Goal: Information Seeking & Learning: Check status

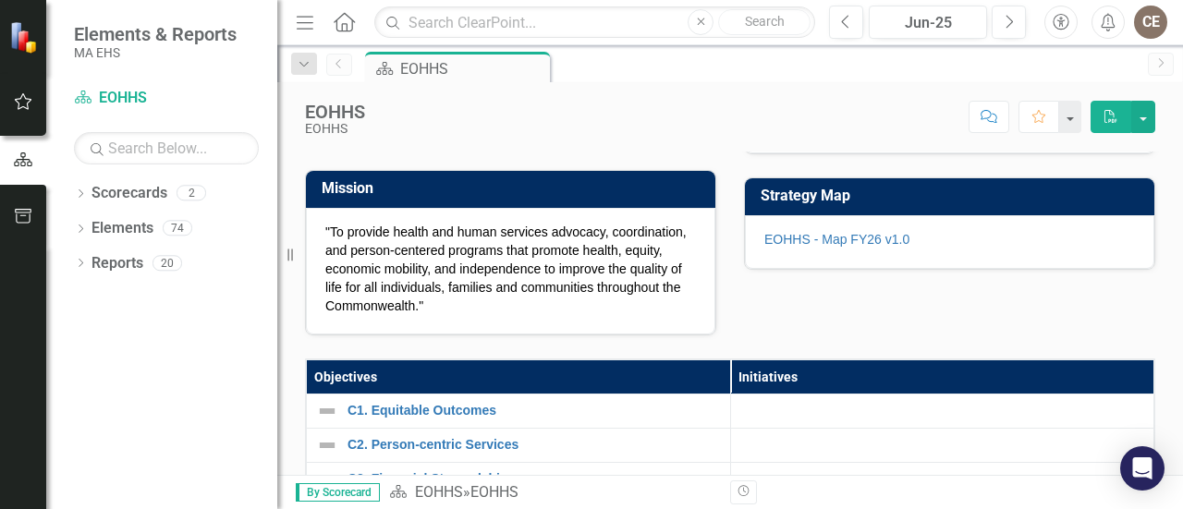
scroll to position [277, 0]
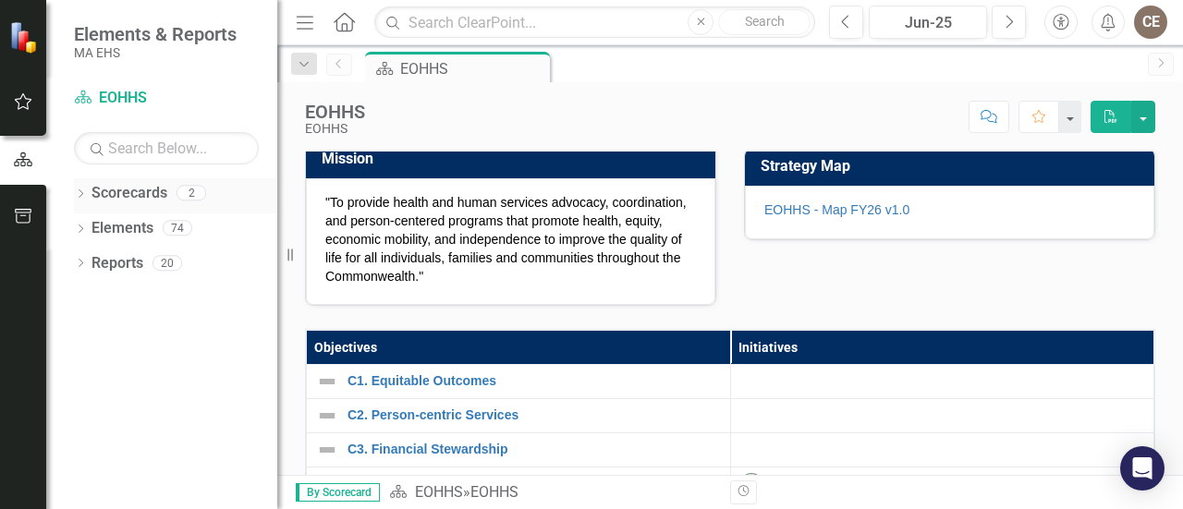
click at [84, 191] on icon "Dropdown" at bounding box center [80, 195] width 13 height 10
click at [87, 224] on icon "Dropdown" at bounding box center [90, 227] width 14 height 11
click at [138, 261] on link "DTA" at bounding box center [198, 263] width 157 height 21
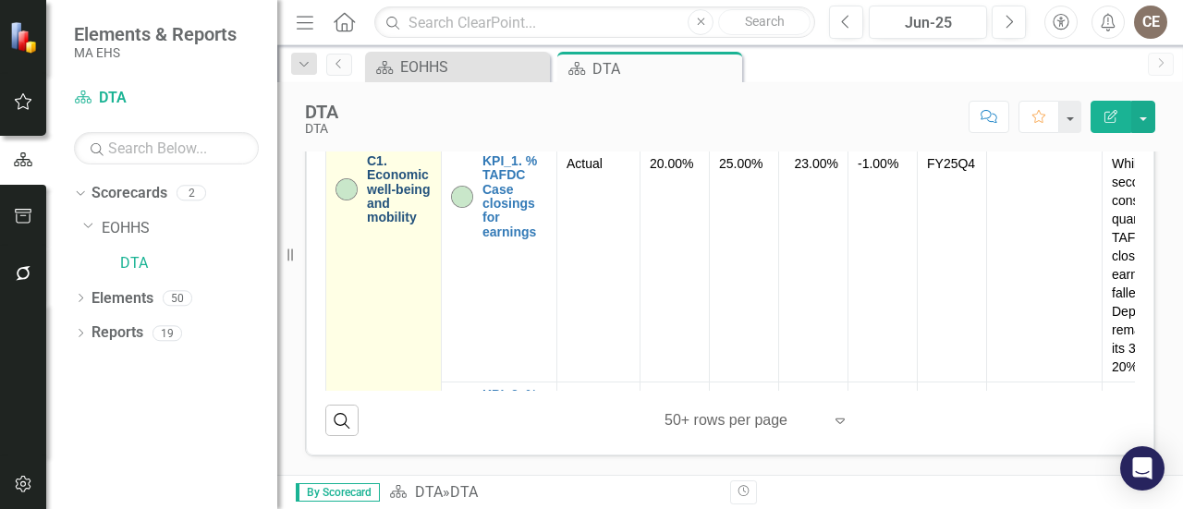
click at [394, 226] on link "C1. Economic well-being and mobility" at bounding box center [399, 189] width 65 height 71
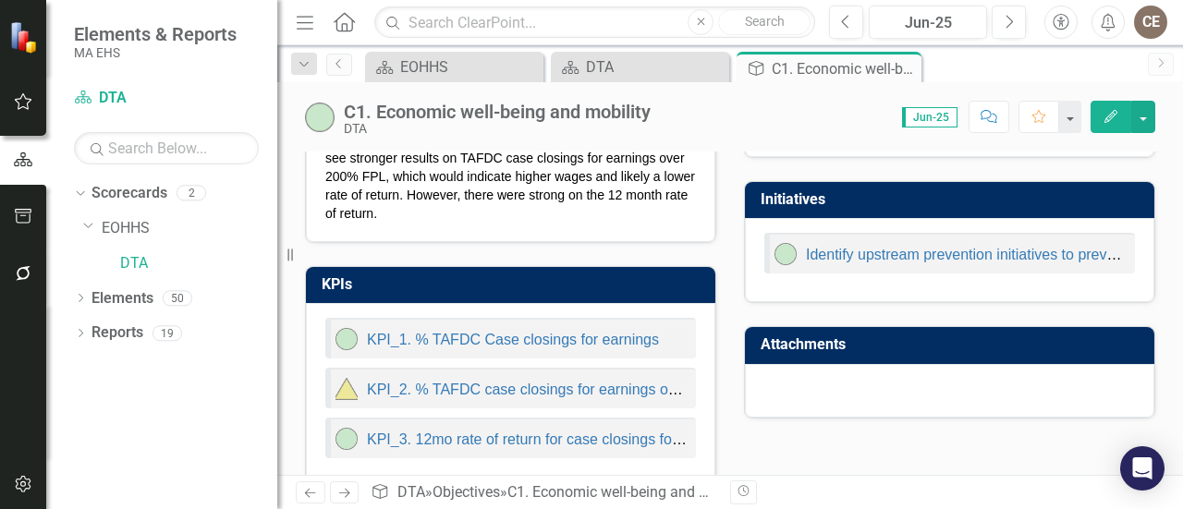
scroll to position [120, 0]
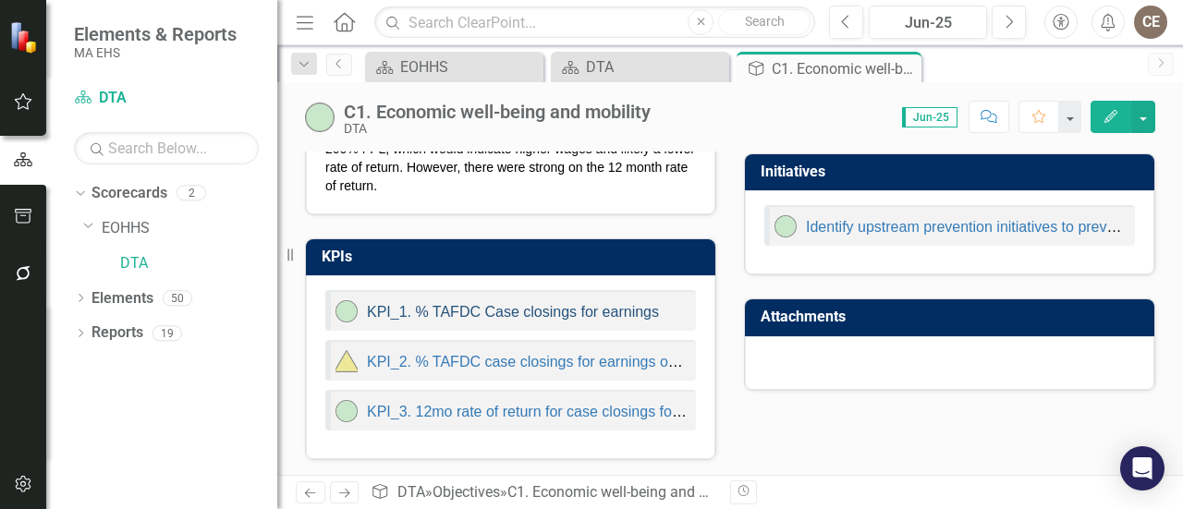
click at [556, 306] on link "KPI_1. % TAFDC Case closings for earnings" at bounding box center [513, 312] width 292 height 16
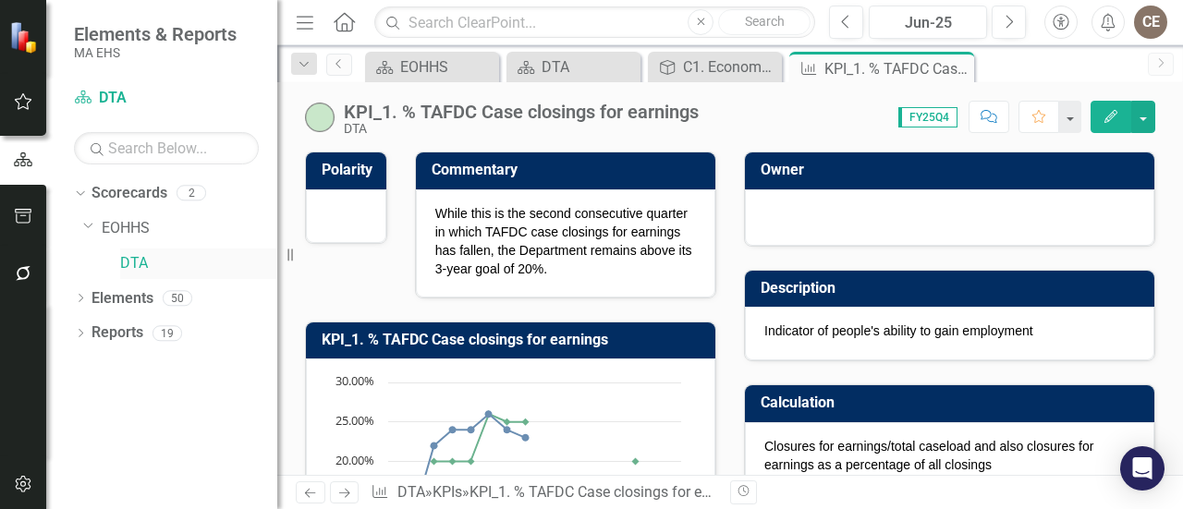
click at [130, 253] on link "DTA" at bounding box center [198, 263] width 157 height 21
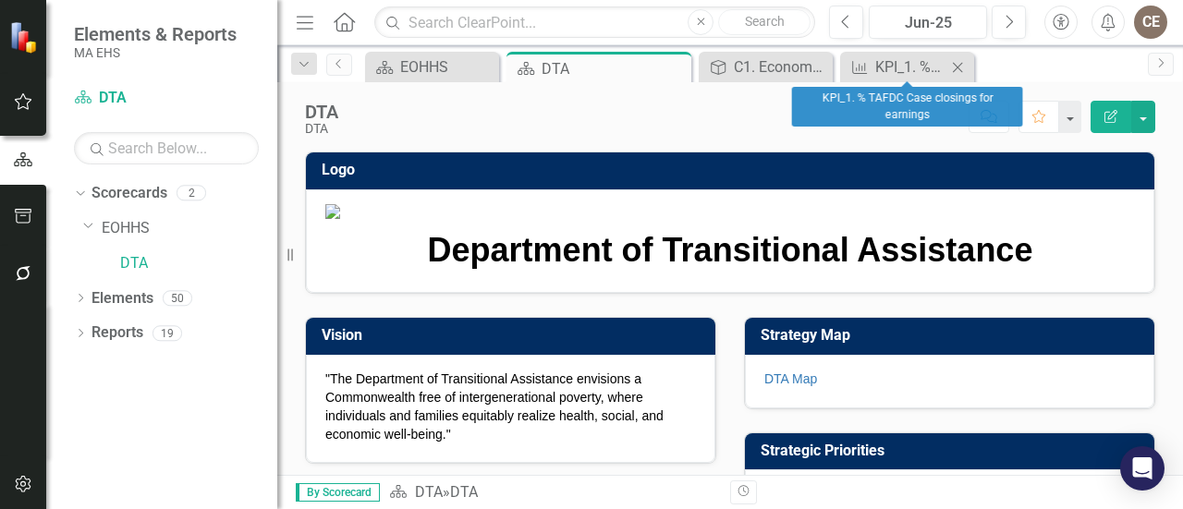
click at [965, 69] on icon "Close" at bounding box center [957, 67] width 18 height 15
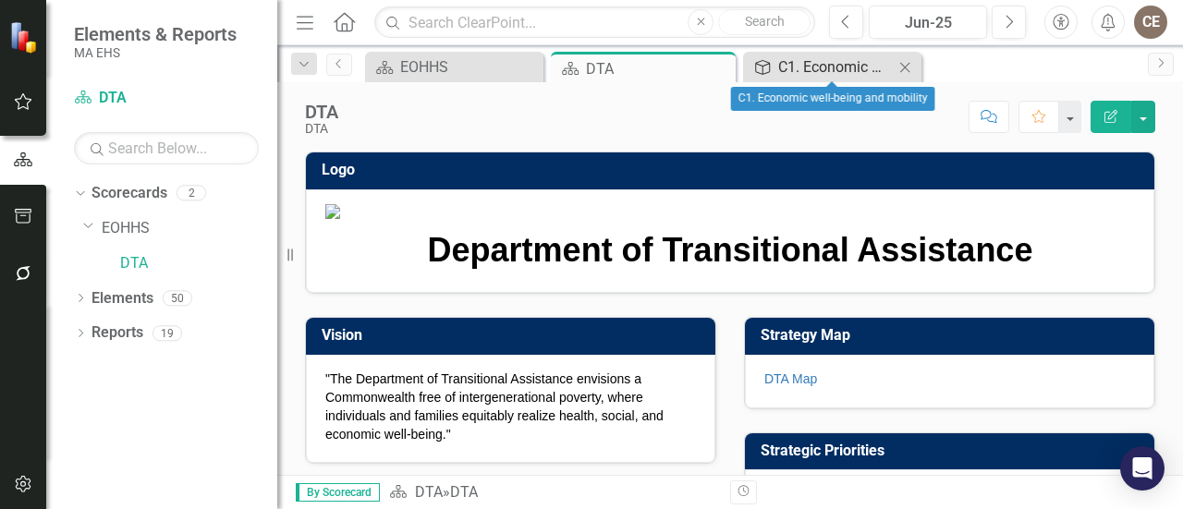
click at [852, 69] on div "C1. Economic well-being and mobility" at bounding box center [836, 66] width 116 height 23
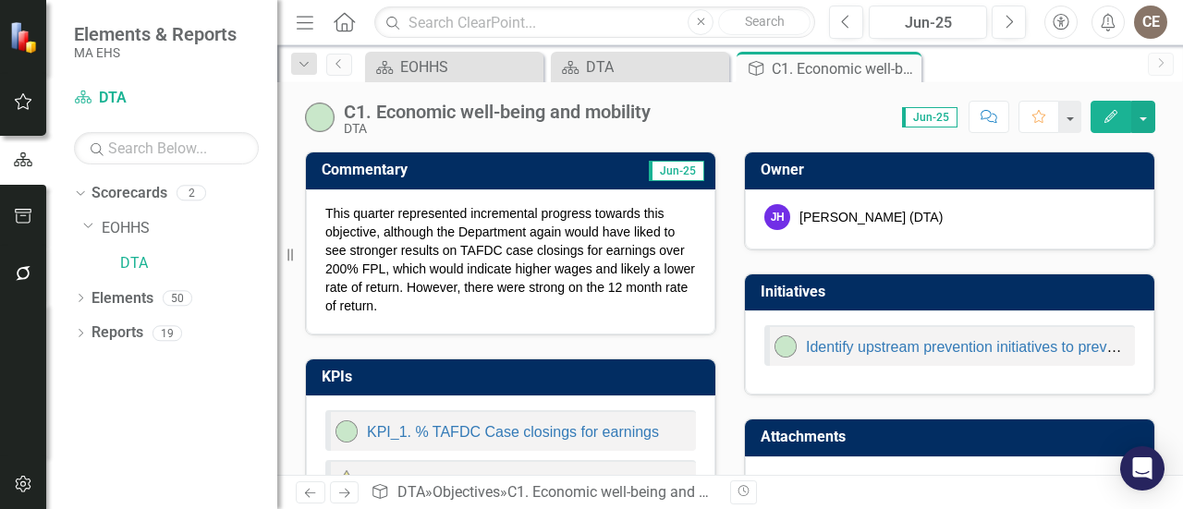
click at [923, 117] on span "Jun-25" at bounding box center [929, 117] width 55 height 20
click at [929, 120] on span "Jun-25" at bounding box center [929, 117] width 55 height 20
click at [1069, 123] on button "button" at bounding box center [1069, 117] width 24 height 32
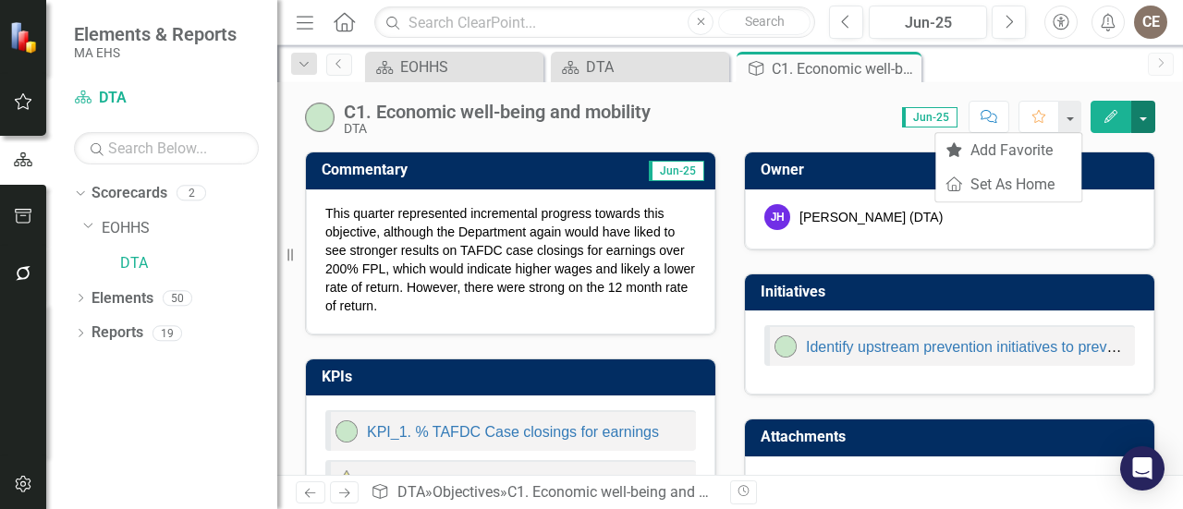
click at [1136, 118] on button "button" at bounding box center [1143, 117] width 24 height 32
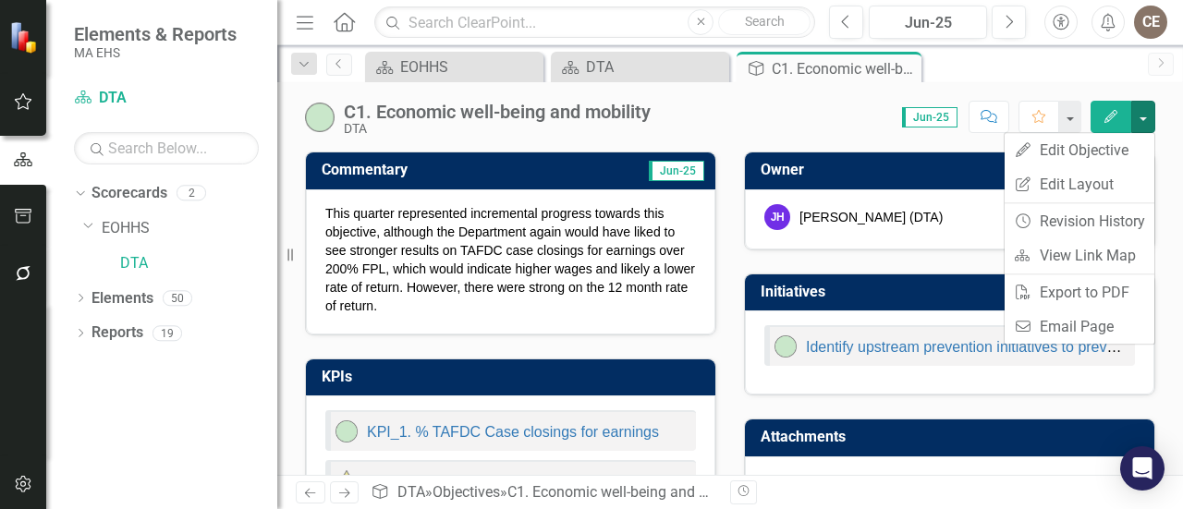
click at [799, 117] on div "Score: 0.00 Jun-25 Completed Comment Favorite Edit" at bounding box center [907, 116] width 495 height 31
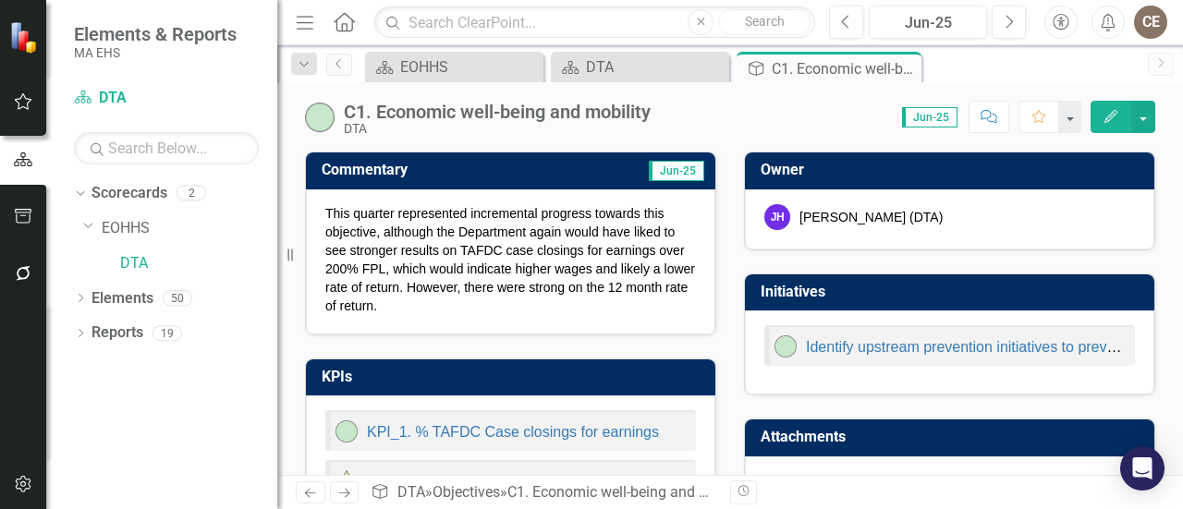
click at [933, 116] on span "Jun-25" at bounding box center [929, 117] width 55 height 20
click at [934, 116] on span "Jun-25" at bounding box center [929, 117] width 55 height 20
click at [1007, 29] on icon "Next" at bounding box center [1009, 22] width 10 height 17
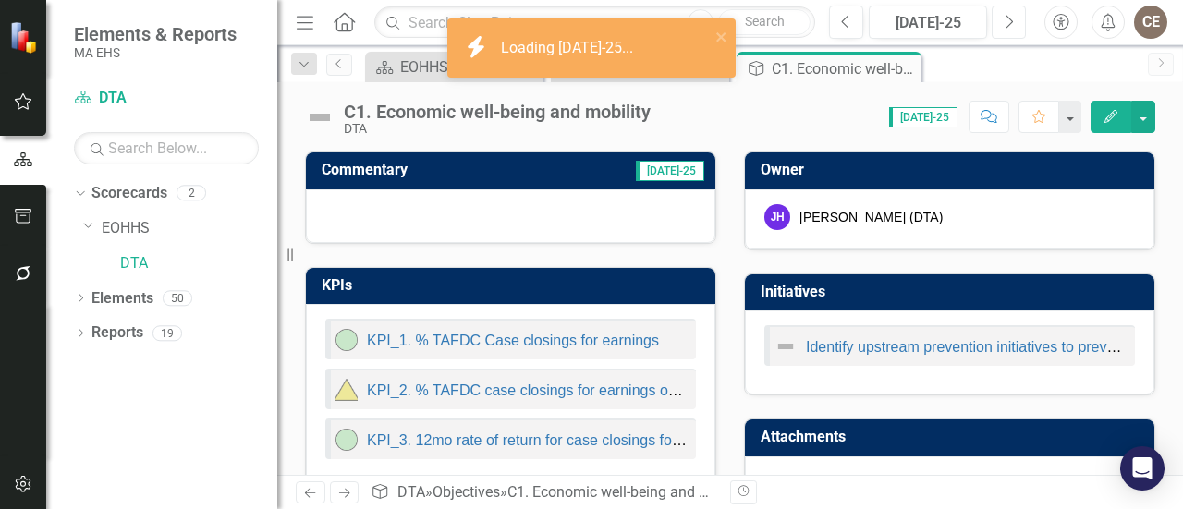
click at [1007, 29] on icon "Next" at bounding box center [1009, 22] width 10 height 17
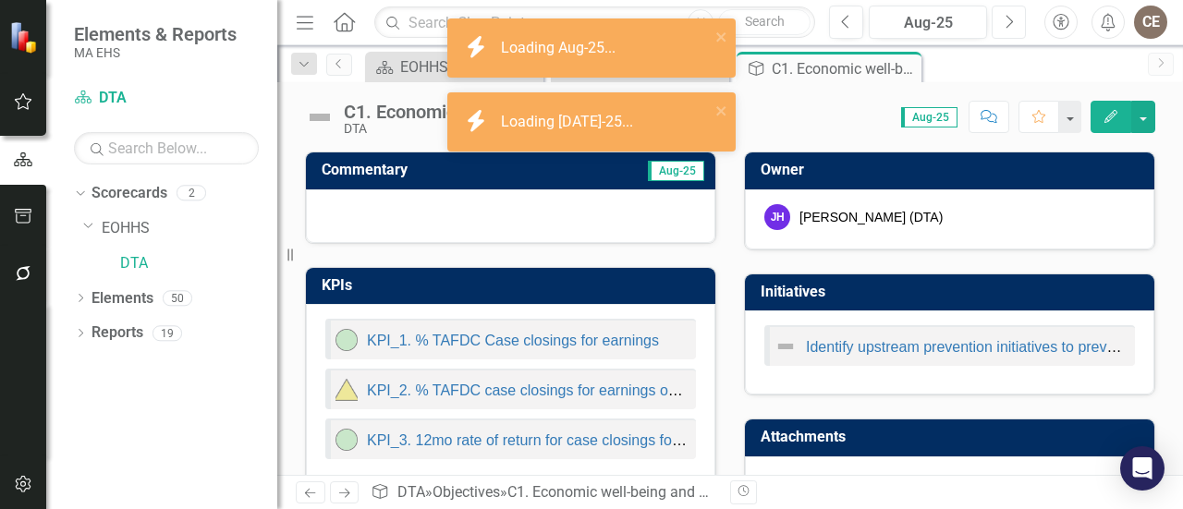
click at [1007, 29] on icon "Next" at bounding box center [1009, 22] width 10 height 17
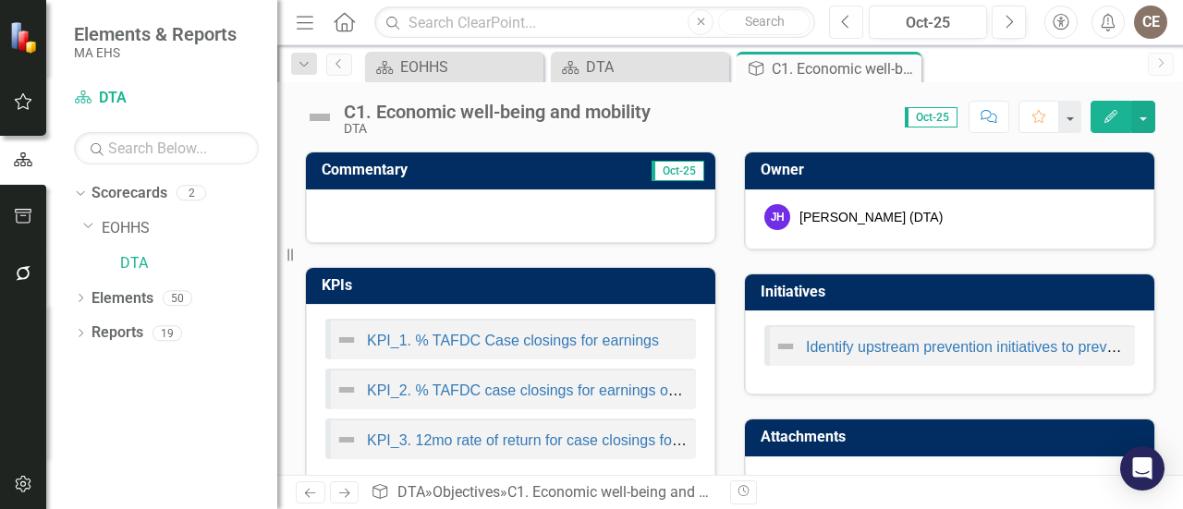
click at [850, 23] on icon "Previous" at bounding box center [846, 22] width 10 height 17
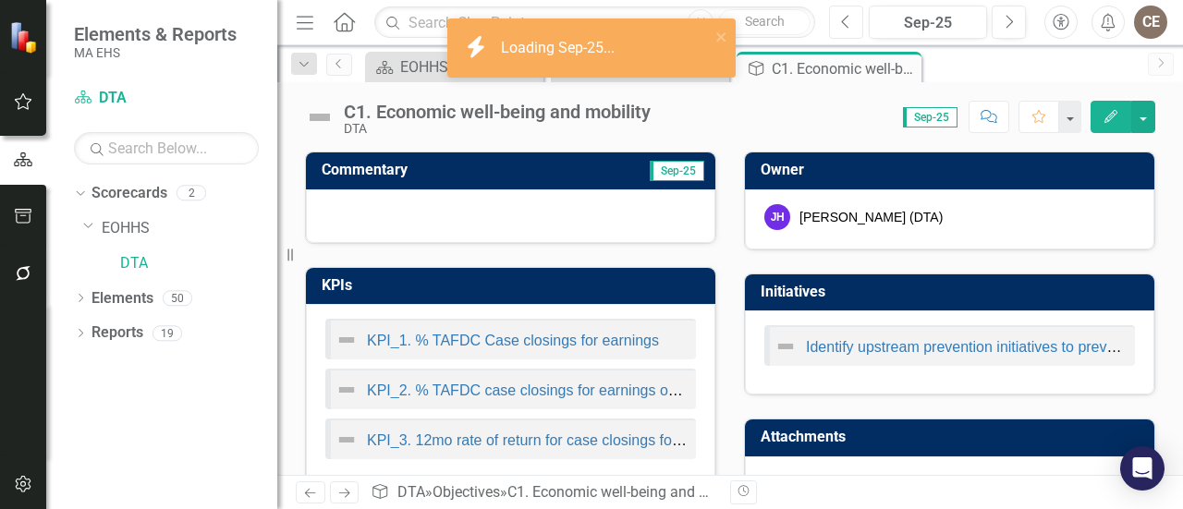
click at [850, 23] on icon "Previous" at bounding box center [846, 22] width 10 height 17
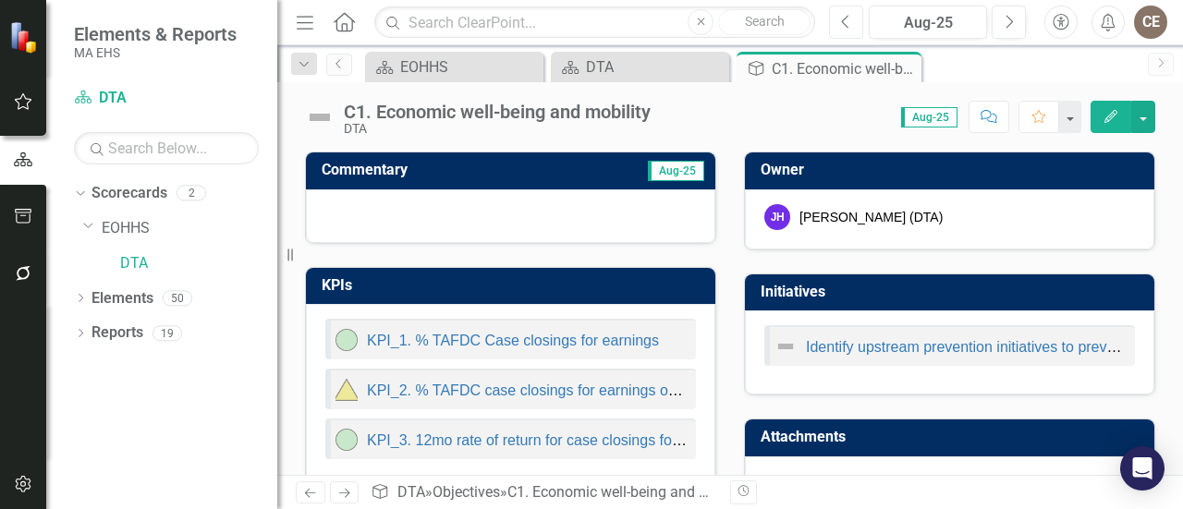
click at [850, 23] on icon "Previous" at bounding box center [846, 22] width 10 height 17
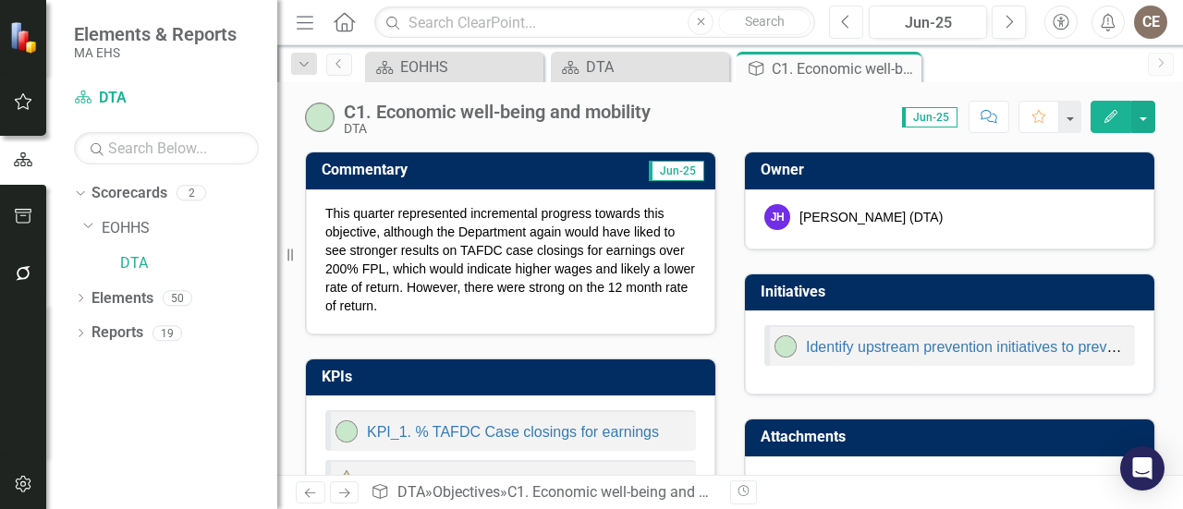
click at [847, 18] on icon "button" at bounding box center [845, 21] width 7 height 13
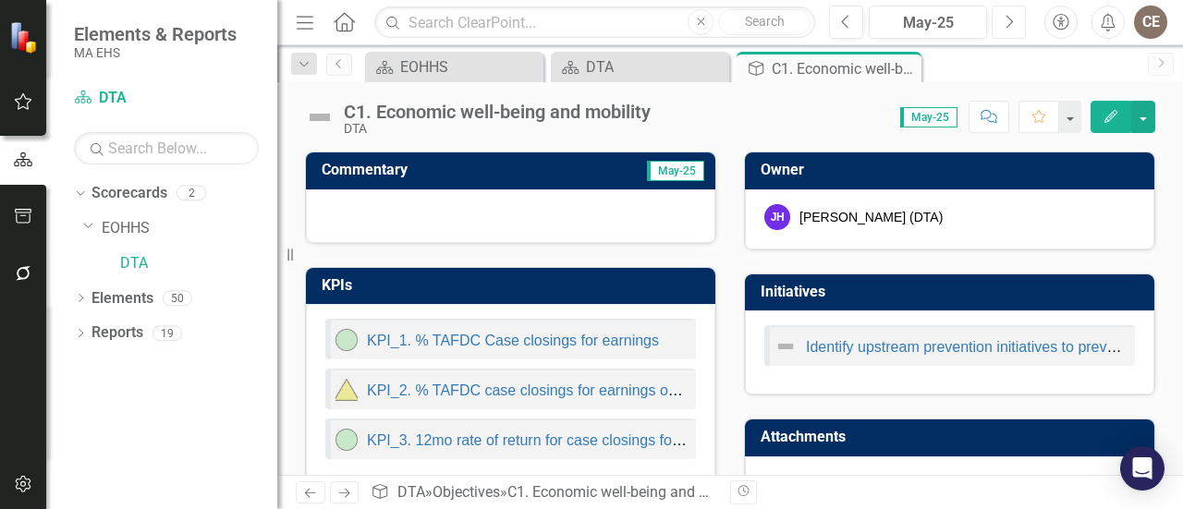
click at [1009, 27] on icon "Next" at bounding box center [1009, 22] width 10 height 17
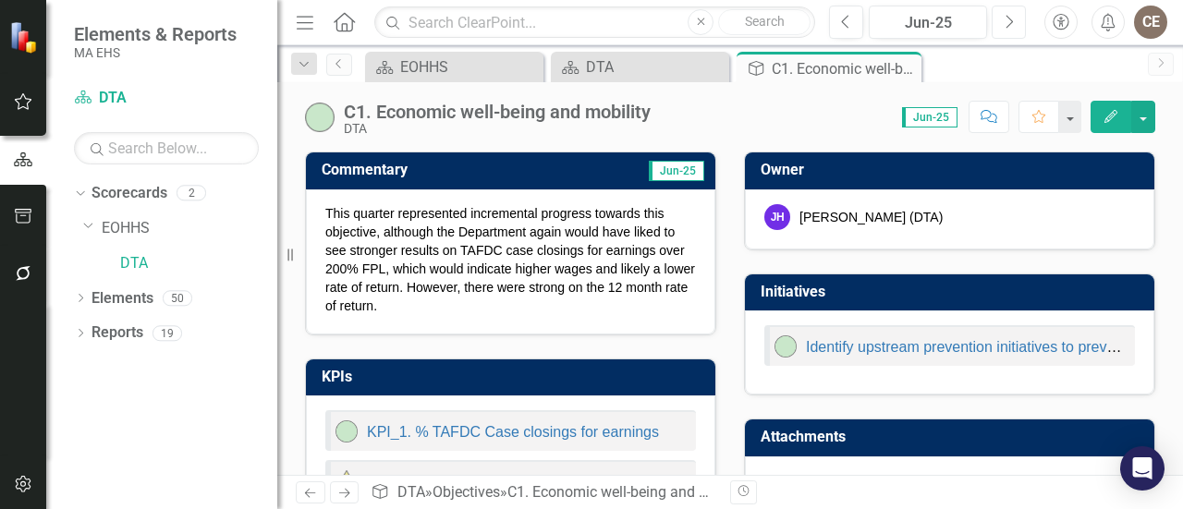
click at [1012, 20] on icon "button" at bounding box center [1010, 21] width 7 height 13
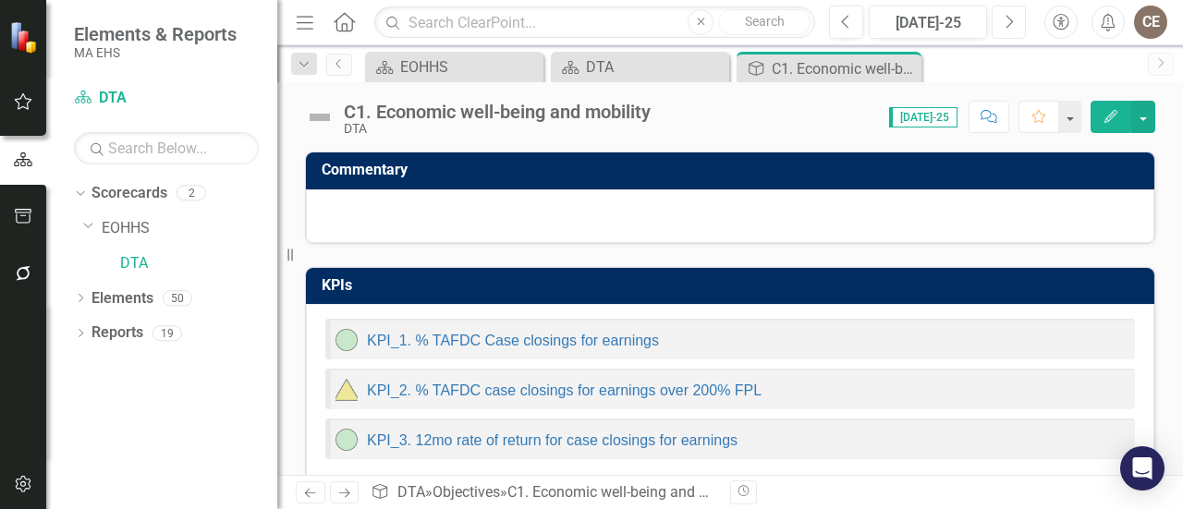
click at [1012, 20] on icon "button" at bounding box center [1010, 21] width 7 height 13
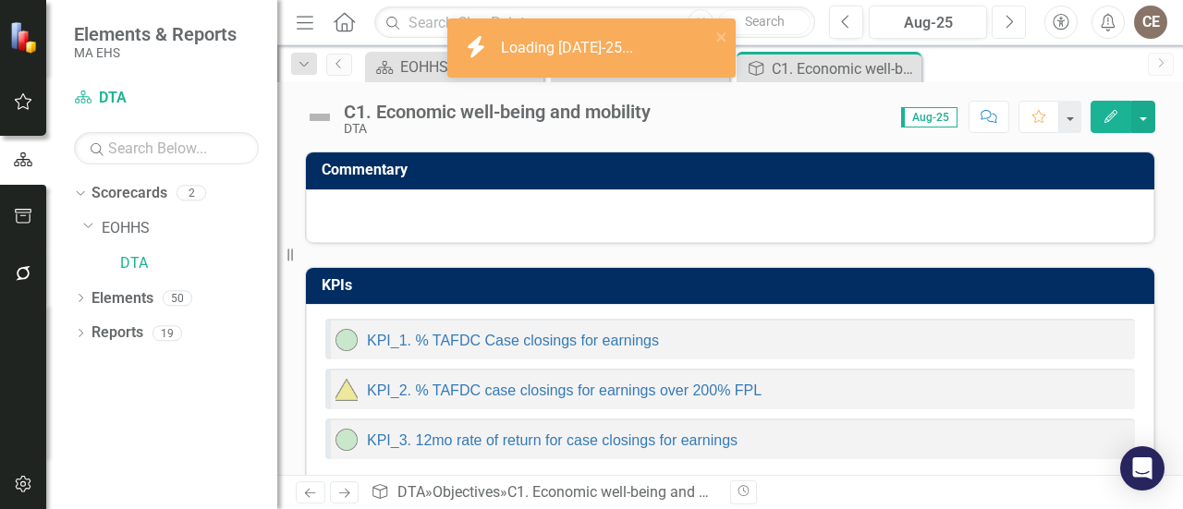
click at [1012, 20] on icon "button" at bounding box center [1010, 21] width 7 height 13
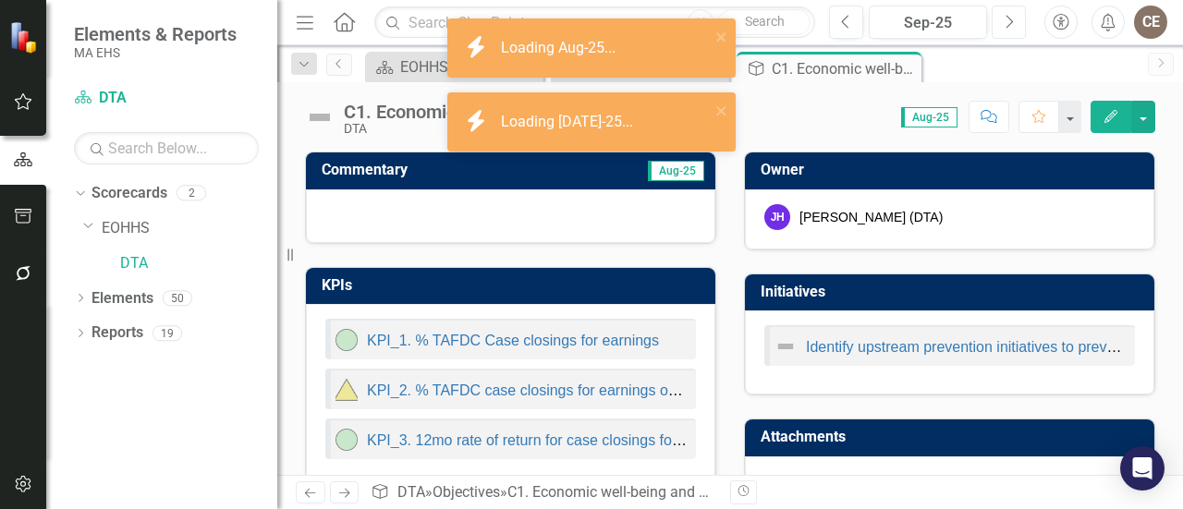
click at [1012, 20] on icon "button" at bounding box center [1010, 21] width 7 height 13
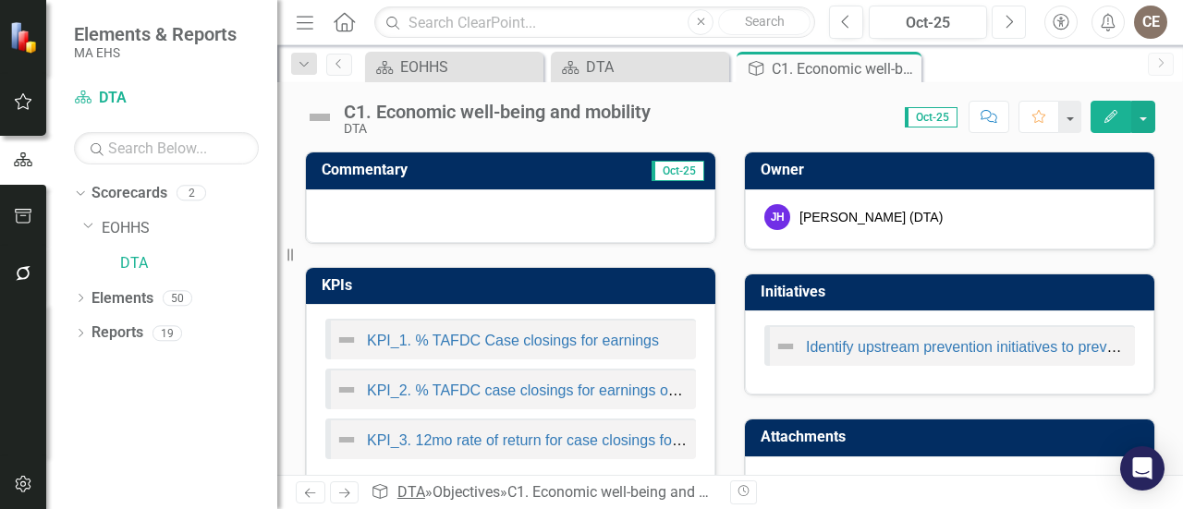
click at [992, 6] on button "Next" at bounding box center [1009, 22] width 34 height 33
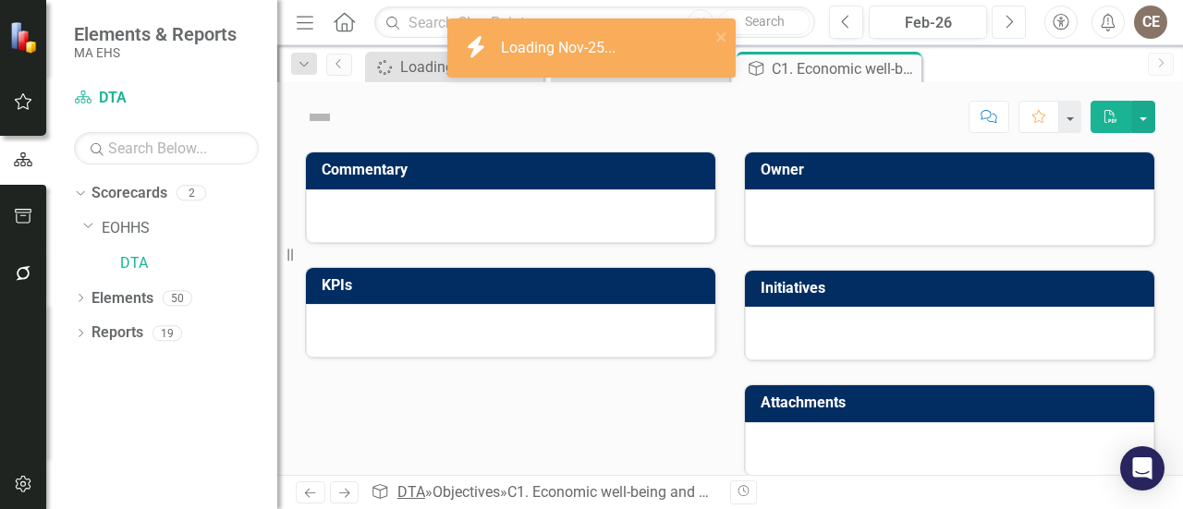
click at [992, 6] on button "Next" at bounding box center [1009, 22] width 34 height 33
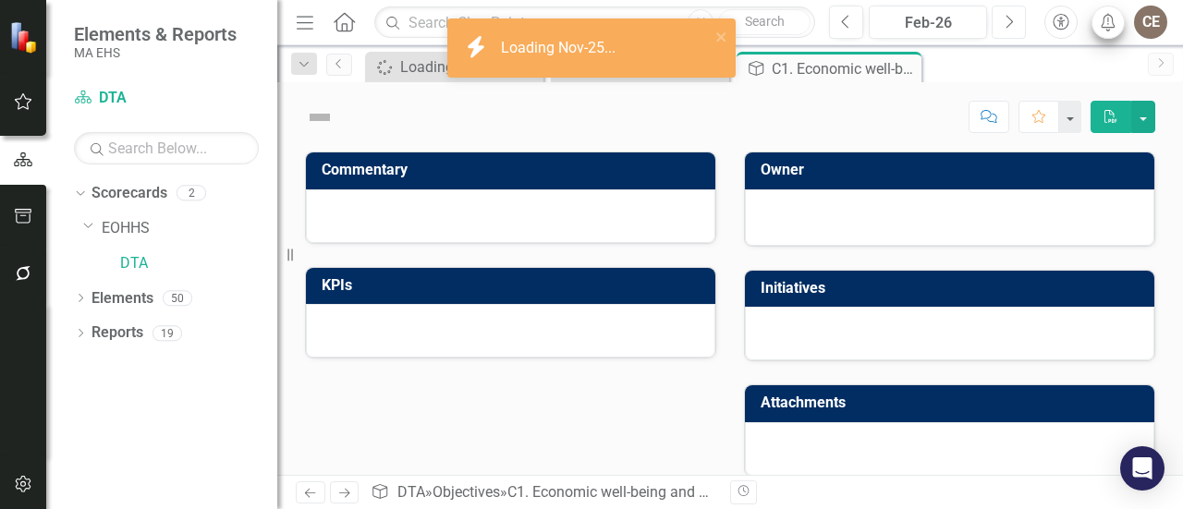
click at [992, 6] on button "Next" at bounding box center [1009, 22] width 34 height 33
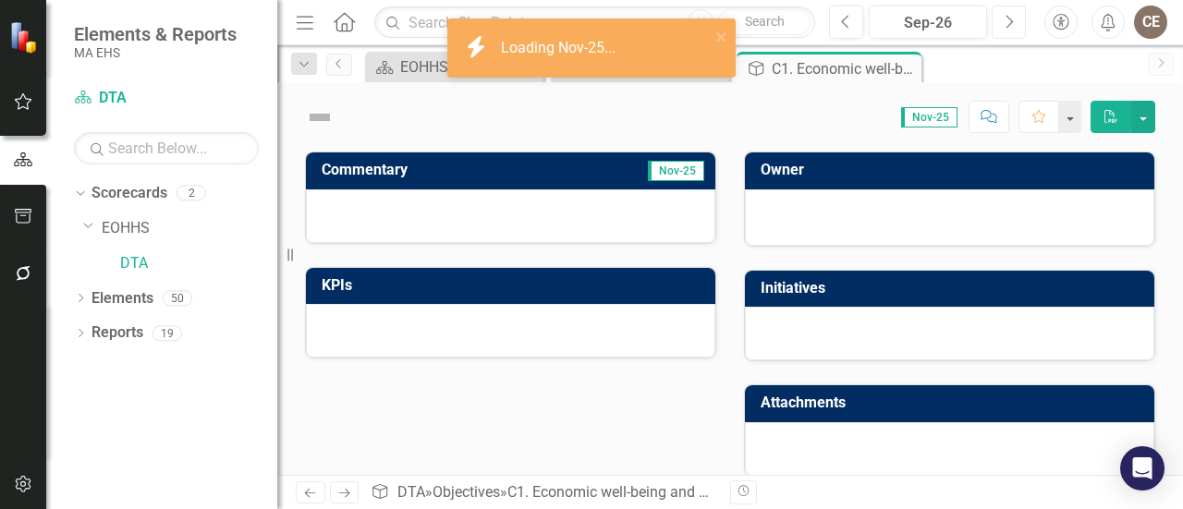
click at [992, 6] on button "Next" at bounding box center [1009, 22] width 34 height 33
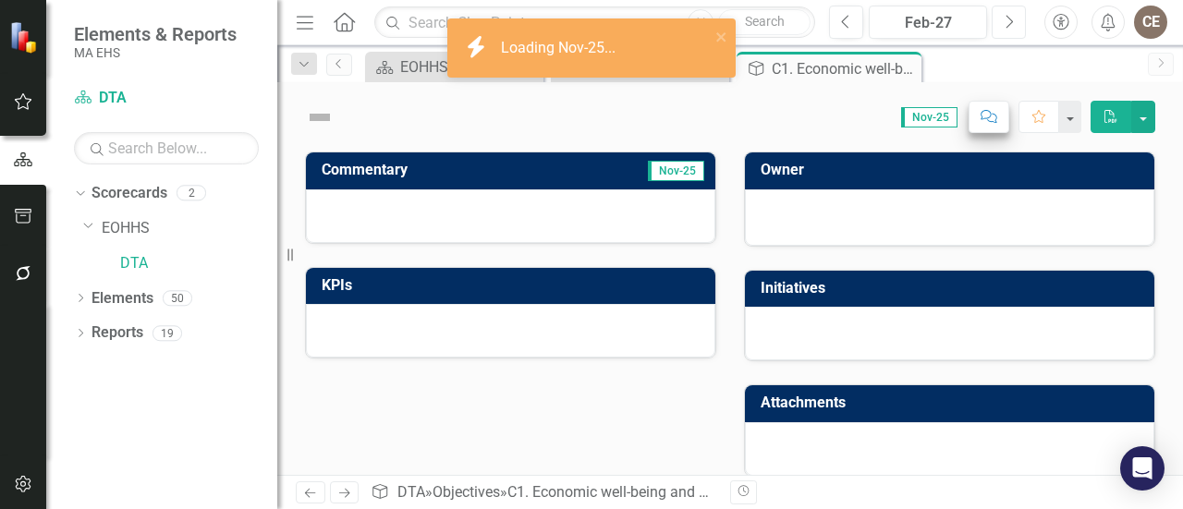
click at [992, 6] on button "Next" at bounding box center [1009, 22] width 34 height 33
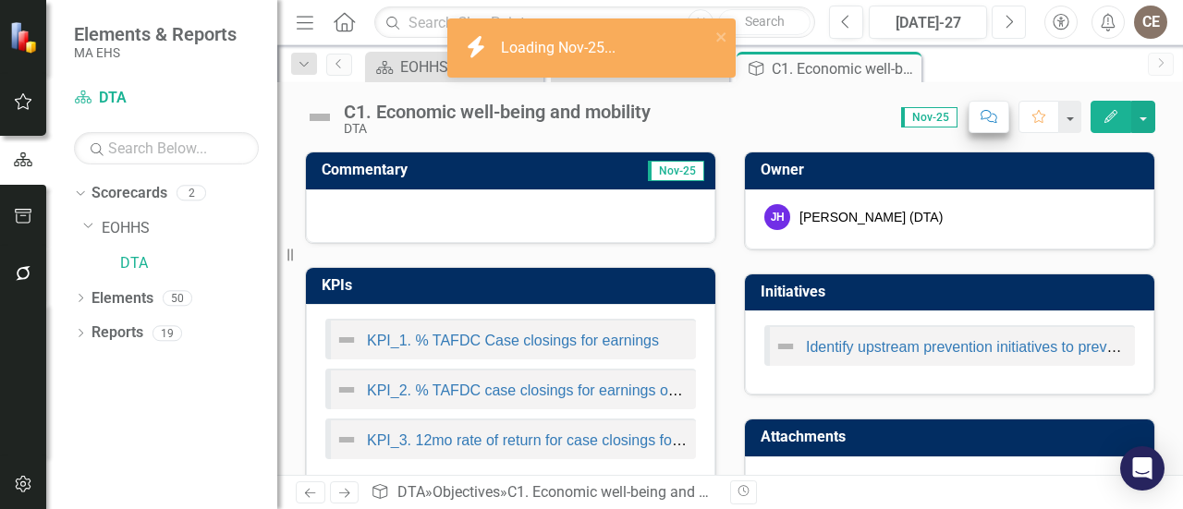
click at [992, 6] on button "Next" at bounding box center [1009, 22] width 34 height 33
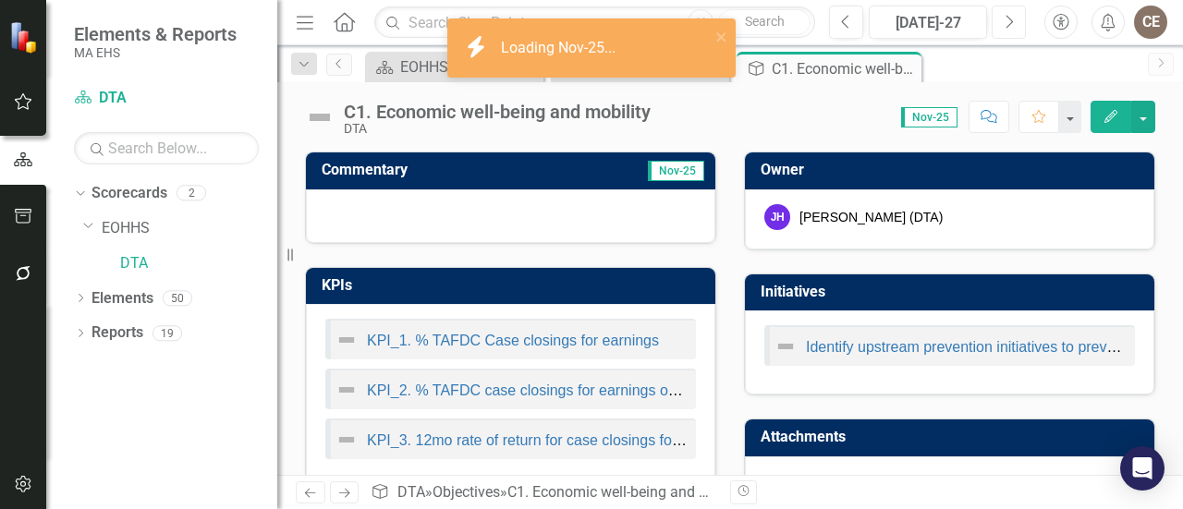
click at [992, 6] on button "Next" at bounding box center [1009, 22] width 34 height 33
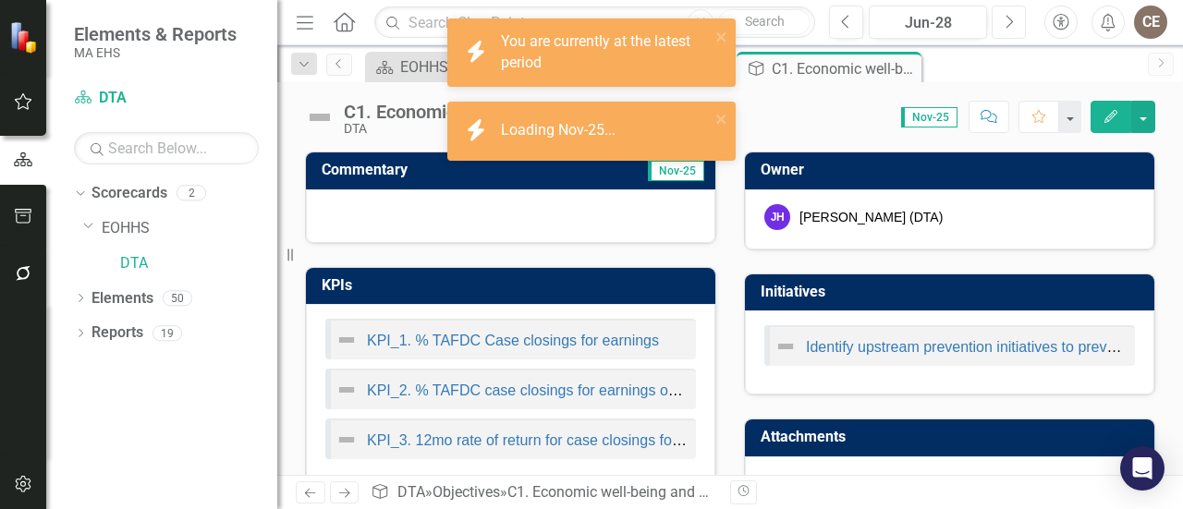
click at [992, 6] on button "Next" at bounding box center [1009, 22] width 34 height 33
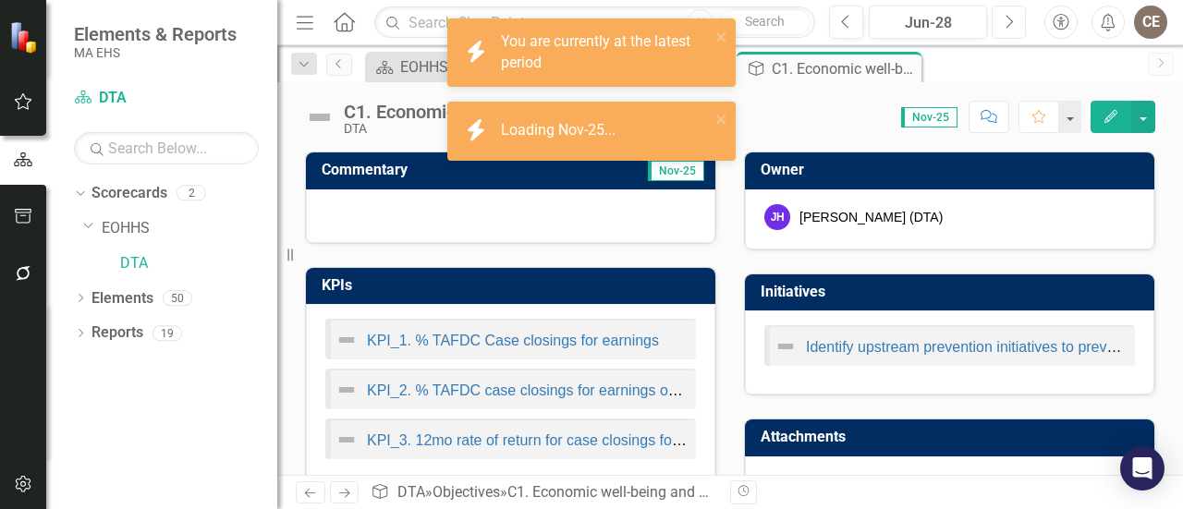
click at [992, 6] on button "Next" at bounding box center [1009, 22] width 34 height 33
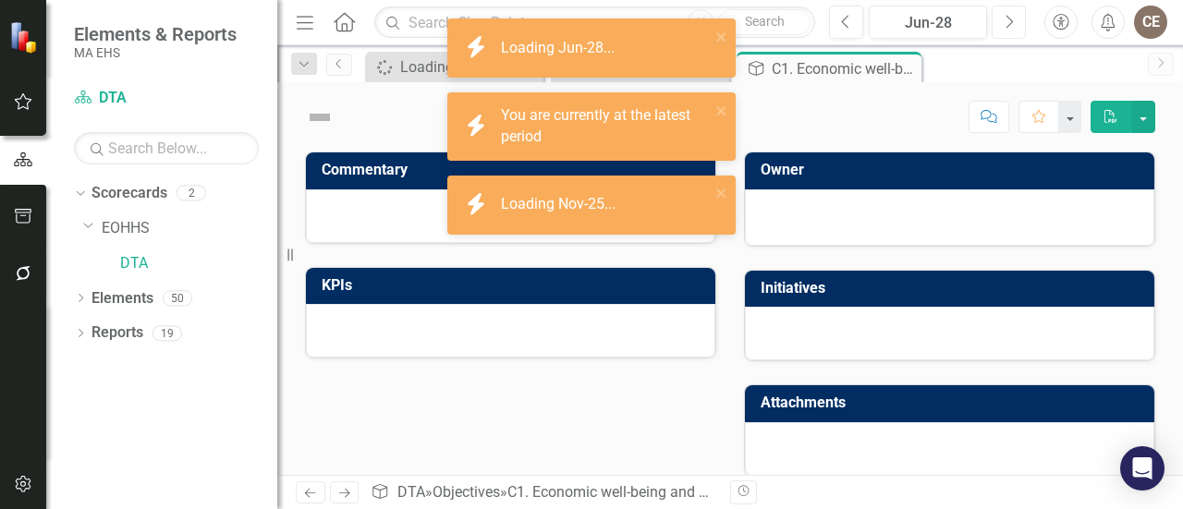
click at [992, 6] on button "Next" at bounding box center [1009, 22] width 34 height 33
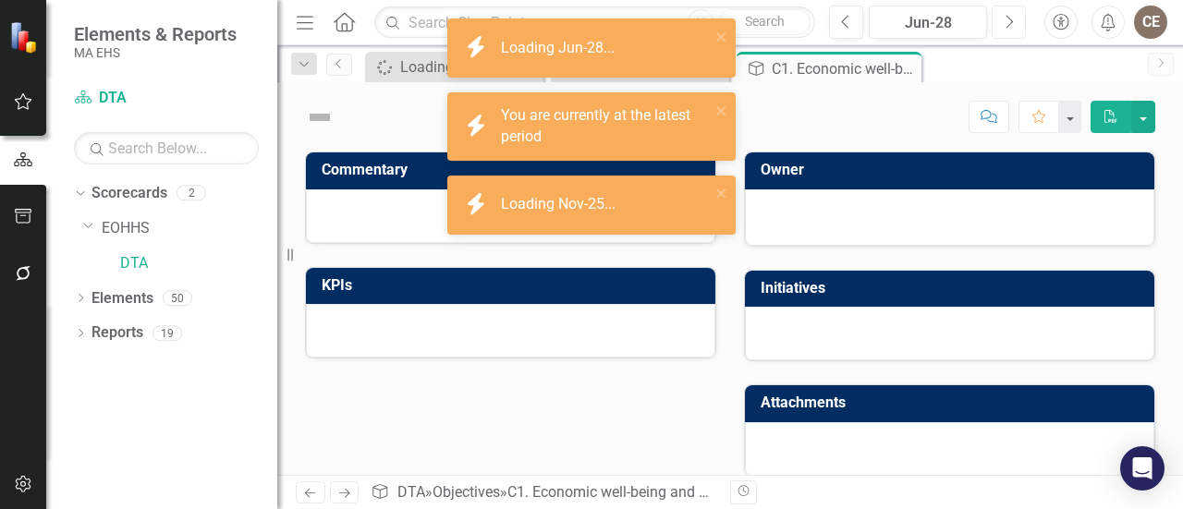
click at [992, 6] on button "Next" at bounding box center [1009, 22] width 34 height 33
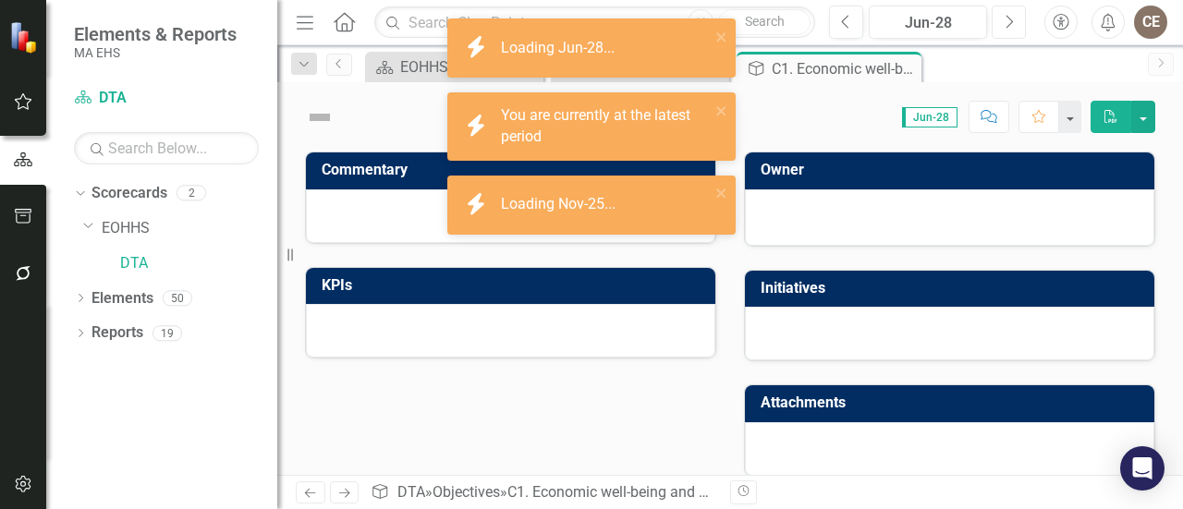
click at [992, 6] on button "Next" at bounding box center [1009, 22] width 34 height 33
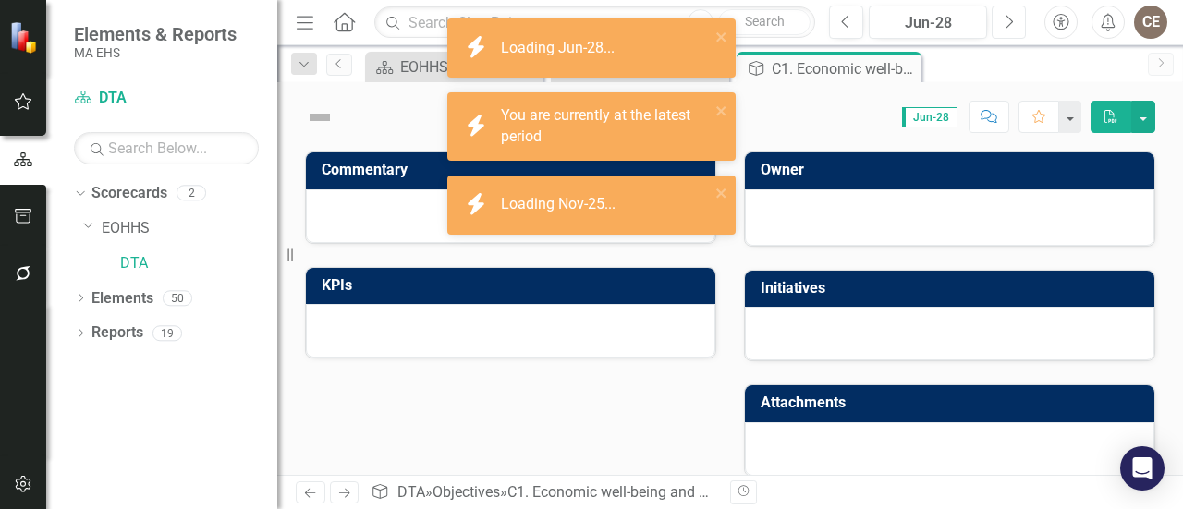
click at [992, 6] on button "Next" at bounding box center [1009, 22] width 34 height 33
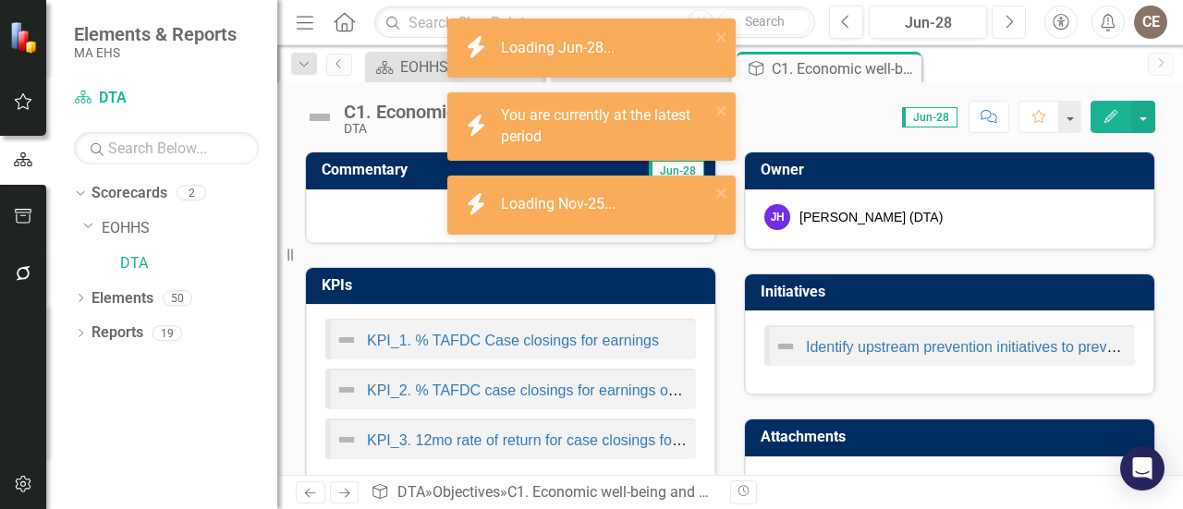
click at [992, 6] on button "Next" at bounding box center [1009, 22] width 34 height 33
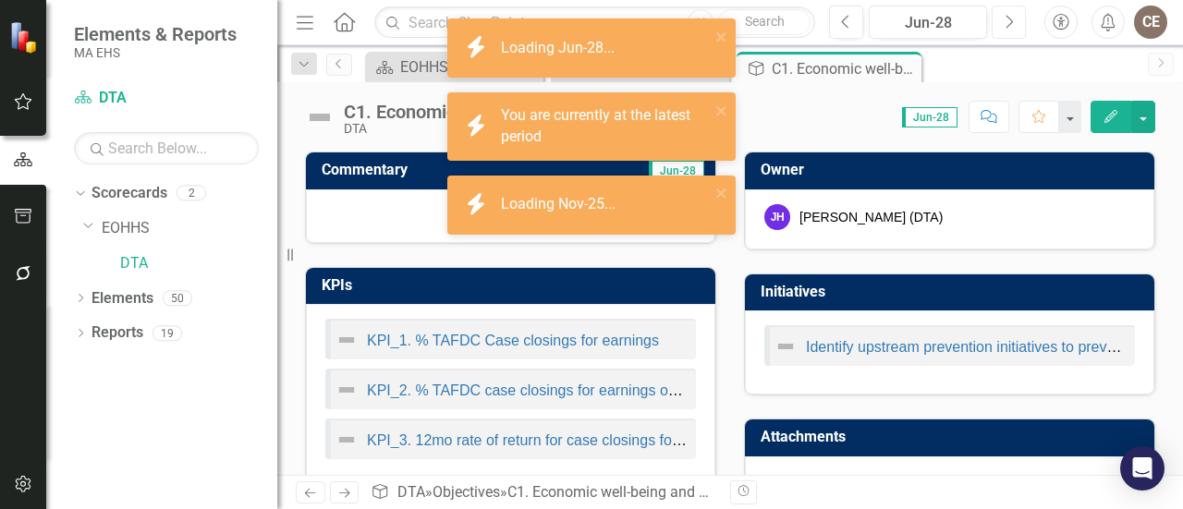
click at [992, 6] on button "Next" at bounding box center [1009, 22] width 34 height 33
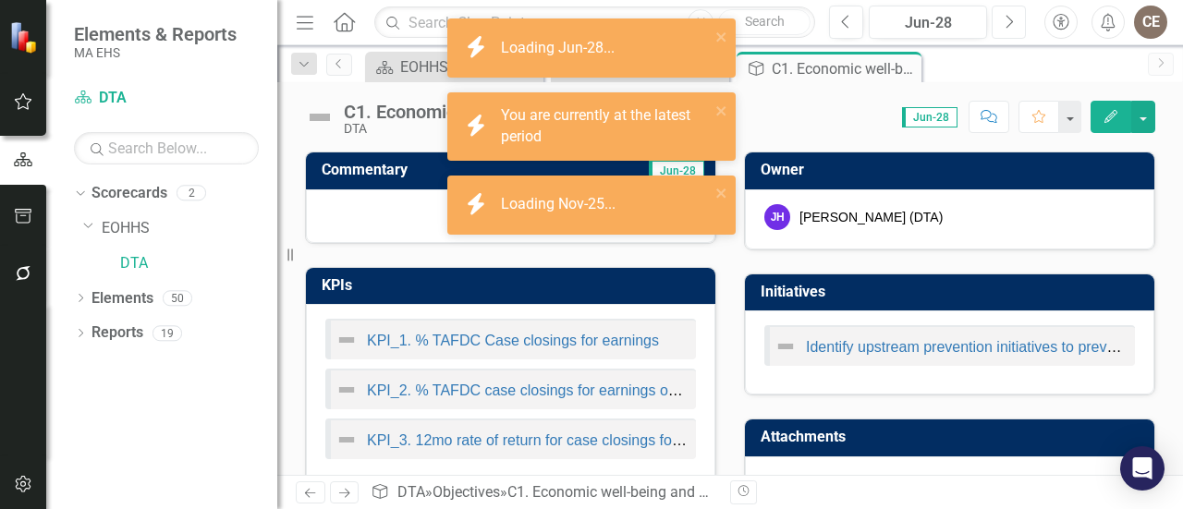
click at [992, 6] on button "Next" at bounding box center [1009, 22] width 34 height 33
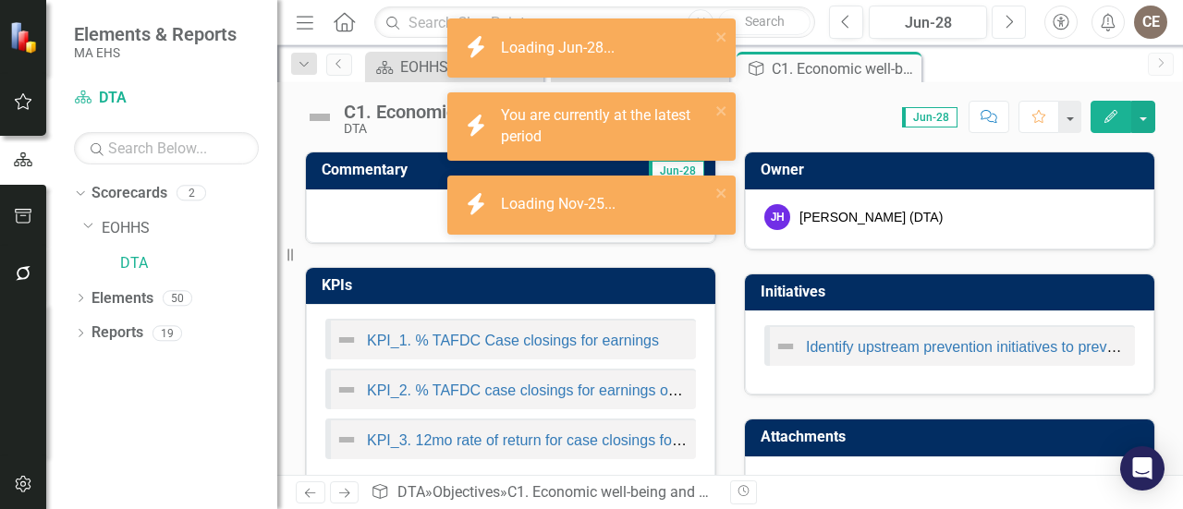
click at [992, 6] on button "Next" at bounding box center [1009, 22] width 34 height 33
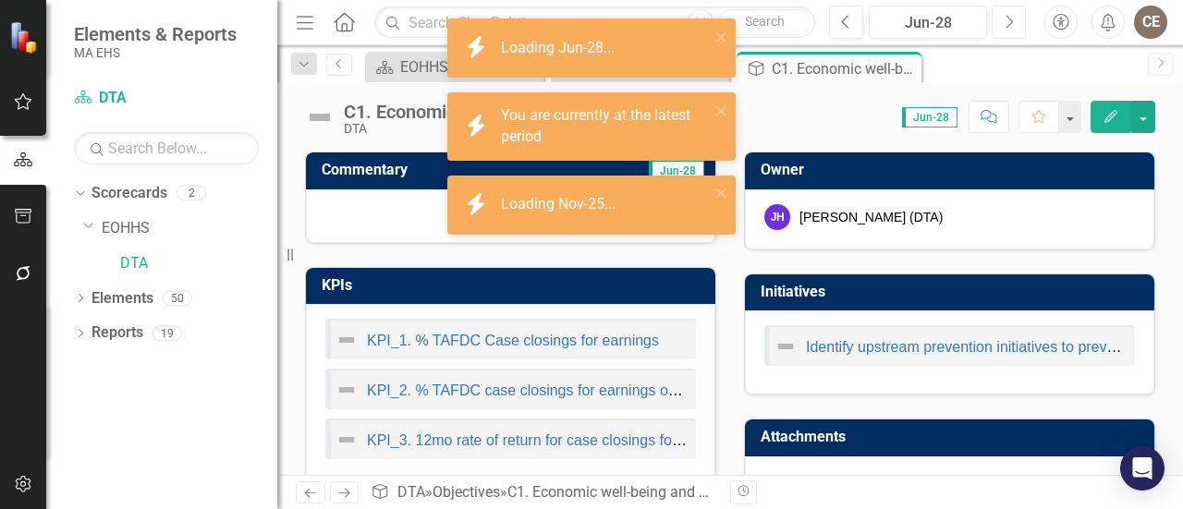
click at [992, 6] on button "Next" at bounding box center [1009, 22] width 34 height 33
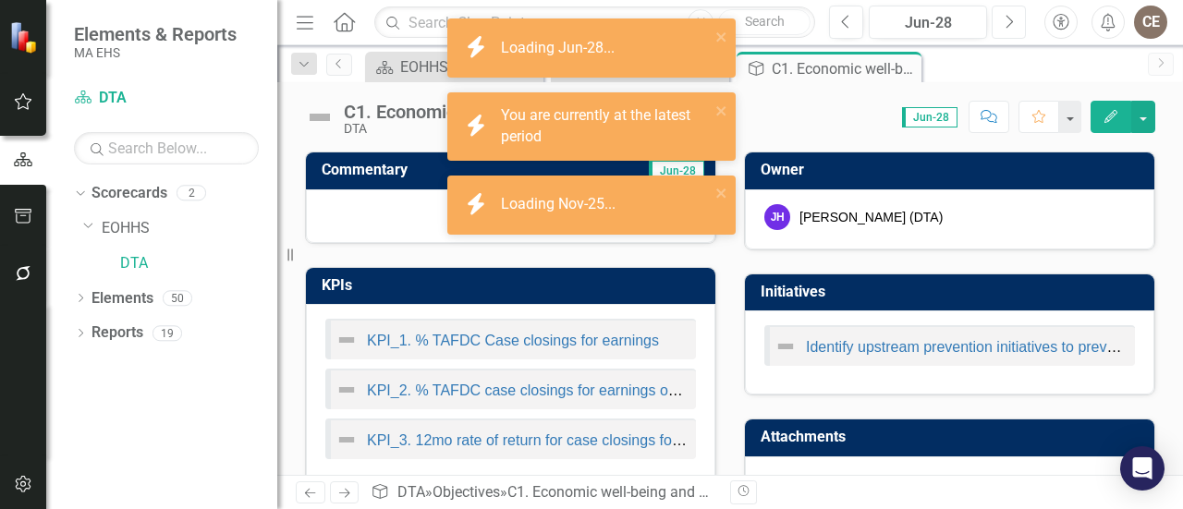
click at [992, 6] on button "Next" at bounding box center [1009, 22] width 34 height 33
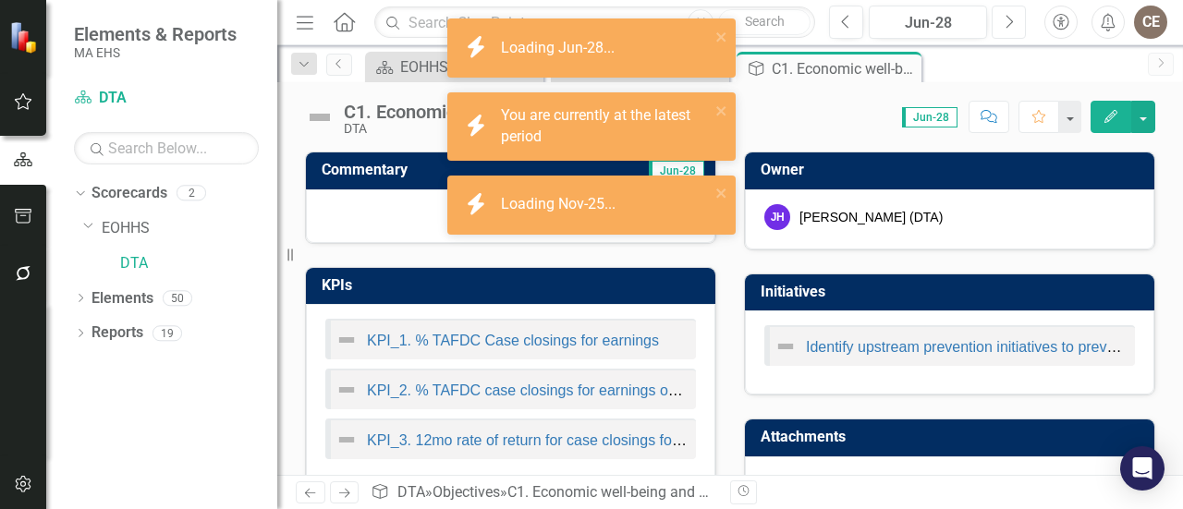
click at [992, 6] on button "Next" at bounding box center [1009, 22] width 34 height 33
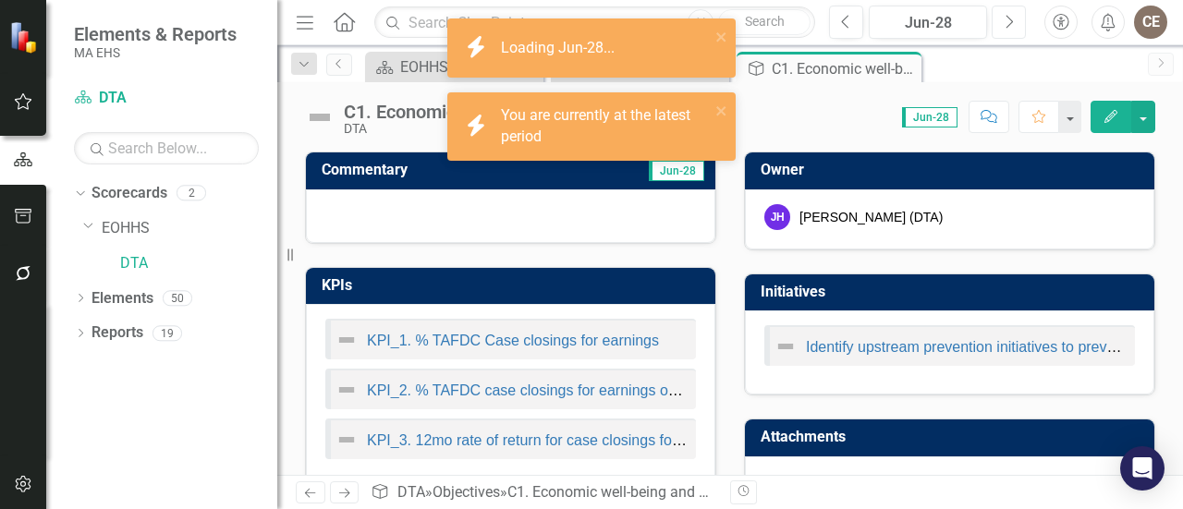
click at [992, 6] on button "Next" at bounding box center [1009, 22] width 34 height 33
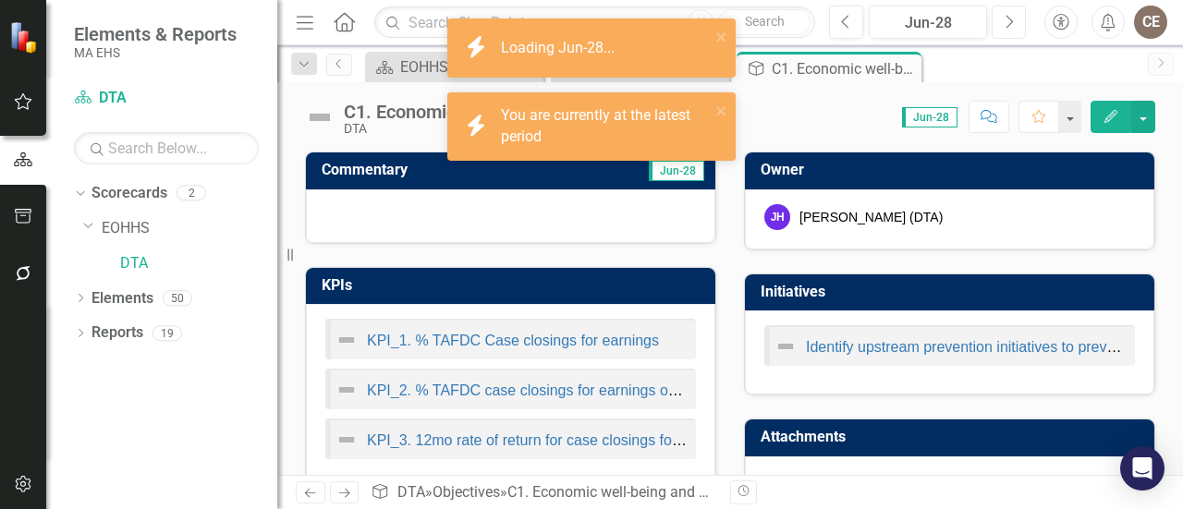
click at [992, 6] on button "Next" at bounding box center [1009, 22] width 34 height 33
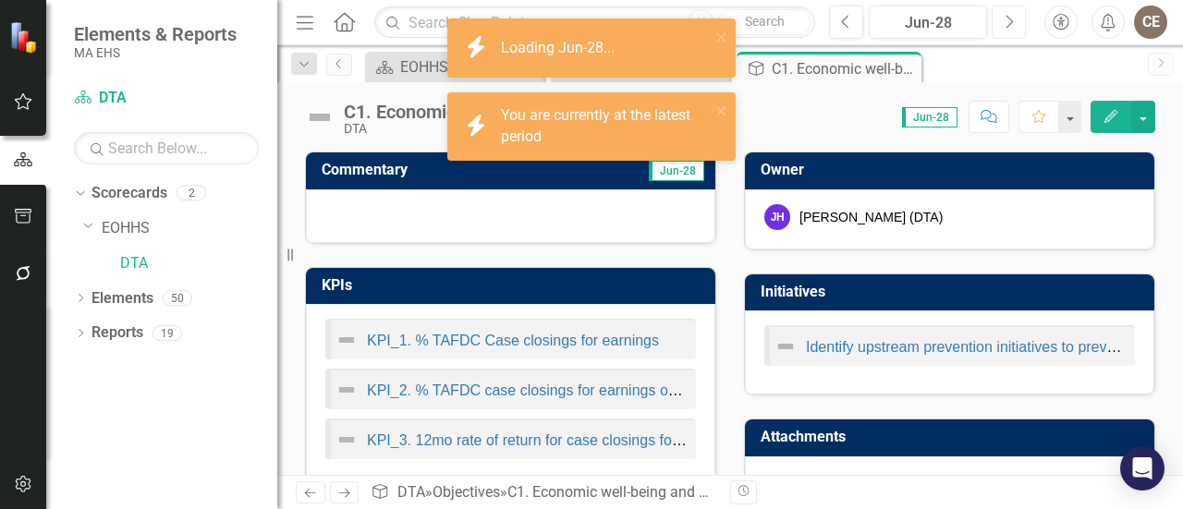
click at [992, 6] on button "Next" at bounding box center [1009, 22] width 34 height 33
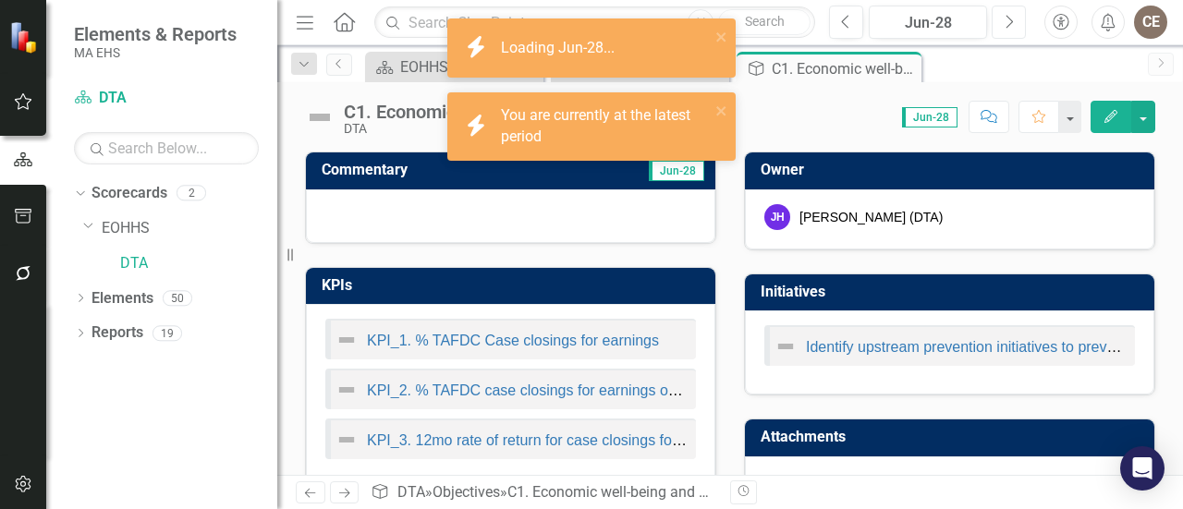
click at [992, 6] on button "Next" at bounding box center [1009, 22] width 34 height 33
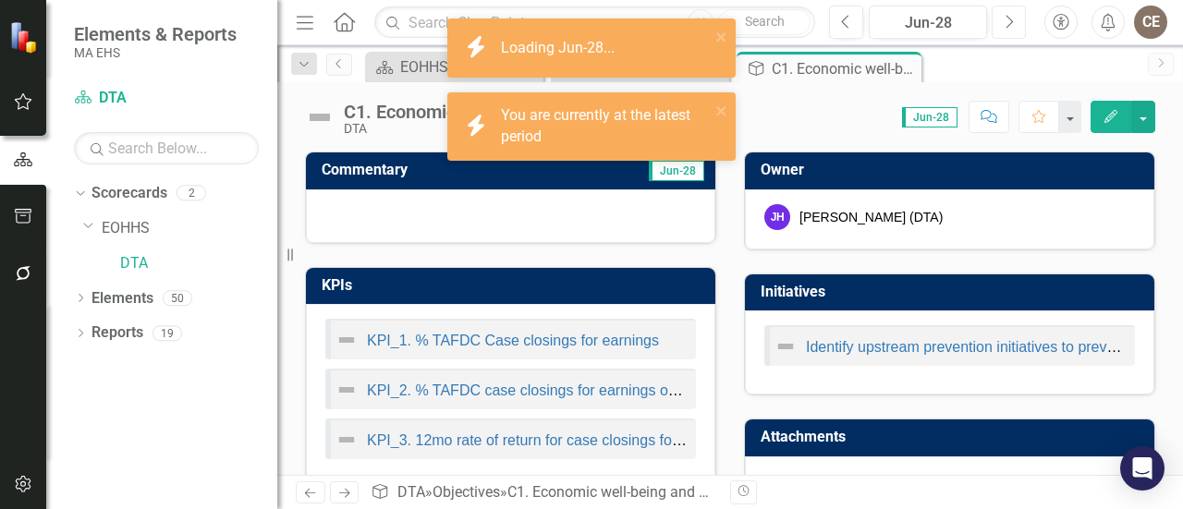
click at [992, 6] on button "Next" at bounding box center [1009, 22] width 34 height 33
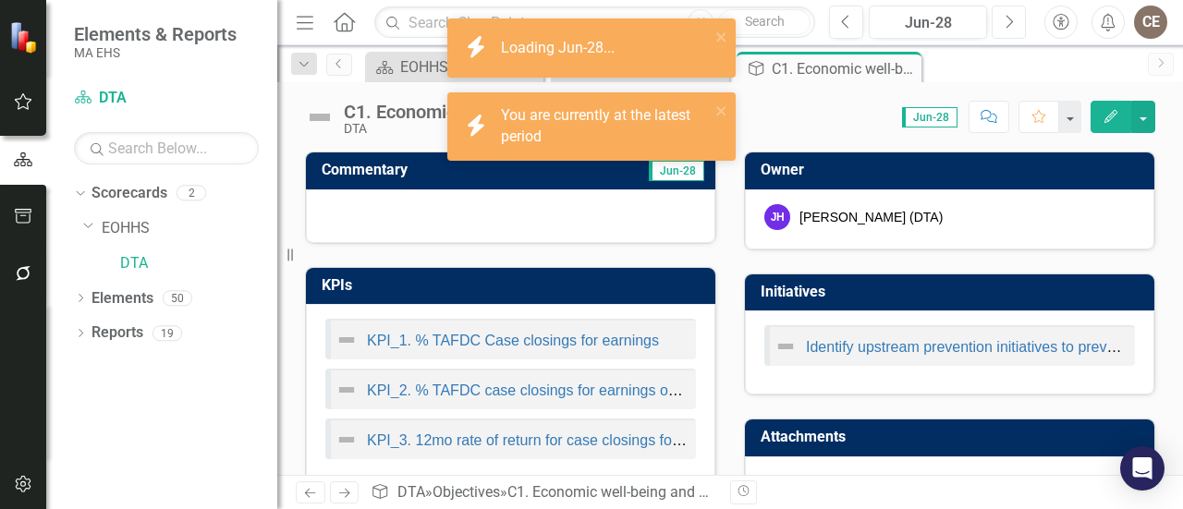
click at [992, 6] on button "Next" at bounding box center [1009, 22] width 34 height 33
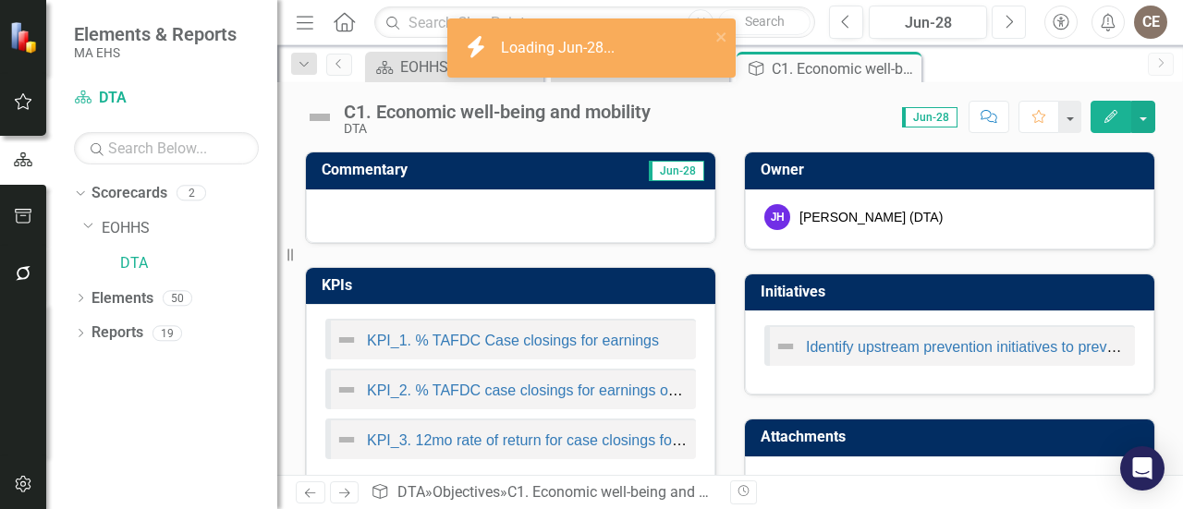
click at [992, 6] on button "Next" at bounding box center [1009, 22] width 34 height 33
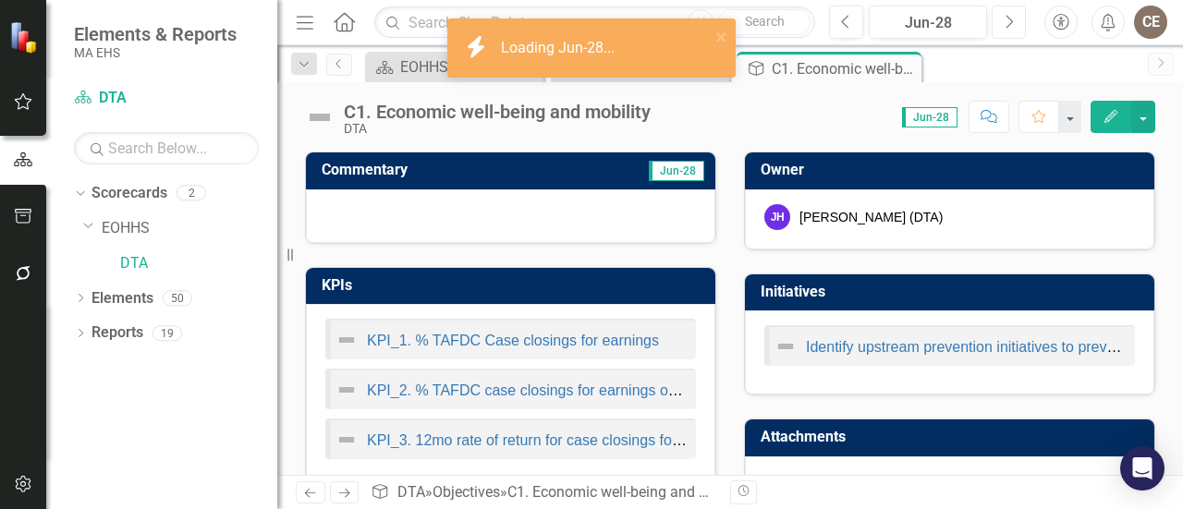
click at [992, 6] on button "Next" at bounding box center [1009, 22] width 34 height 33
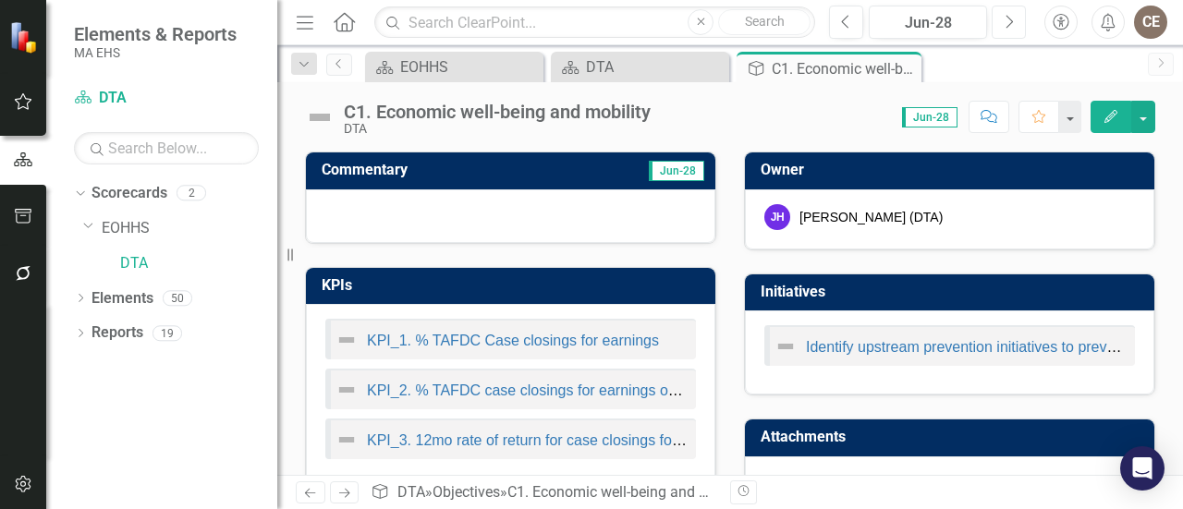
click at [992, 6] on button "Next" at bounding box center [1009, 22] width 34 height 33
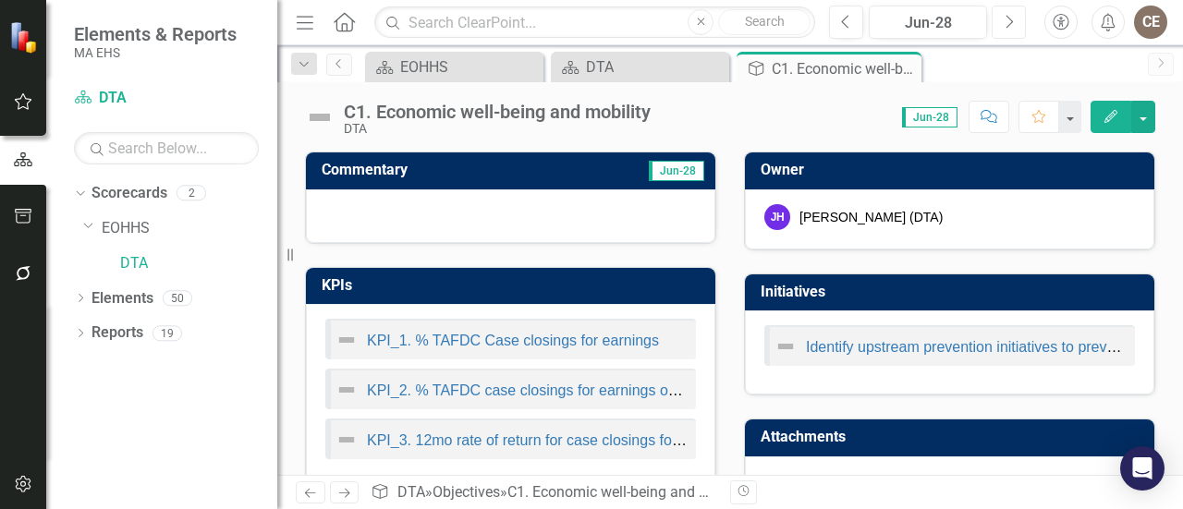
click at [992, 6] on button "Next" at bounding box center [1009, 22] width 34 height 33
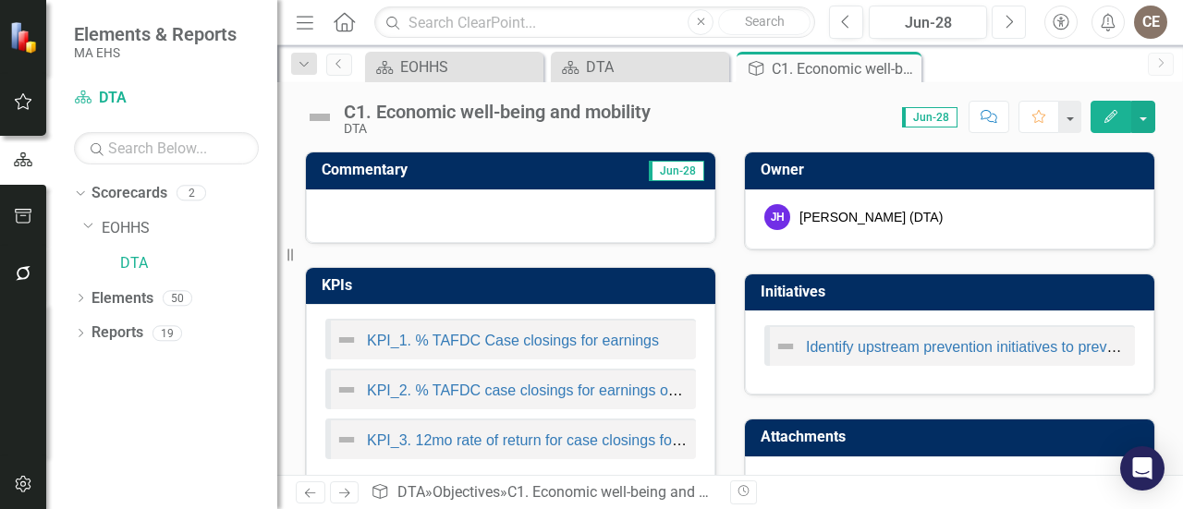
click at [992, 6] on button "Next" at bounding box center [1009, 22] width 34 height 33
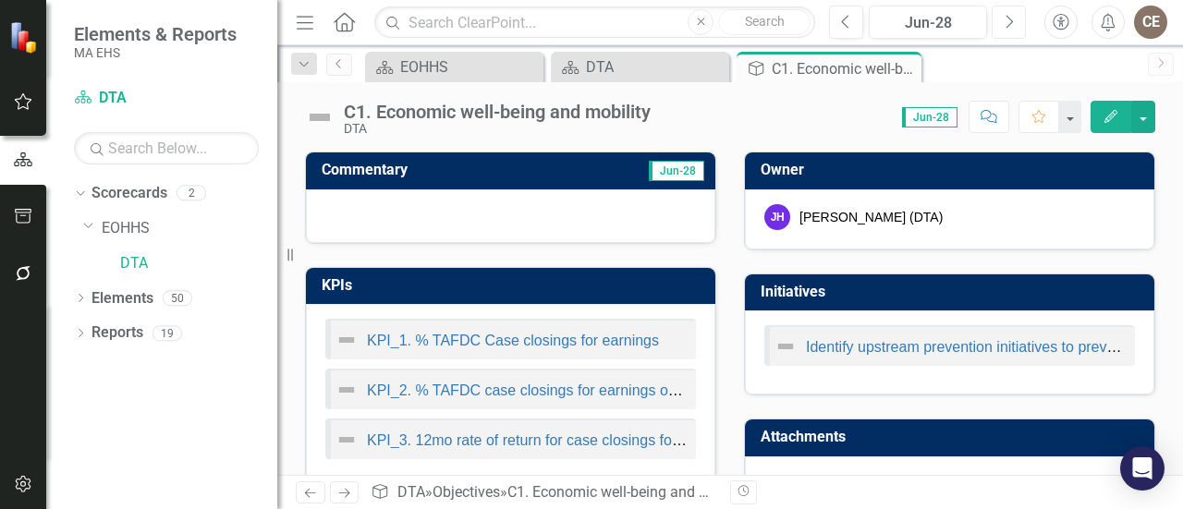
click at [992, 6] on button "Next" at bounding box center [1009, 22] width 34 height 33
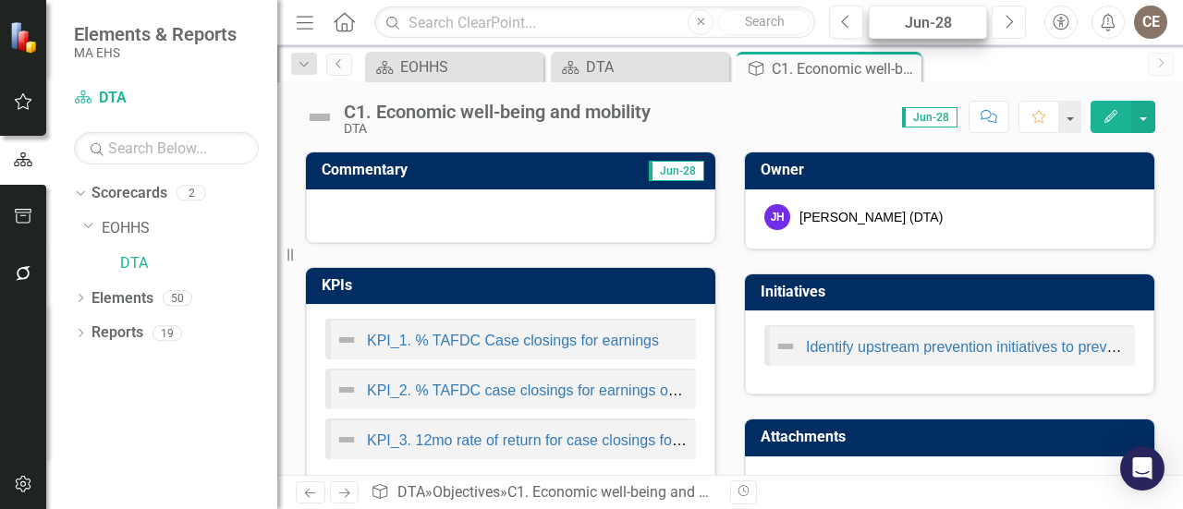
click at [992, 6] on button "Next" at bounding box center [1009, 22] width 34 height 33
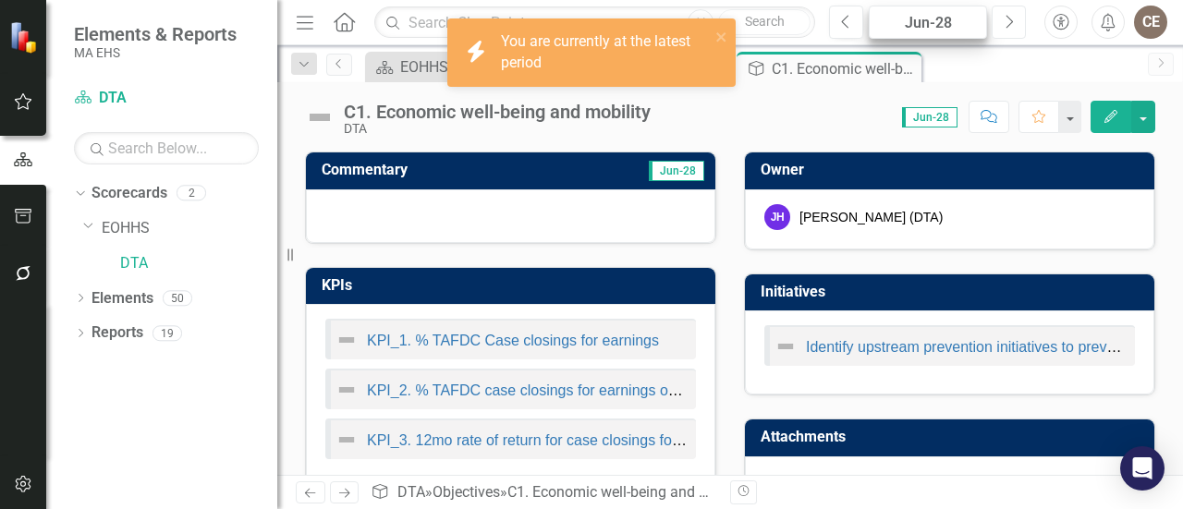
click at [992, 6] on button "Next" at bounding box center [1009, 22] width 34 height 33
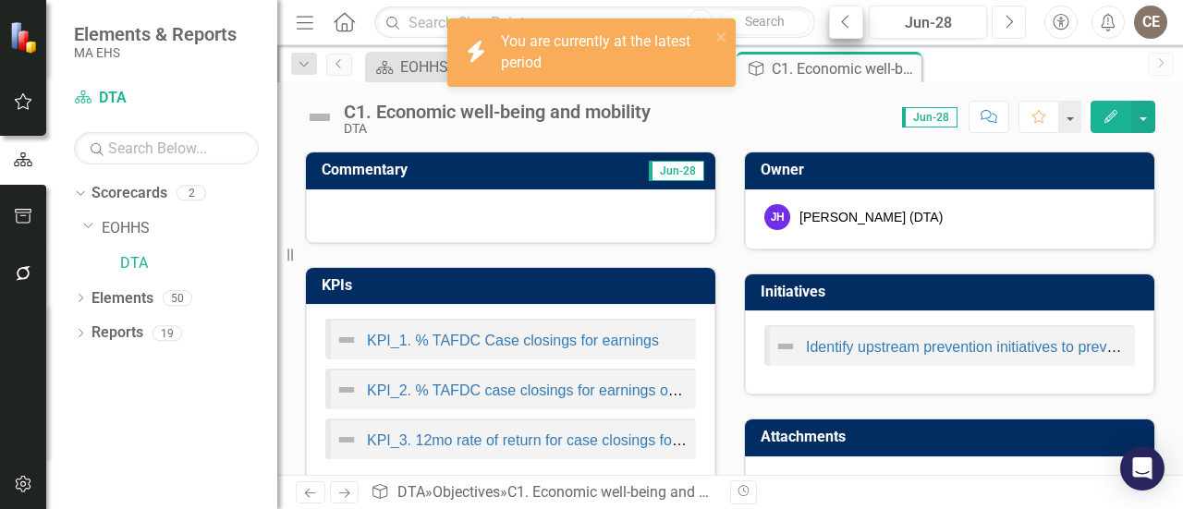
click at [992, 6] on button "Next" at bounding box center [1009, 22] width 34 height 33
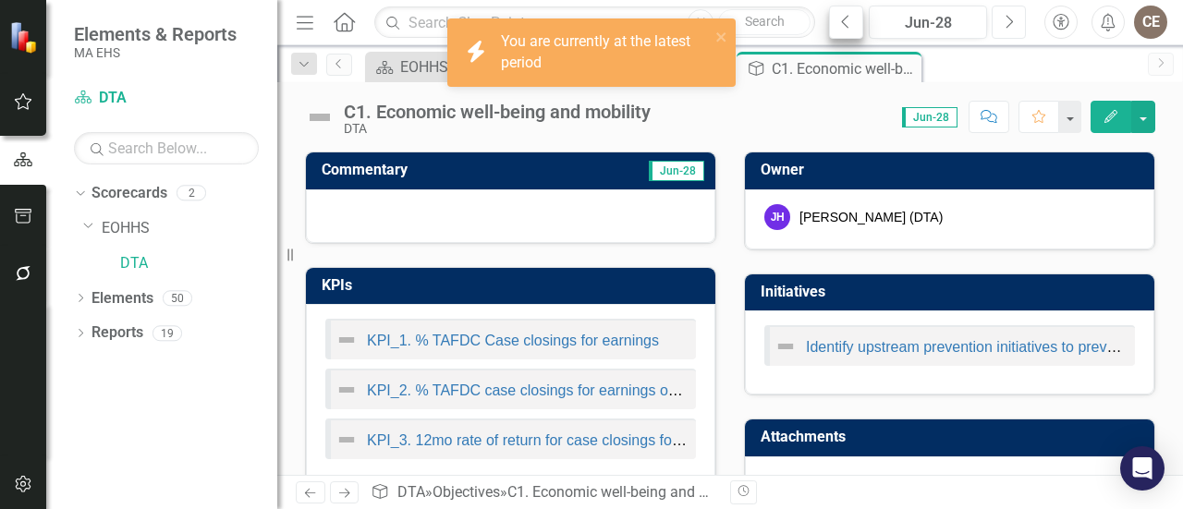
click at [992, 6] on button "Next" at bounding box center [1009, 22] width 34 height 33
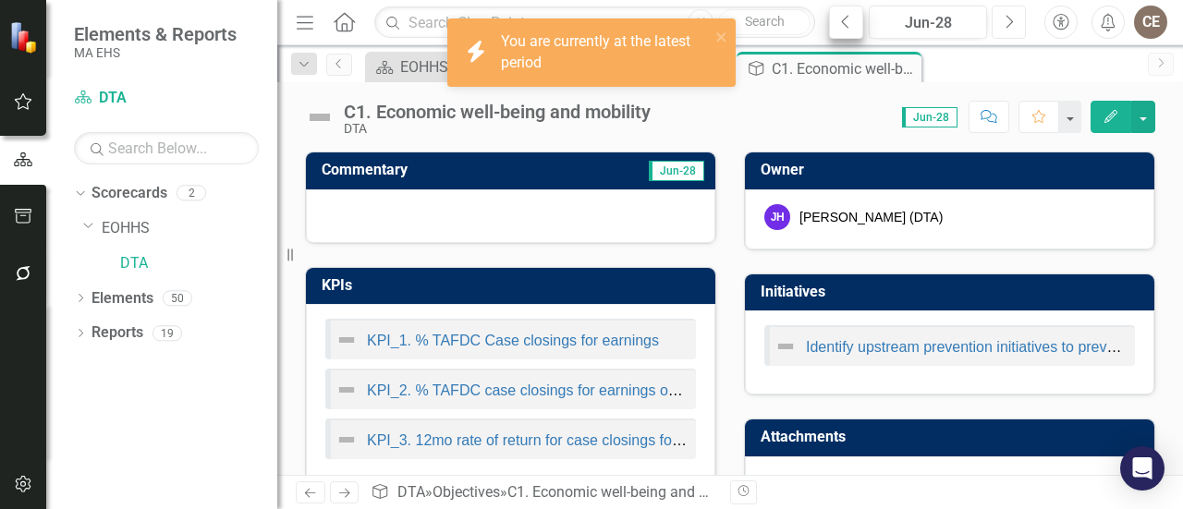
click at [992, 6] on button "Next" at bounding box center [1009, 22] width 34 height 33
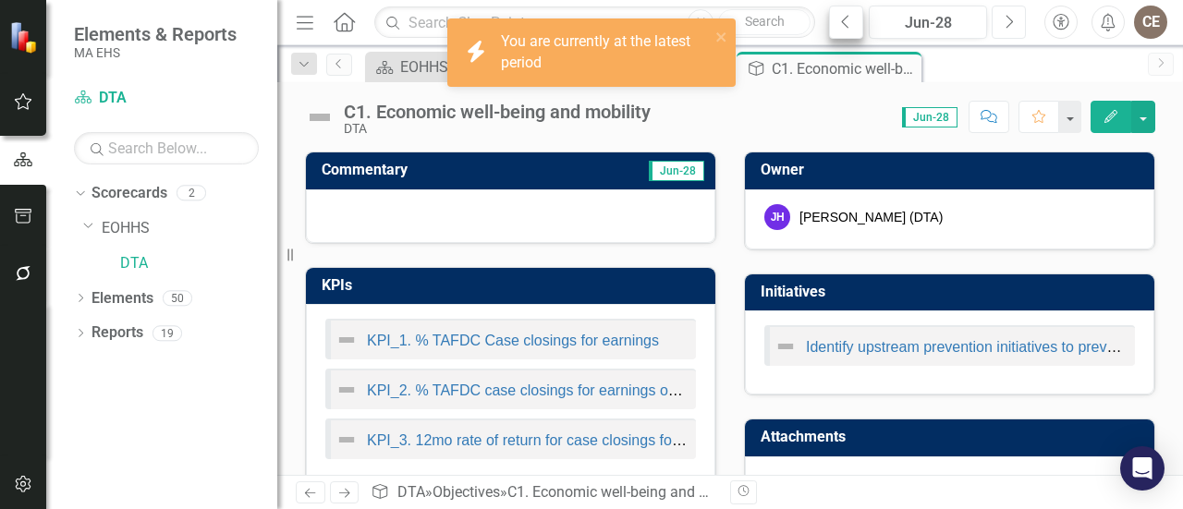
click at [992, 6] on button "Next" at bounding box center [1009, 22] width 34 height 33
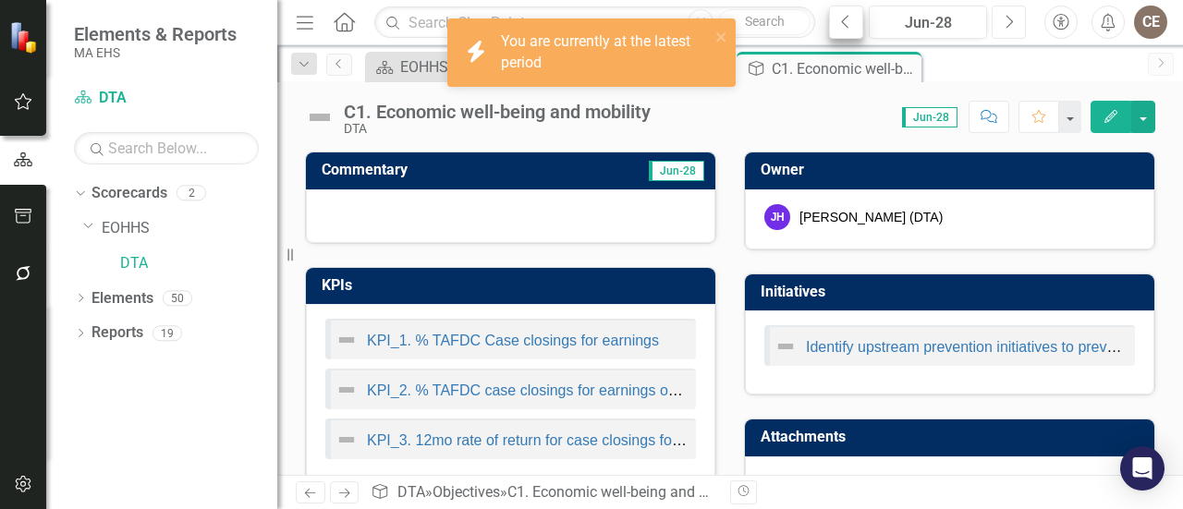
click at [992, 6] on button "Next" at bounding box center [1009, 22] width 34 height 33
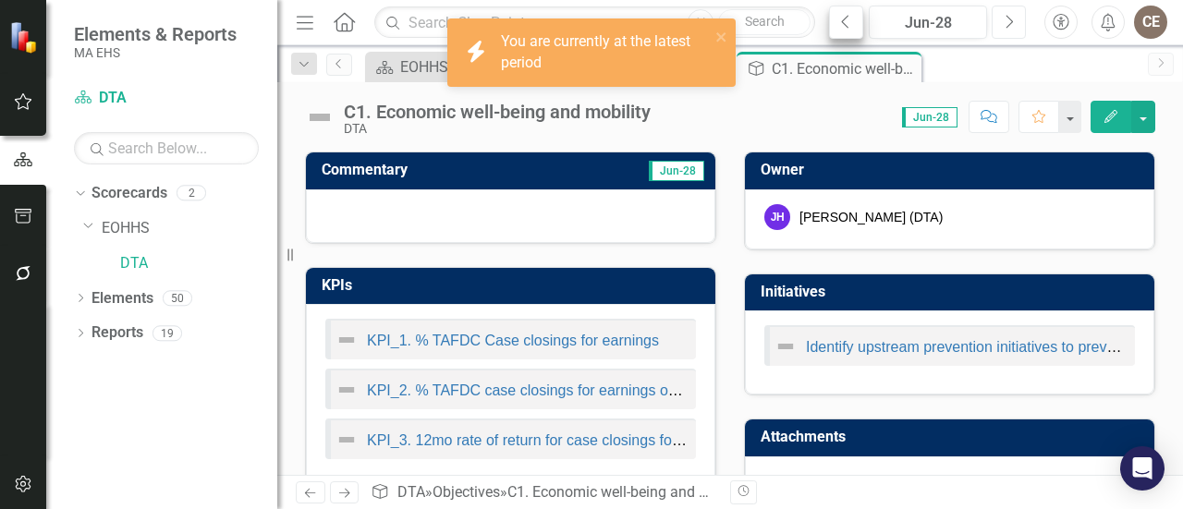
click at [992, 6] on button "Next" at bounding box center [1009, 22] width 34 height 33
click at [829, 6] on button "Previous" at bounding box center [846, 22] width 34 height 33
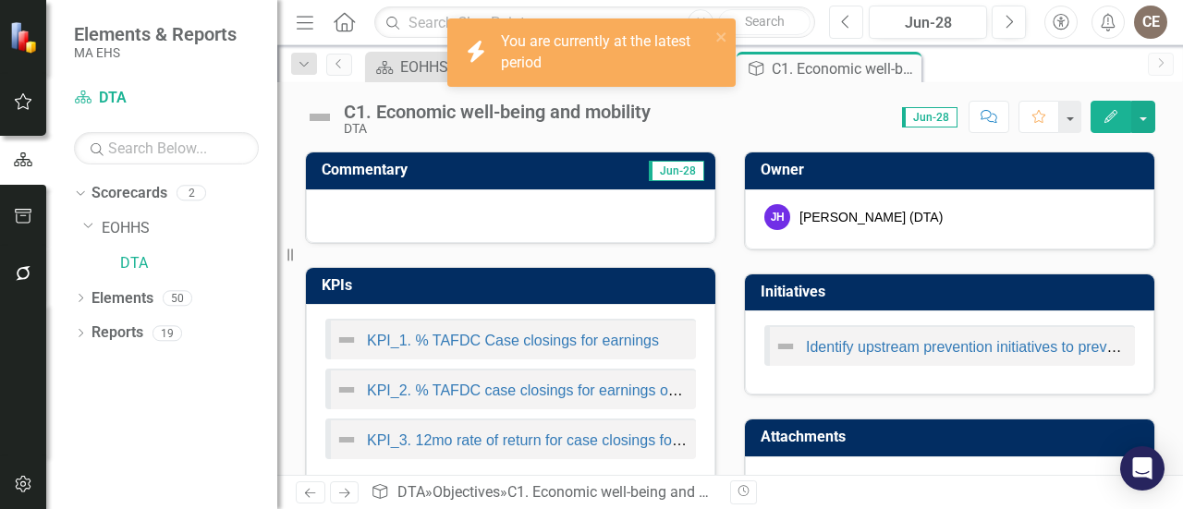
click at [829, 6] on button "Previous" at bounding box center [846, 22] width 34 height 33
click at [851, 26] on icon "Previous" at bounding box center [846, 22] width 10 height 17
click at [829, 6] on button "Previous" at bounding box center [846, 22] width 34 height 33
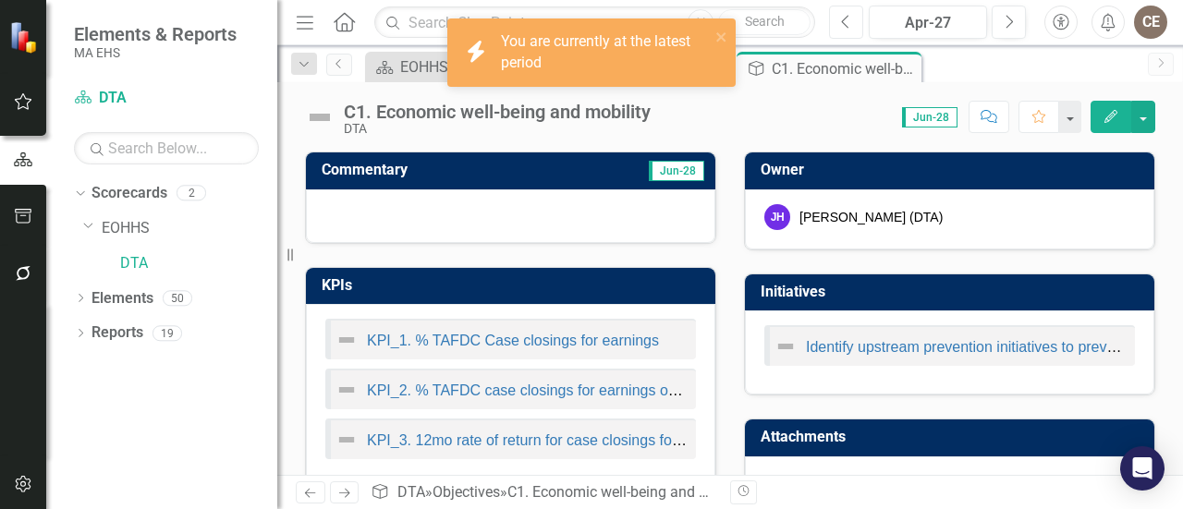
click at [829, 6] on button "Previous" at bounding box center [846, 22] width 34 height 33
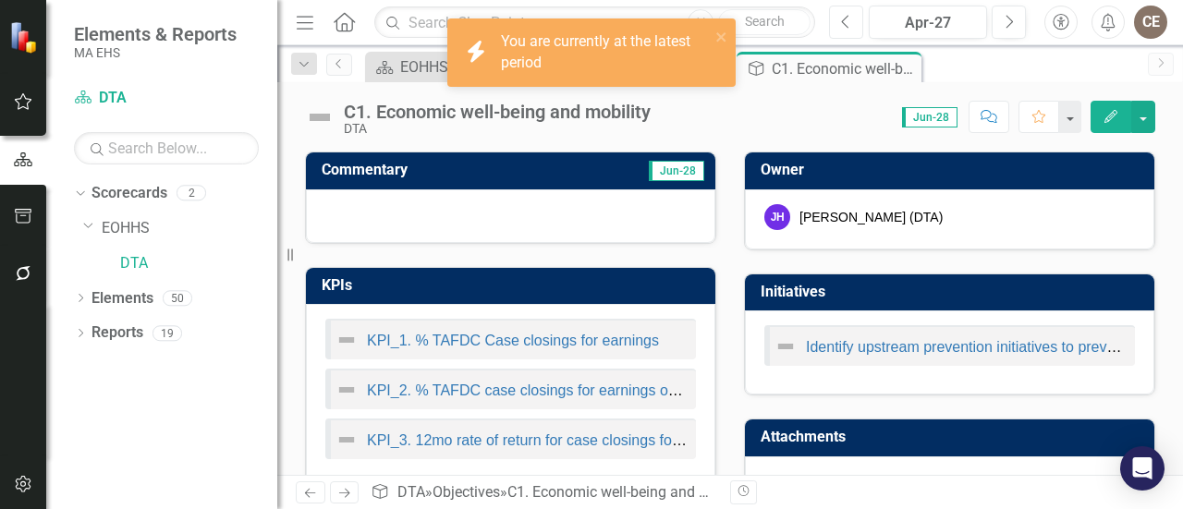
click at [829, 6] on button "Previous" at bounding box center [846, 22] width 34 height 33
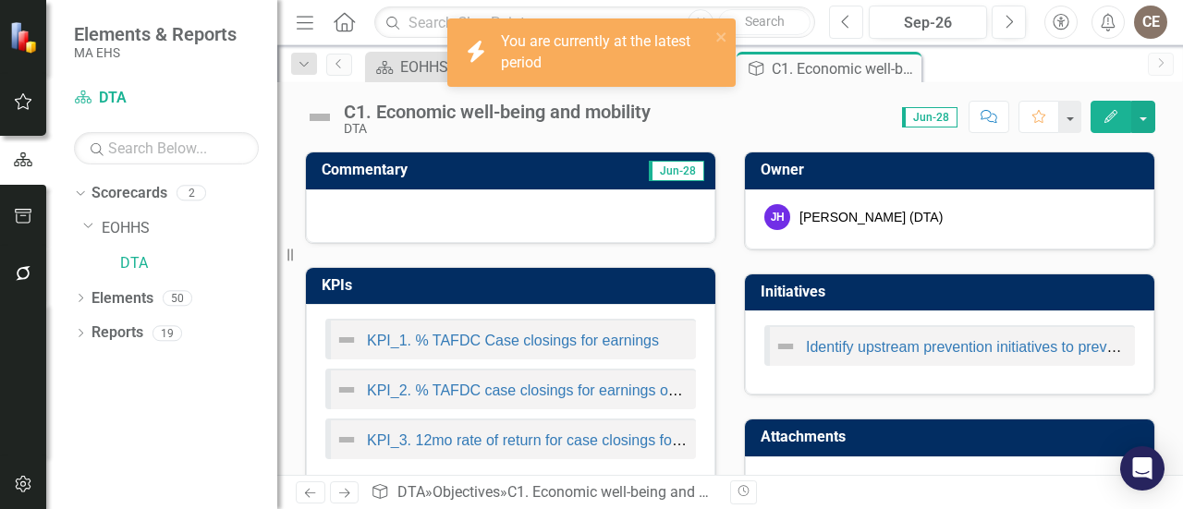
click at [829, 6] on button "Previous" at bounding box center [846, 22] width 34 height 33
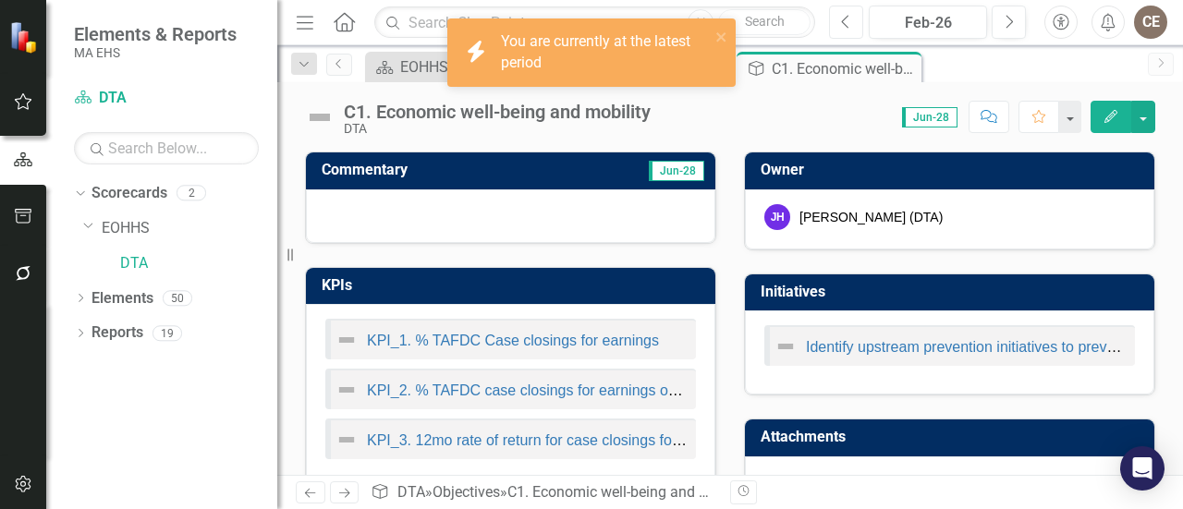
click at [829, 6] on button "Previous" at bounding box center [846, 22] width 34 height 33
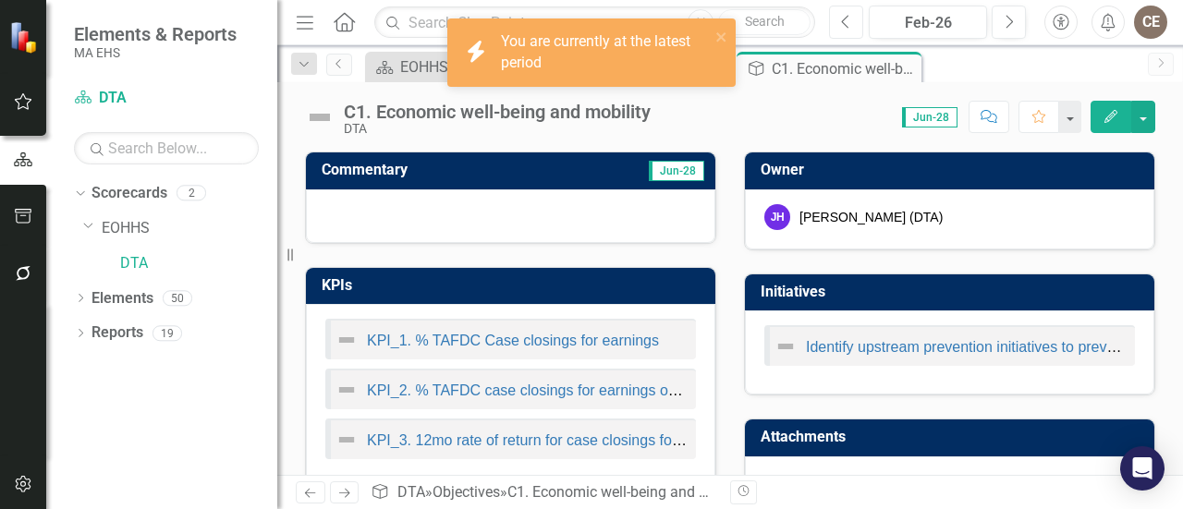
click at [829, 6] on button "Previous" at bounding box center [846, 22] width 34 height 33
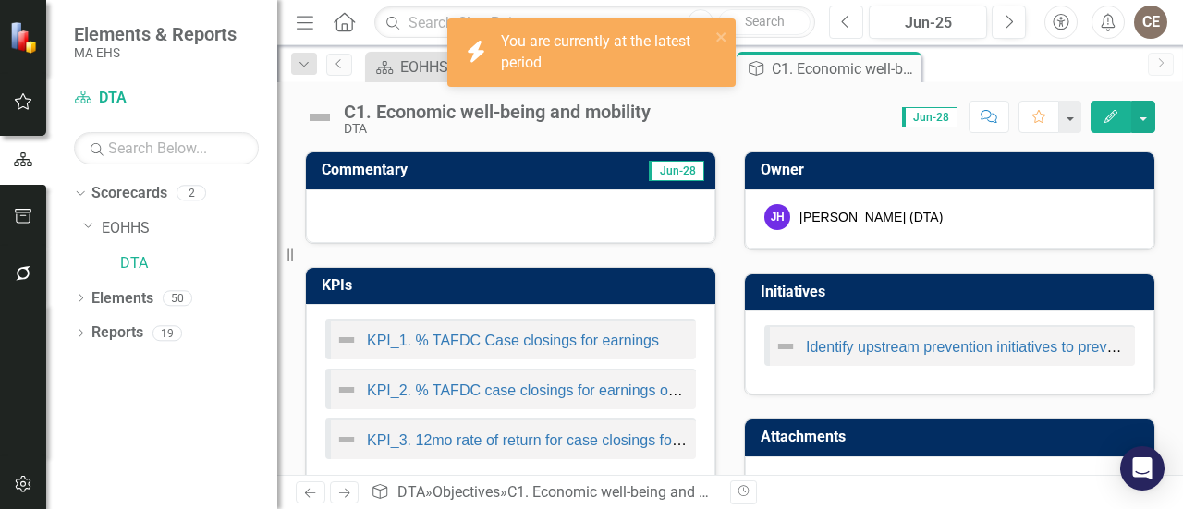
click at [829, 6] on button "Previous" at bounding box center [846, 22] width 34 height 33
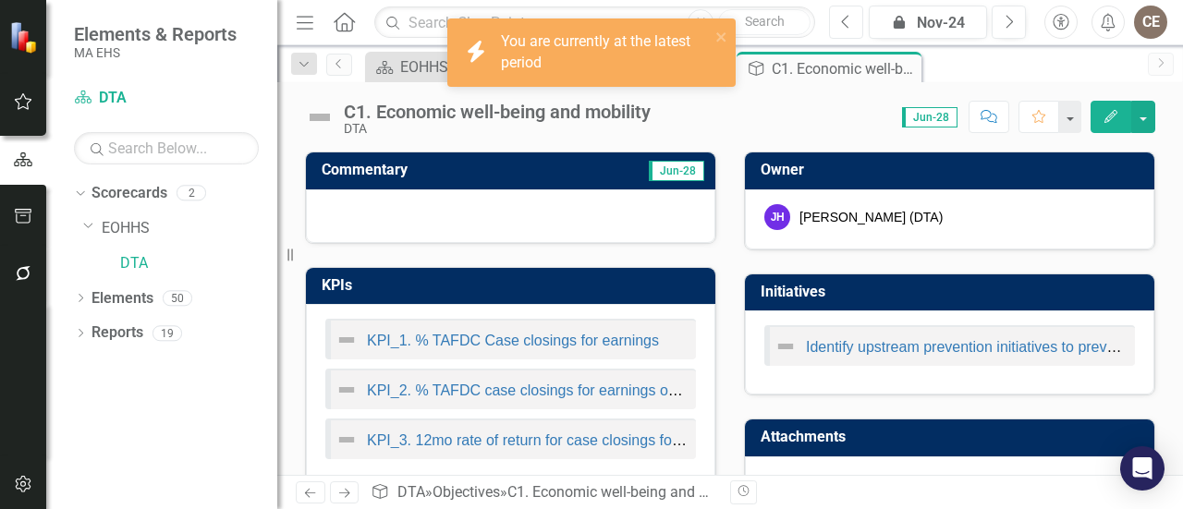
click at [829, 6] on button "Previous" at bounding box center [846, 22] width 34 height 33
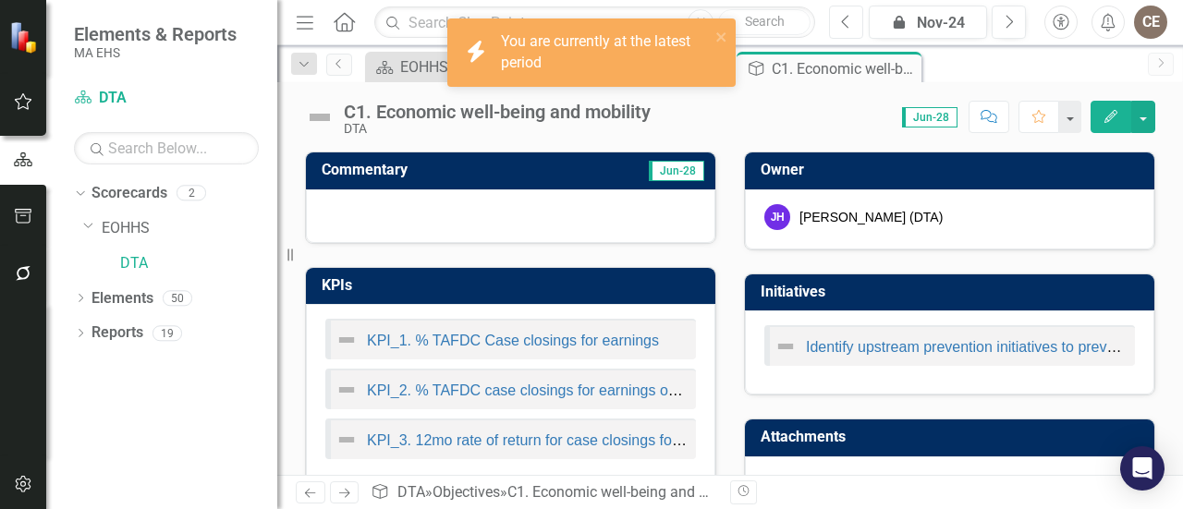
click at [829, 6] on button "Previous" at bounding box center [846, 22] width 34 height 33
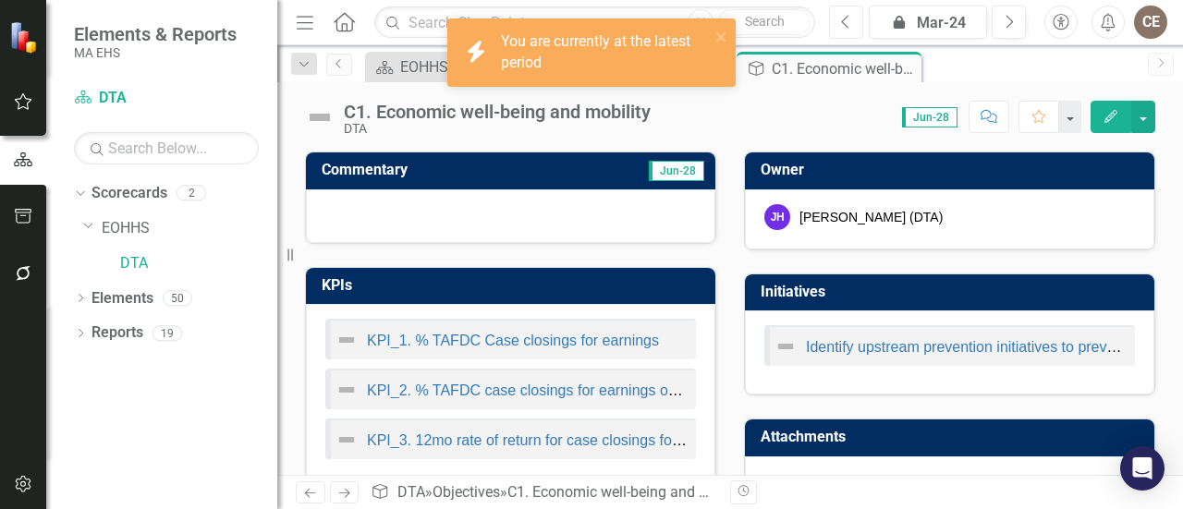
click at [829, 6] on button "Previous" at bounding box center [846, 22] width 34 height 33
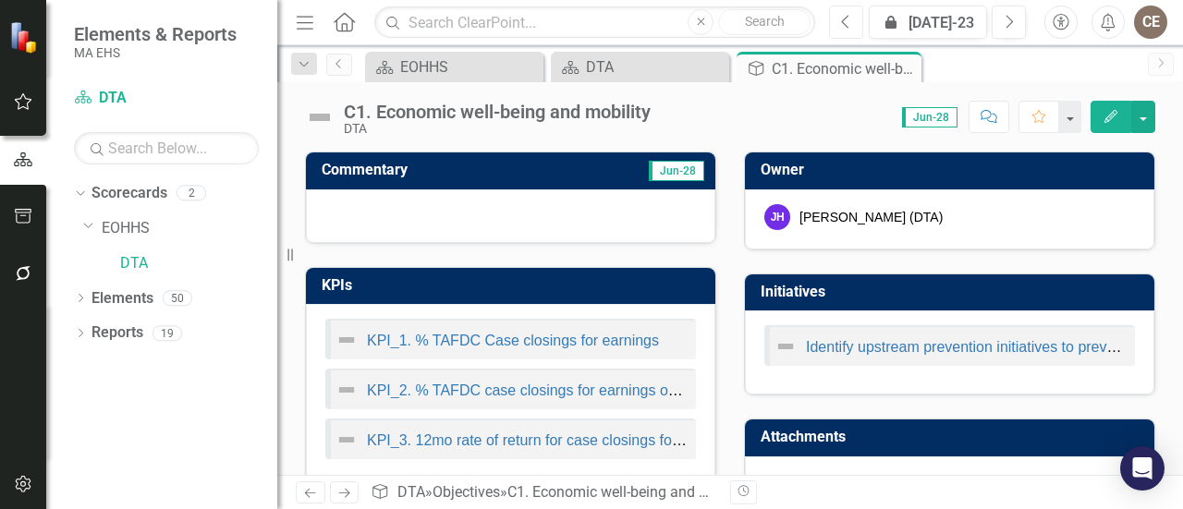
click at [829, 6] on button "Previous" at bounding box center [846, 22] width 34 height 33
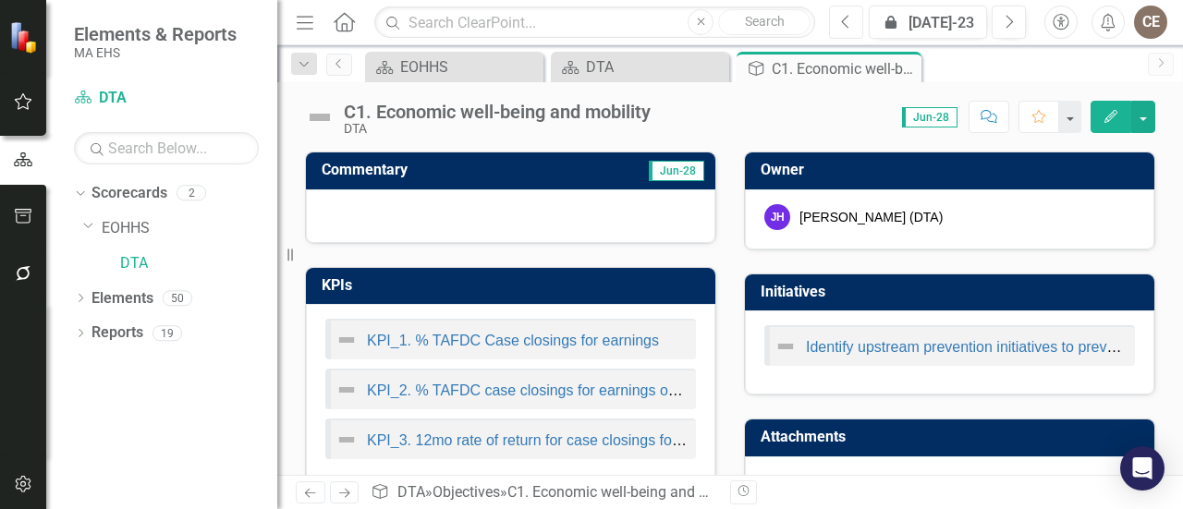
click at [829, 6] on button "Previous" at bounding box center [846, 22] width 34 height 33
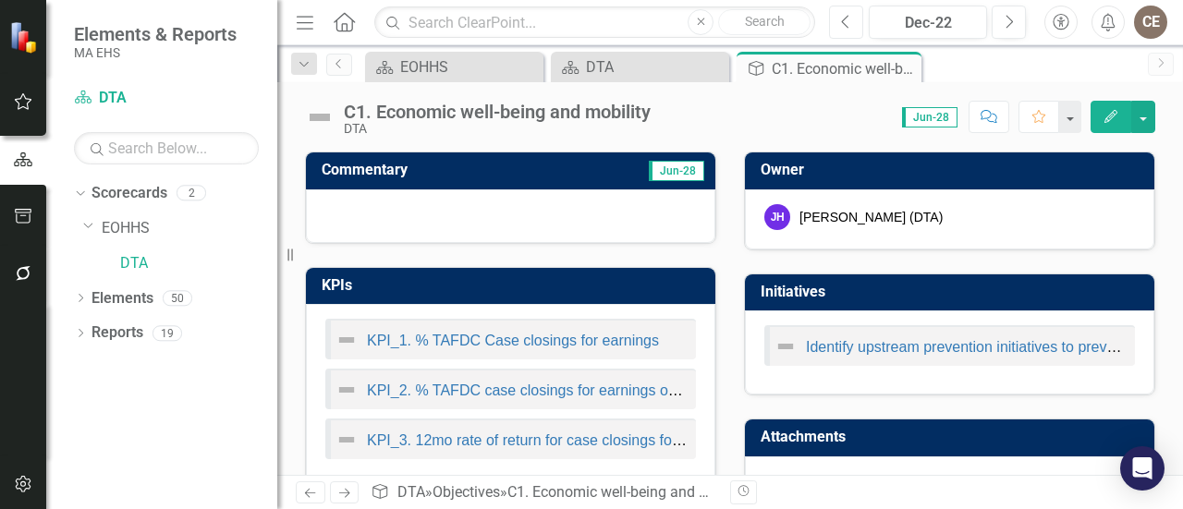
click at [829, 6] on button "Previous" at bounding box center [846, 22] width 34 height 33
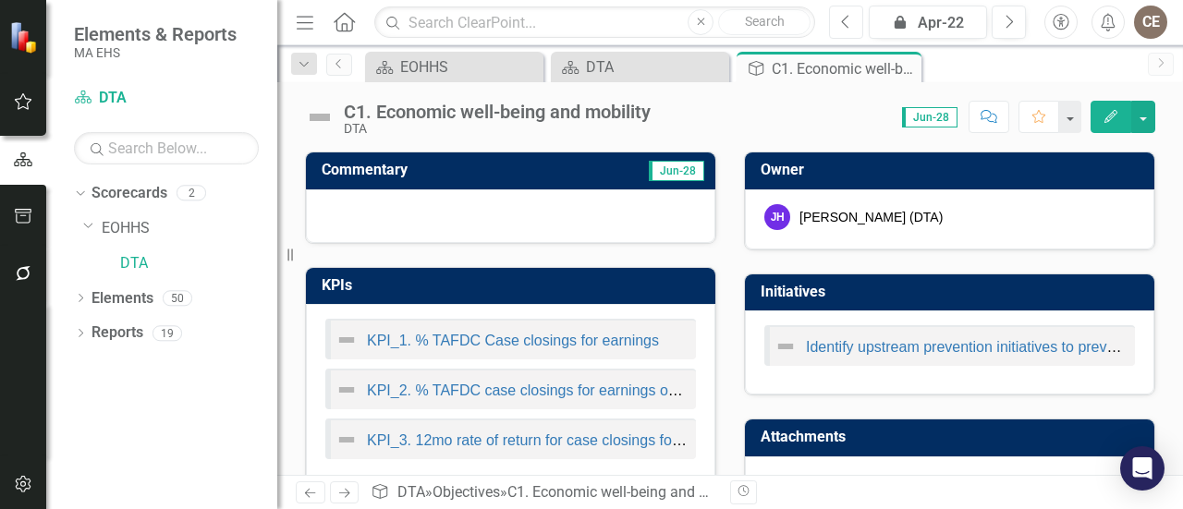
click at [829, 6] on button "Previous" at bounding box center [846, 22] width 34 height 33
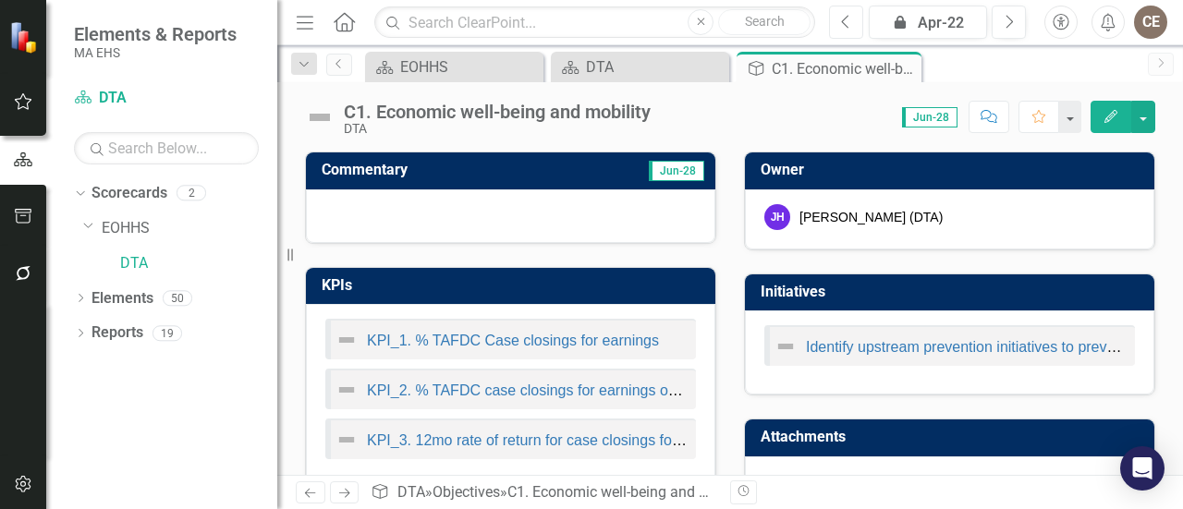
click at [829, 6] on button "Previous" at bounding box center [846, 22] width 34 height 33
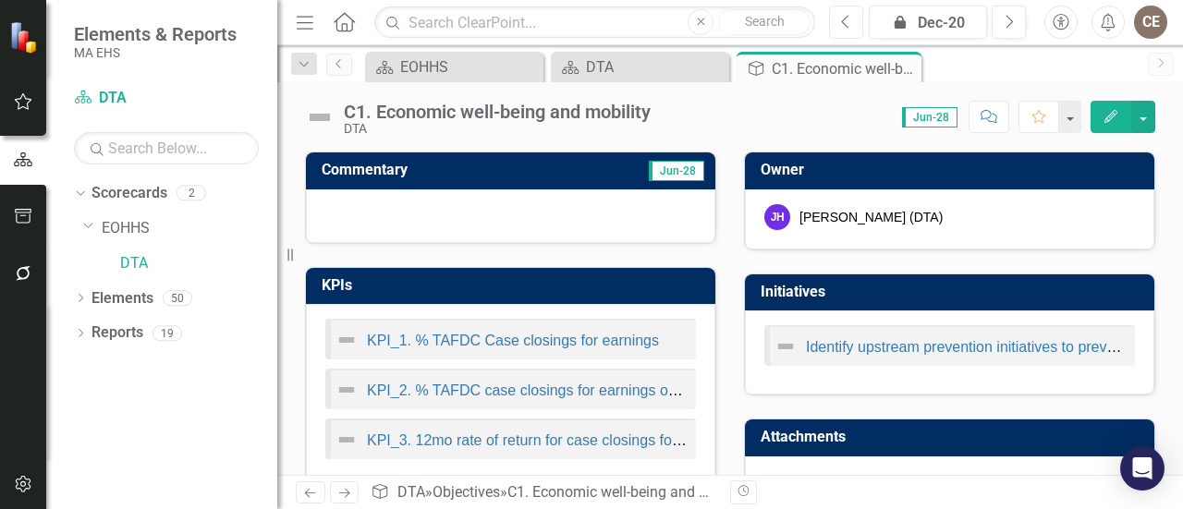
click at [829, 6] on button "Previous" at bounding box center [846, 22] width 34 height 33
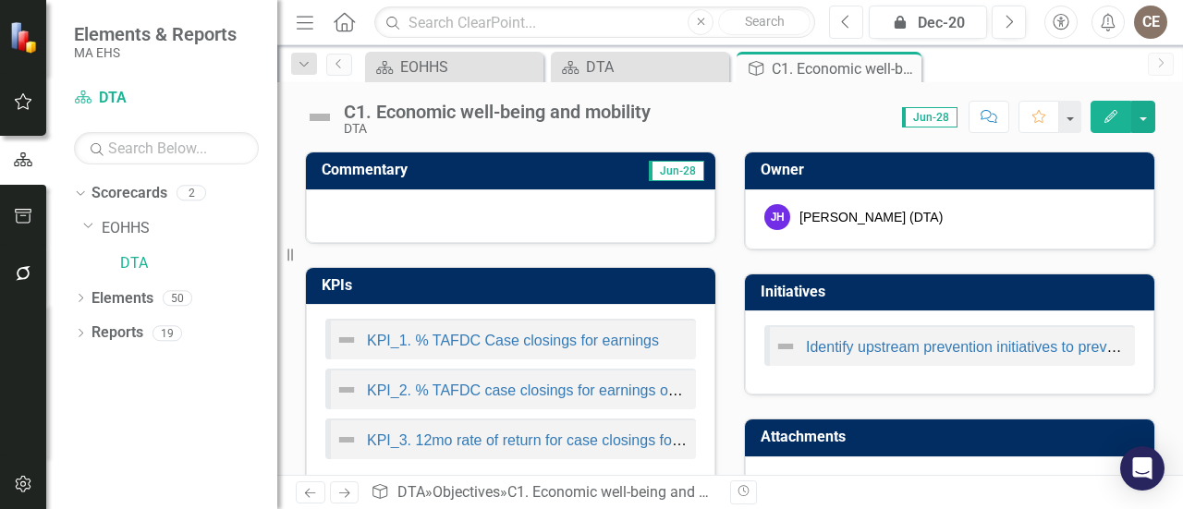
click at [829, 6] on button "Previous" at bounding box center [846, 22] width 34 height 33
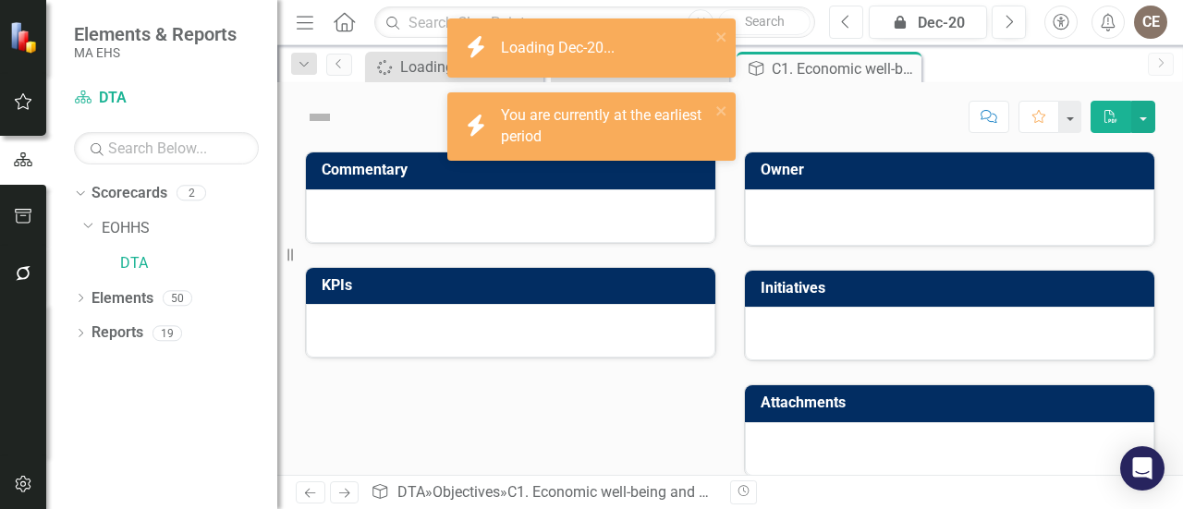
click at [829, 6] on button "Previous" at bounding box center [846, 22] width 34 height 33
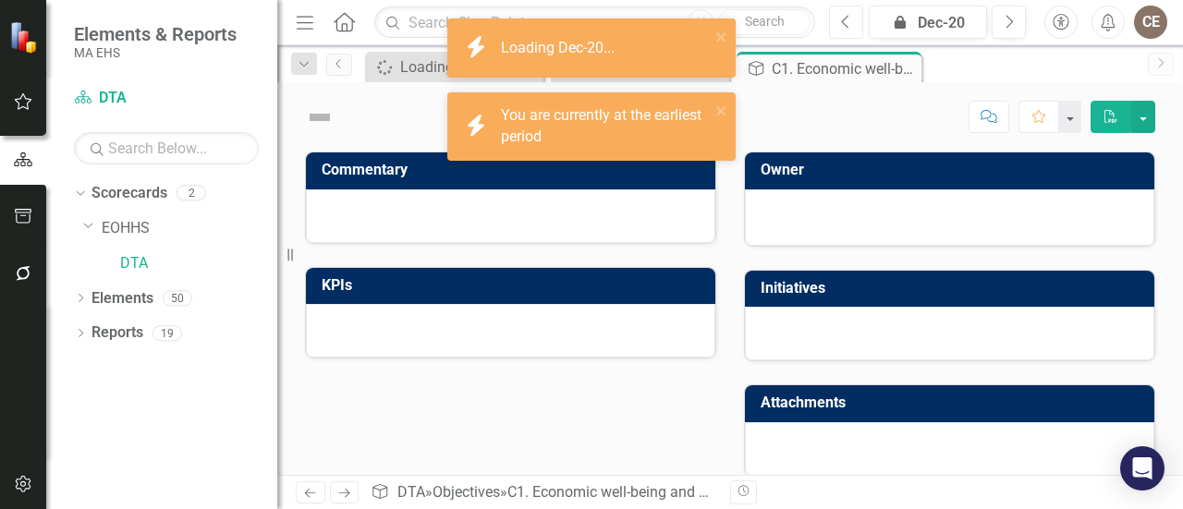
click at [829, 6] on button "Previous" at bounding box center [846, 22] width 34 height 33
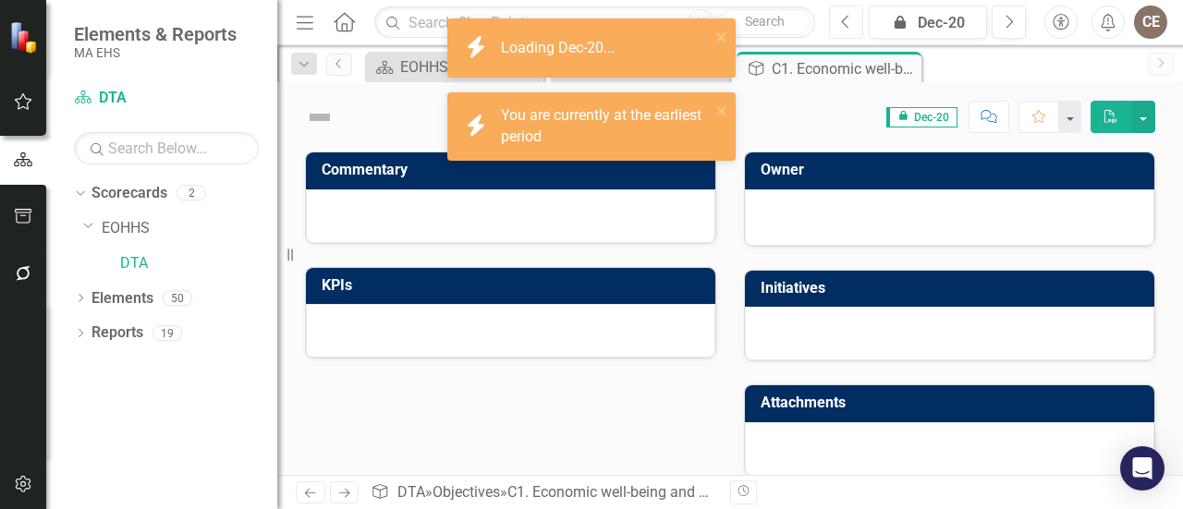
click at [829, 6] on button "Previous" at bounding box center [846, 22] width 34 height 33
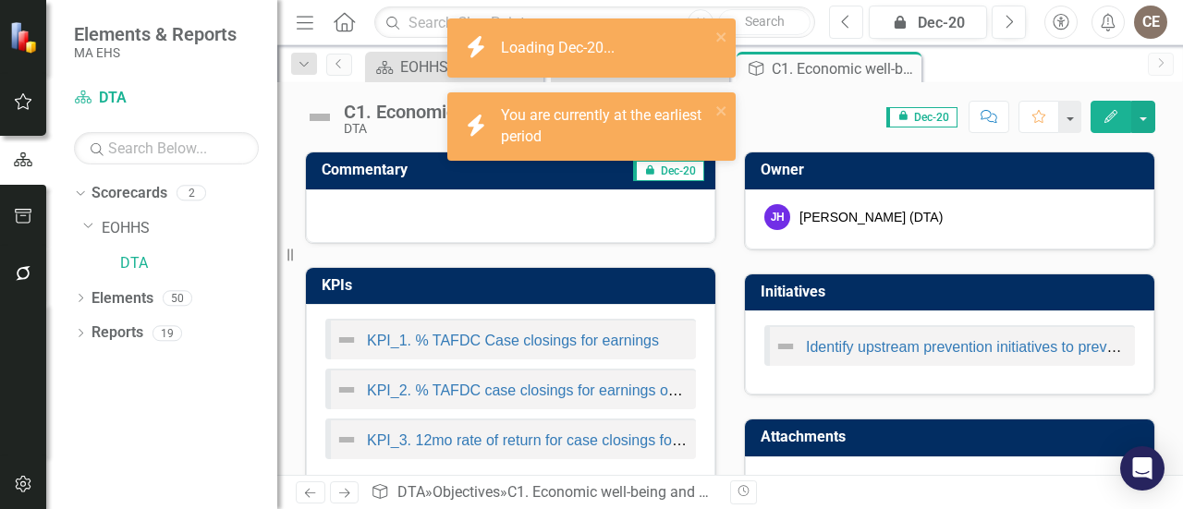
click at [829, 6] on button "Previous" at bounding box center [846, 22] width 34 height 33
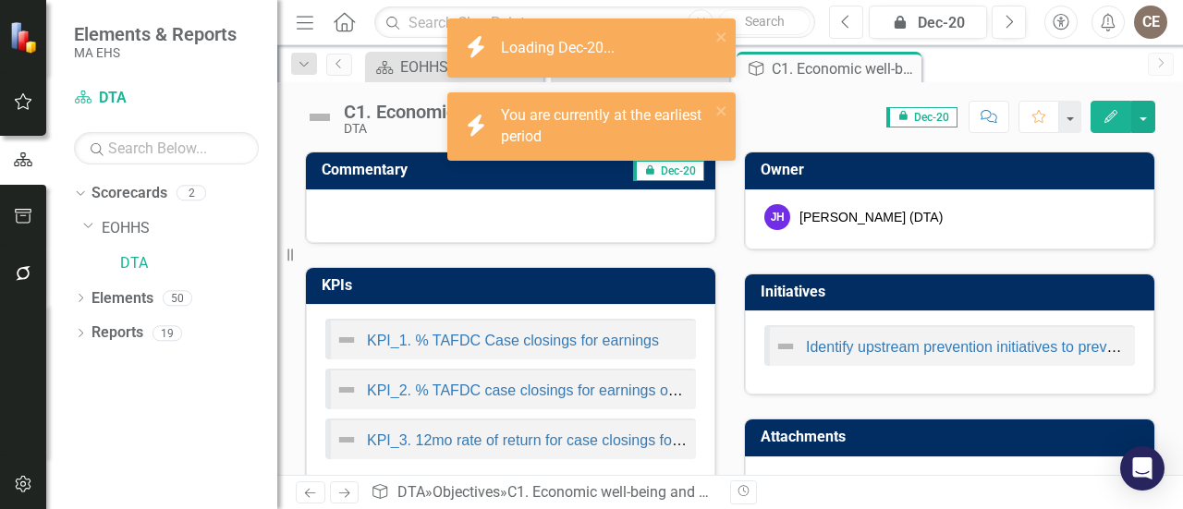
click at [829, 6] on button "Previous" at bounding box center [846, 22] width 34 height 33
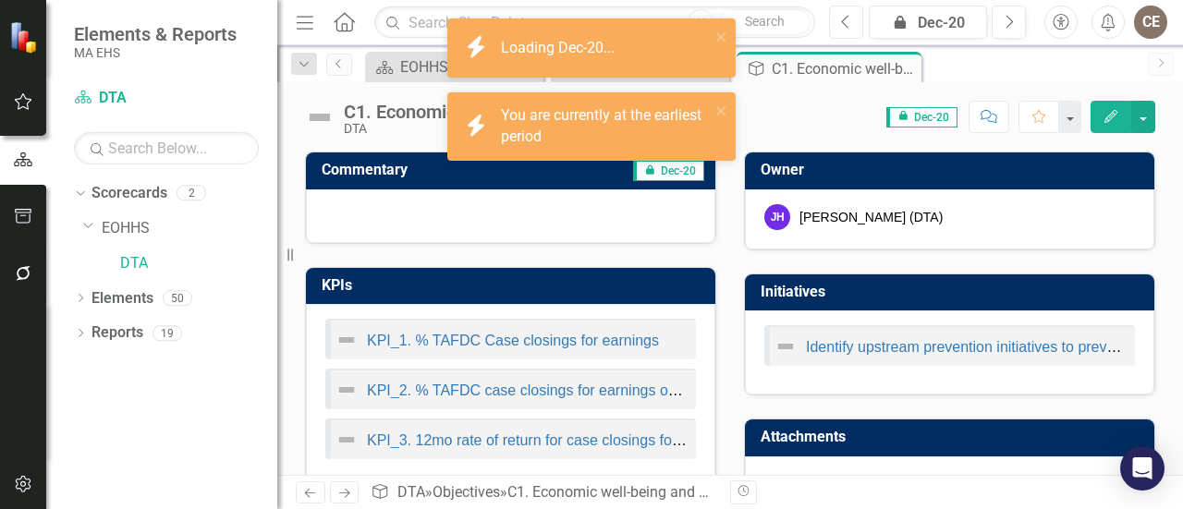
click at [829, 6] on button "Previous" at bounding box center [846, 22] width 34 height 33
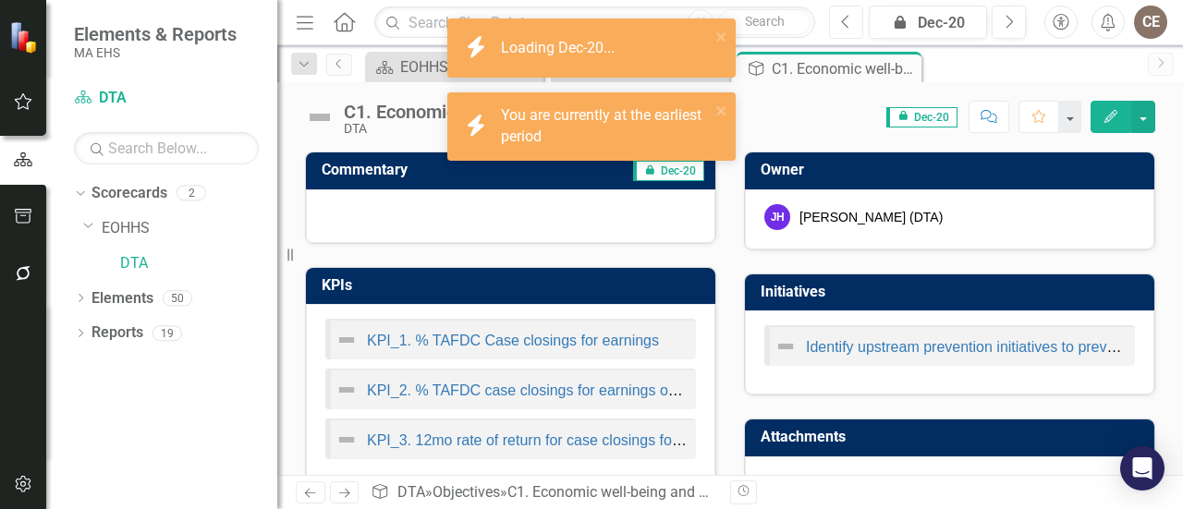
click at [829, 6] on button "Previous" at bounding box center [846, 22] width 34 height 33
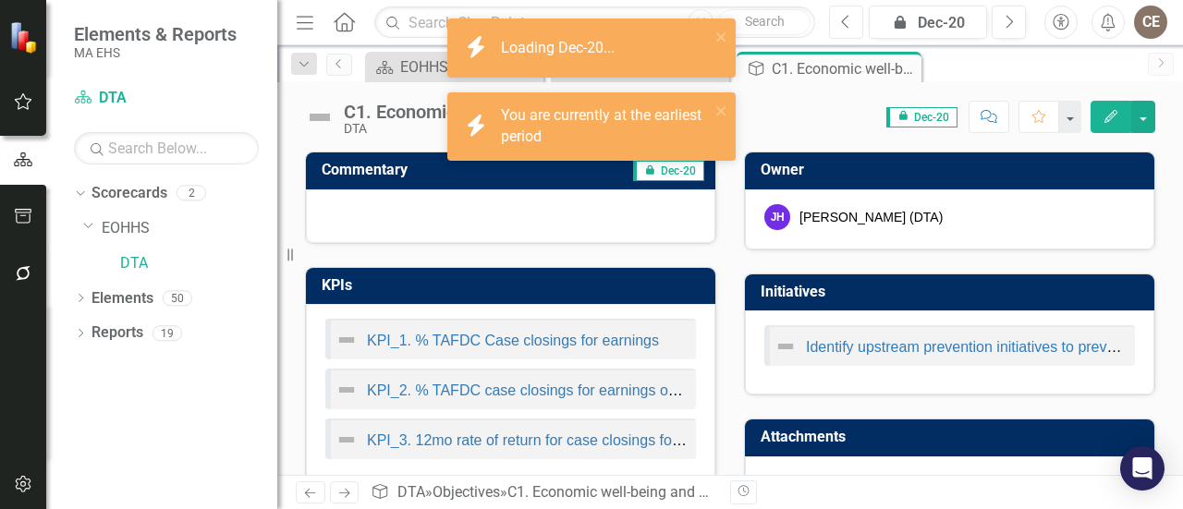
click at [829, 6] on button "Previous" at bounding box center [846, 22] width 34 height 33
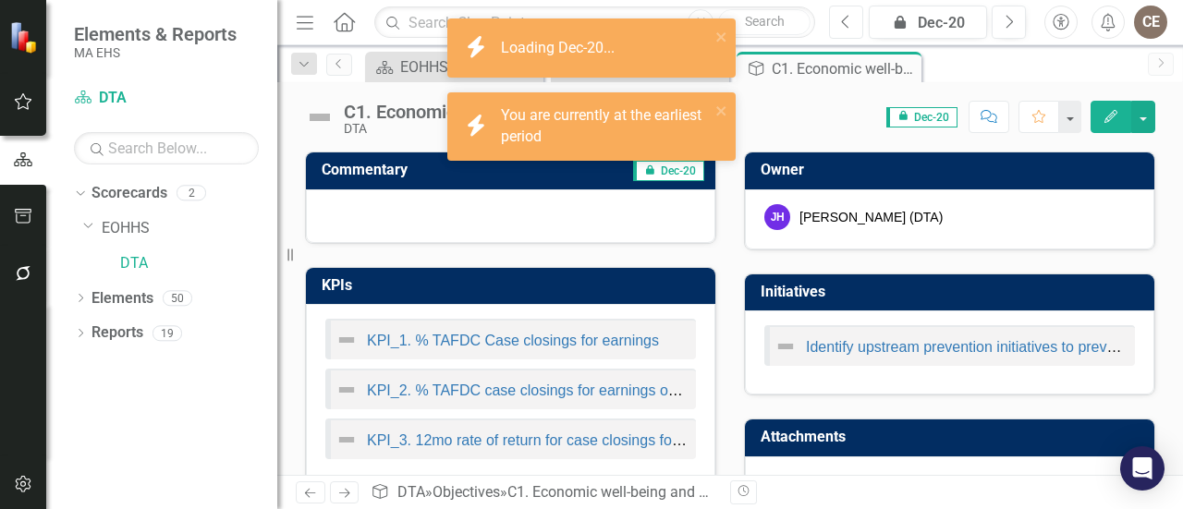
click at [829, 6] on button "Previous" at bounding box center [846, 22] width 34 height 33
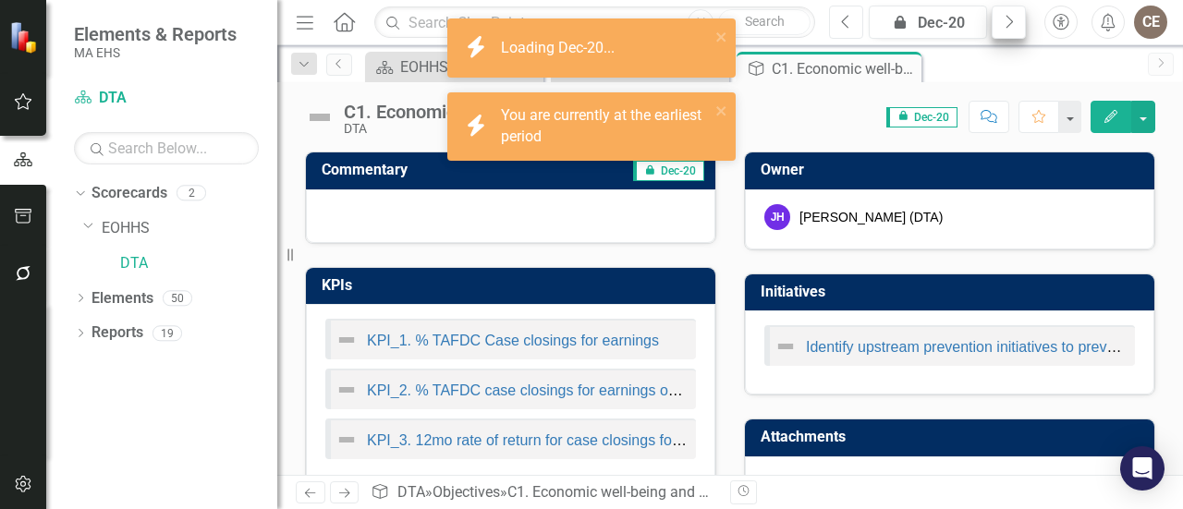
click at [829, 6] on button "Previous" at bounding box center [846, 22] width 34 height 33
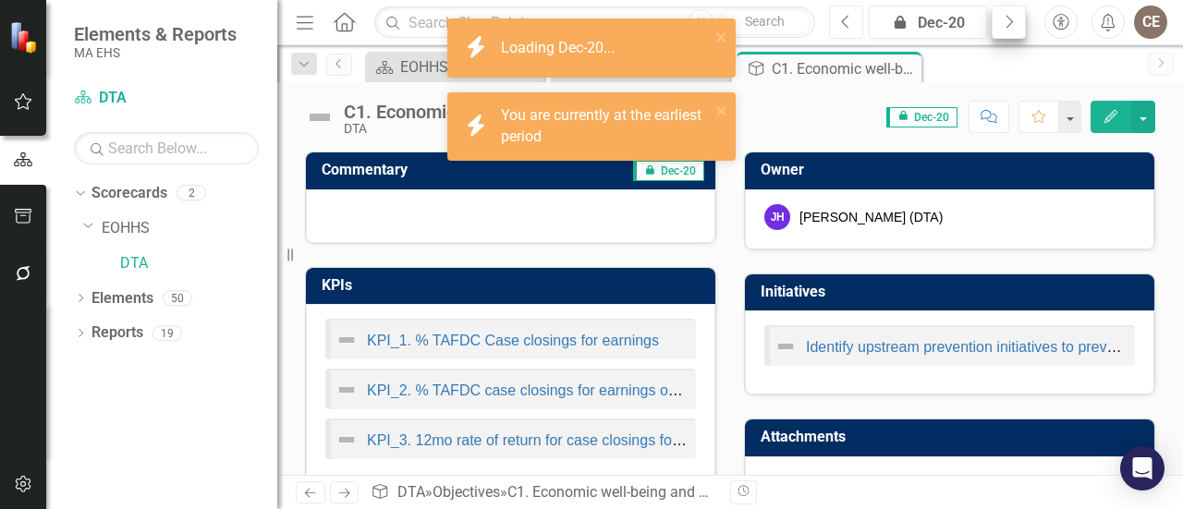
click at [829, 6] on button "Previous" at bounding box center [846, 22] width 34 height 33
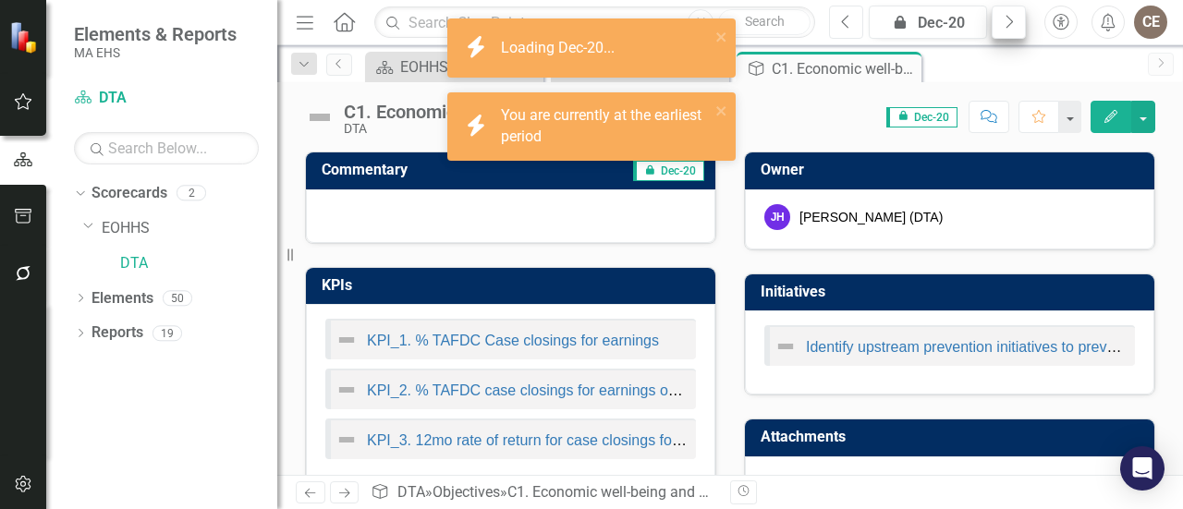
click at [829, 6] on button "Previous" at bounding box center [846, 22] width 34 height 33
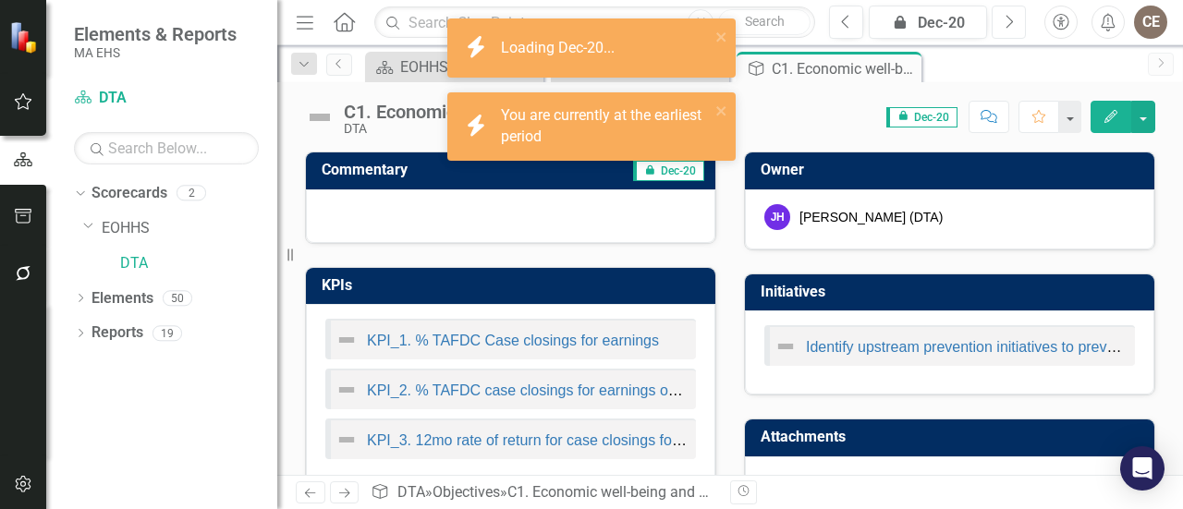
click at [992, 6] on button "Next" at bounding box center [1009, 22] width 34 height 33
click at [1004, 30] on button "Next" at bounding box center [1009, 22] width 34 height 33
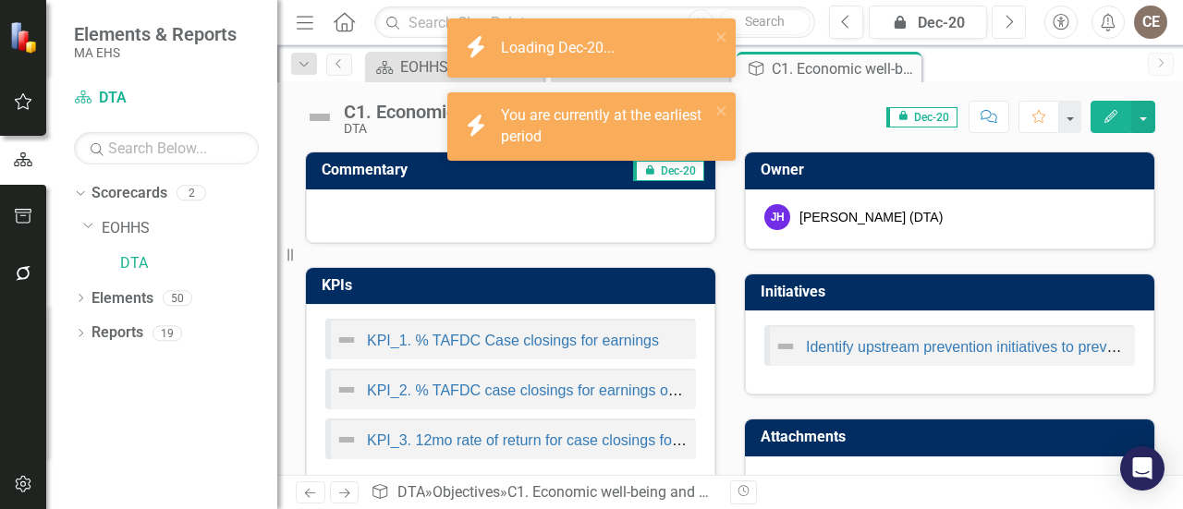
click at [992, 6] on button "Next" at bounding box center [1009, 22] width 34 height 33
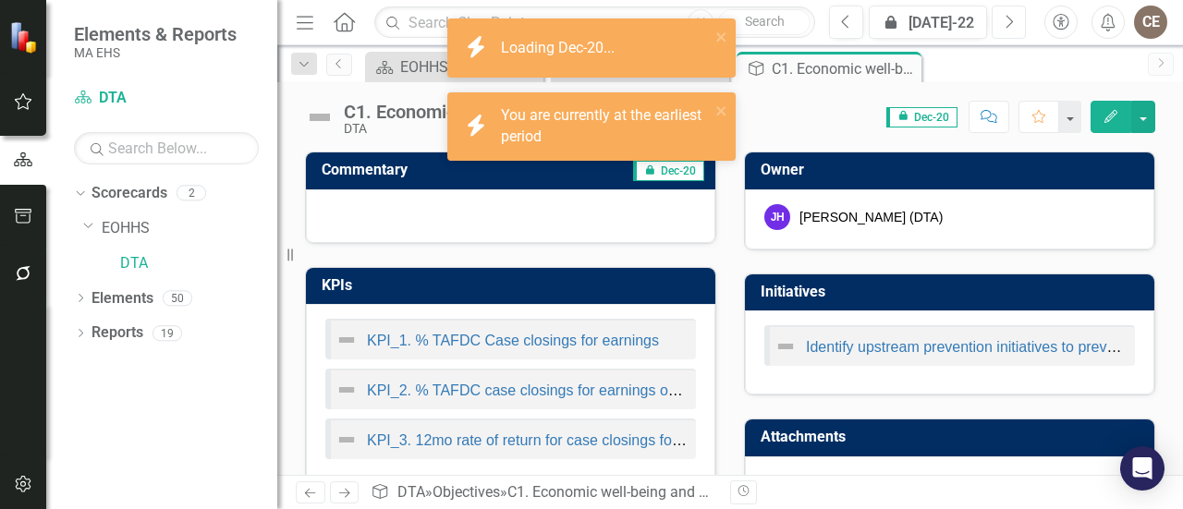
click at [992, 6] on button "Next" at bounding box center [1009, 22] width 34 height 33
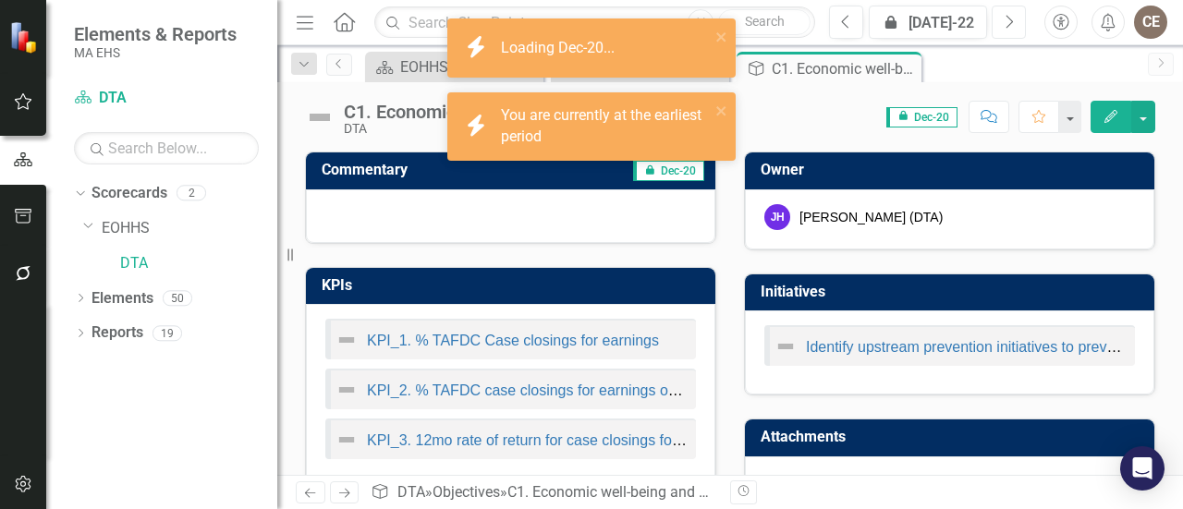
click at [992, 6] on button "Next" at bounding box center [1009, 22] width 34 height 33
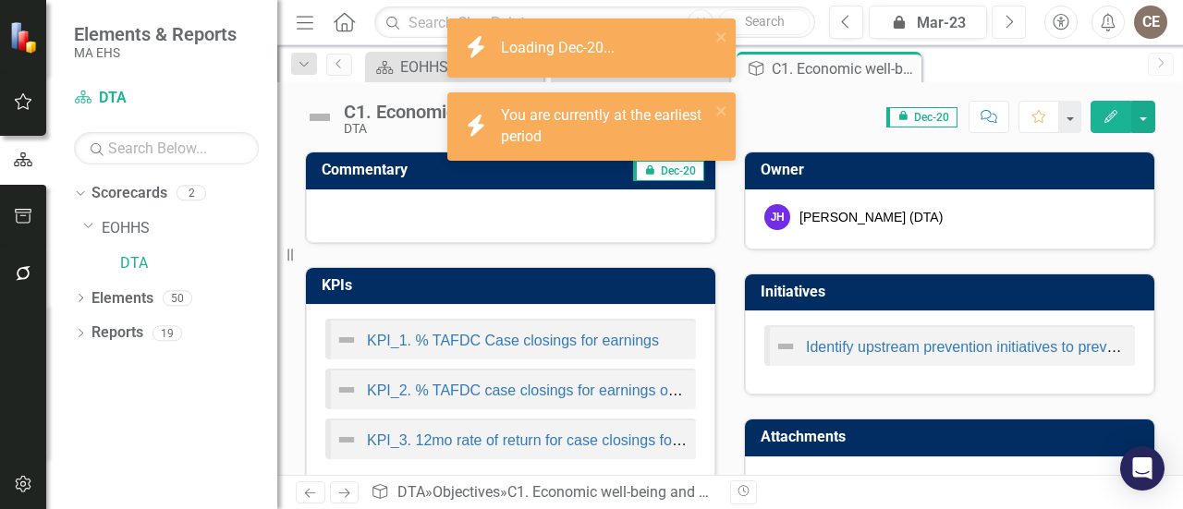
click at [992, 6] on button "Next" at bounding box center [1009, 22] width 34 height 33
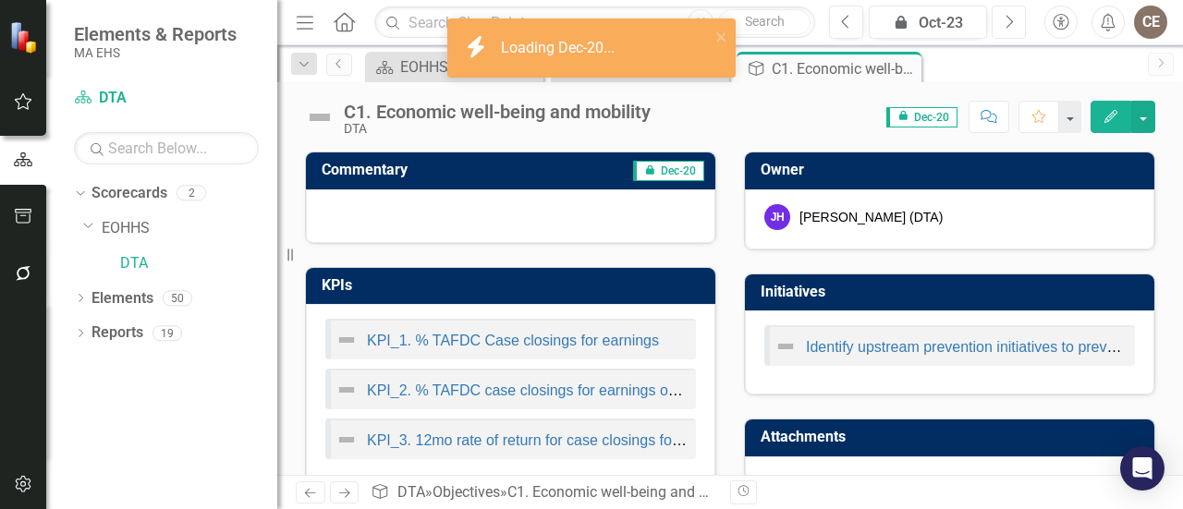
click at [992, 6] on button "Next" at bounding box center [1009, 22] width 34 height 33
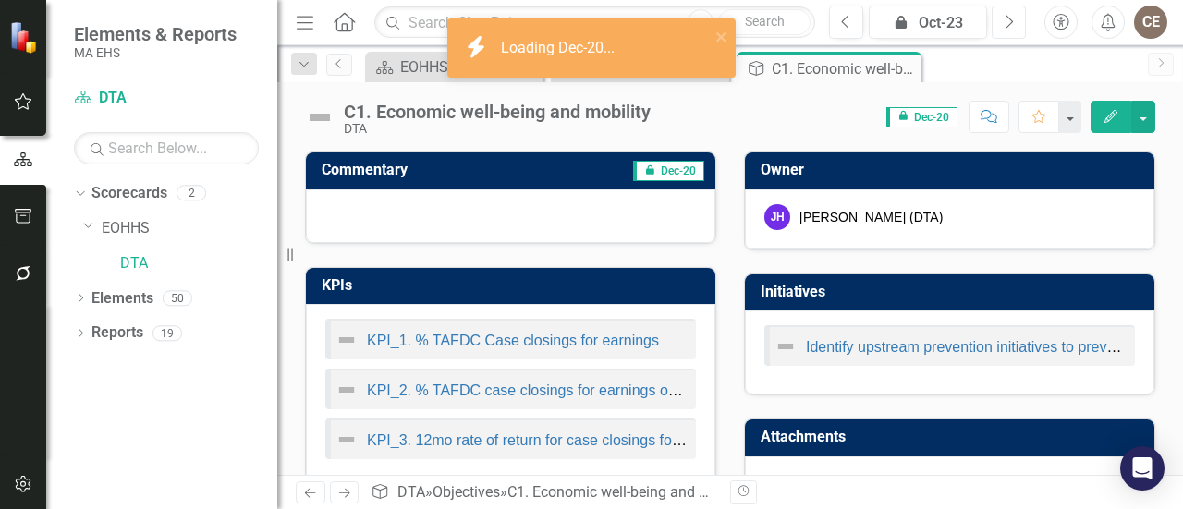
click at [992, 6] on button "Next" at bounding box center [1009, 22] width 34 height 33
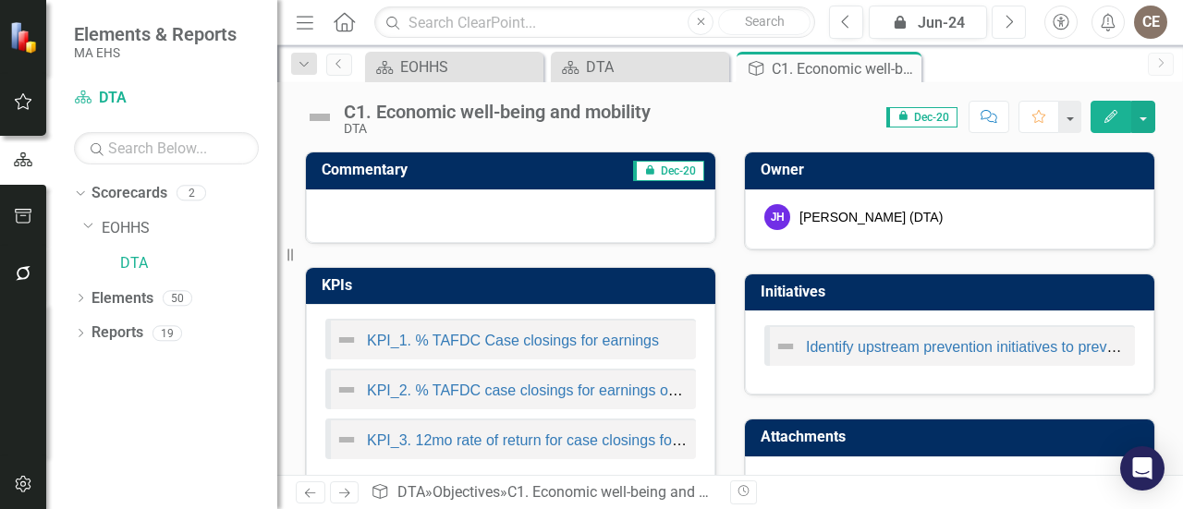
click at [992, 6] on button "Next" at bounding box center [1009, 22] width 34 height 33
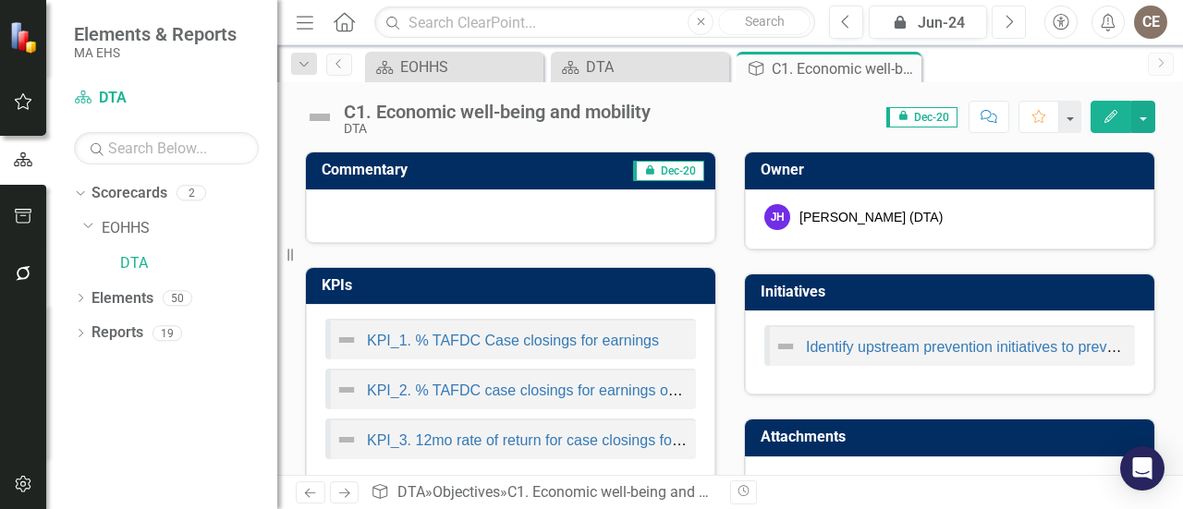
click at [992, 6] on button "Next" at bounding box center [1009, 22] width 34 height 33
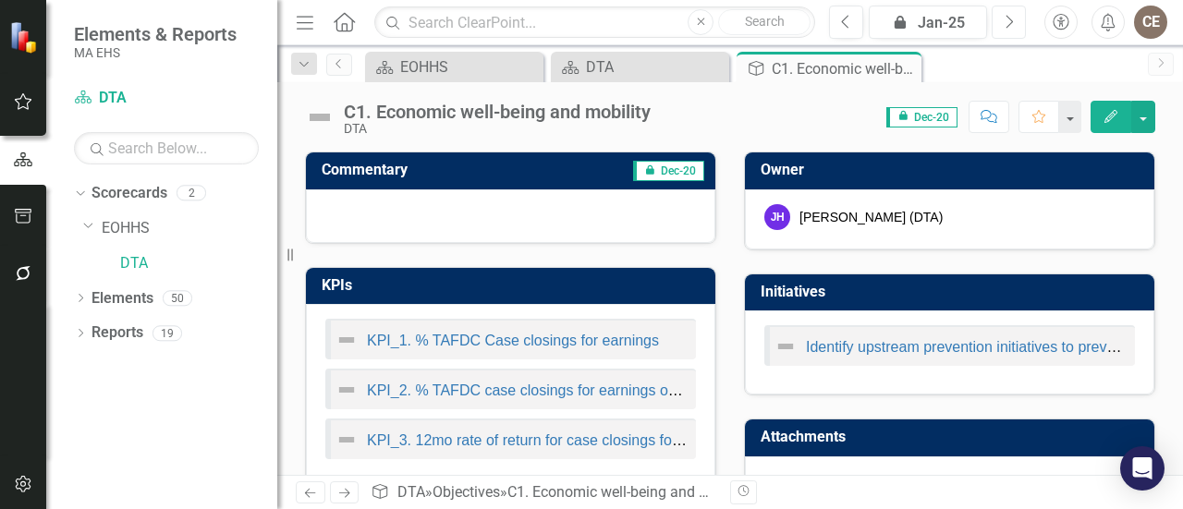
click at [992, 6] on button "Next" at bounding box center [1009, 22] width 34 height 33
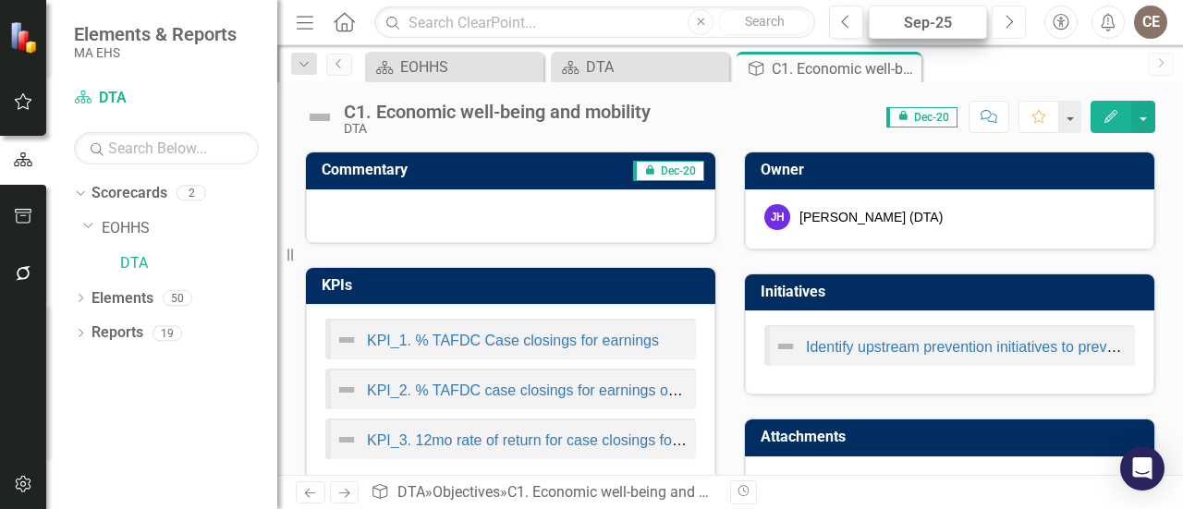
click at [992, 6] on button "Next" at bounding box center [1009, 22] width 34 height 33
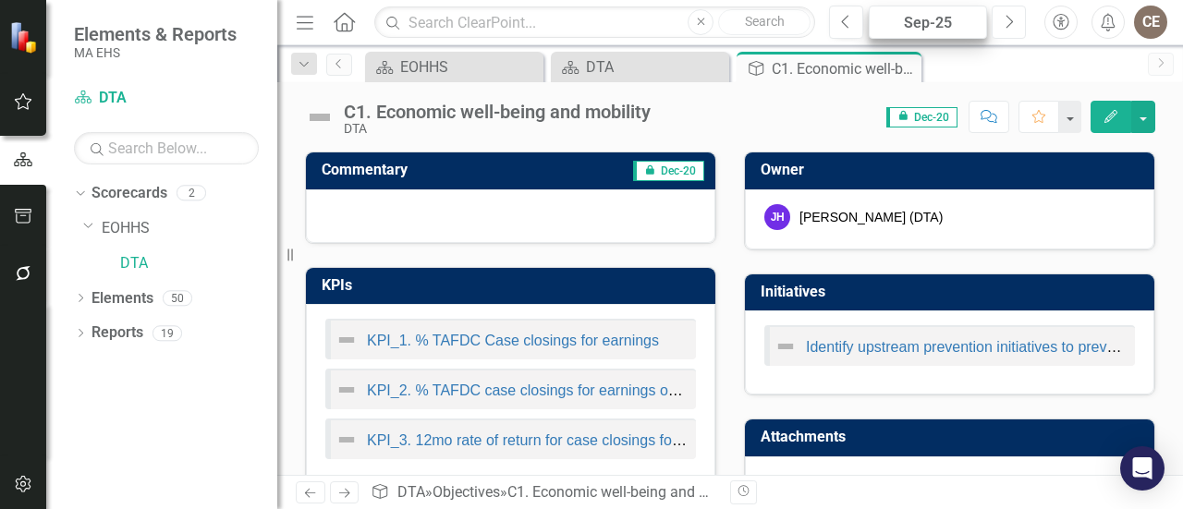
click at [992, 6] on button "Next" at bounding box center [1009, 22] width 34 height 33
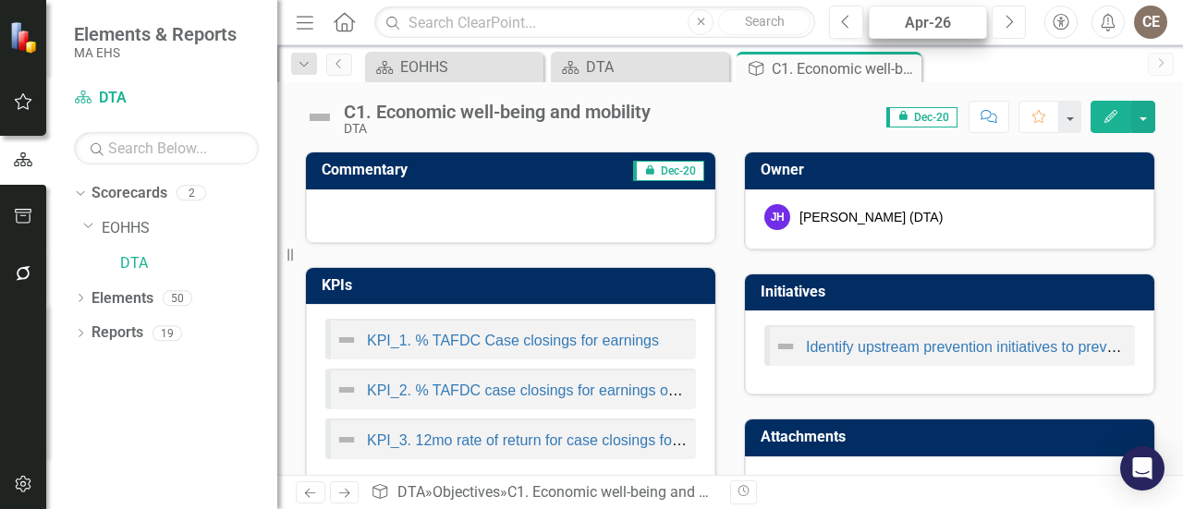
click at [992, 6] on button "Next" at bounding box center [1009, 22] width 34 height 33
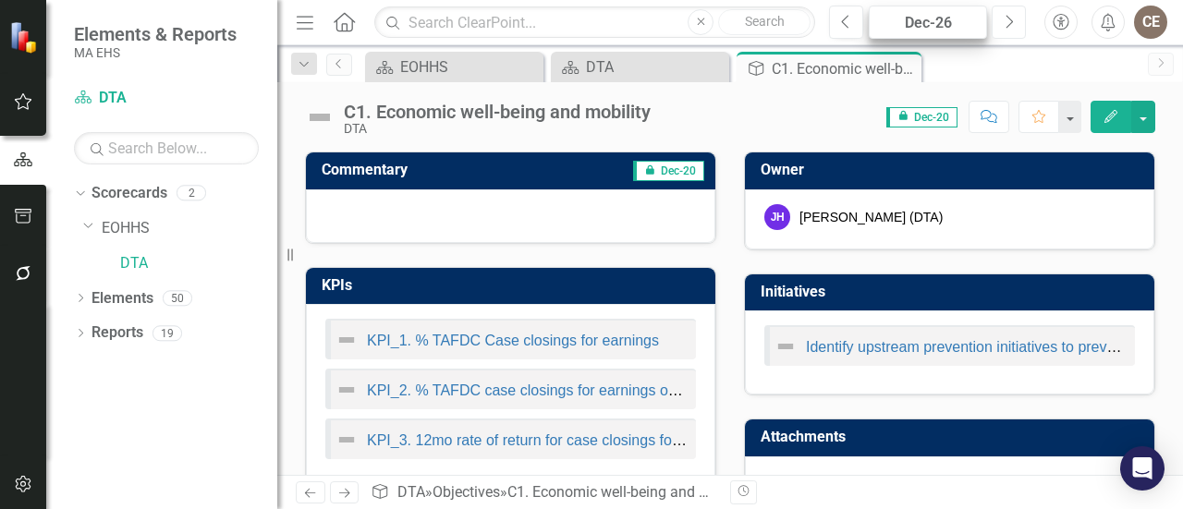
click at [992, 6] on button "Next" at bounding box center [1009, 22] width 34 height 33
click at [869, 6] on button "Dec-26" at bounding box center [928, 22] width 118 height 33
click at [935, 25] on body "Accessibility Screen-Reader Guide, Feedback, and Issue Reporting | New window E…" at bounding box center [591, 254] width 1183 height 509
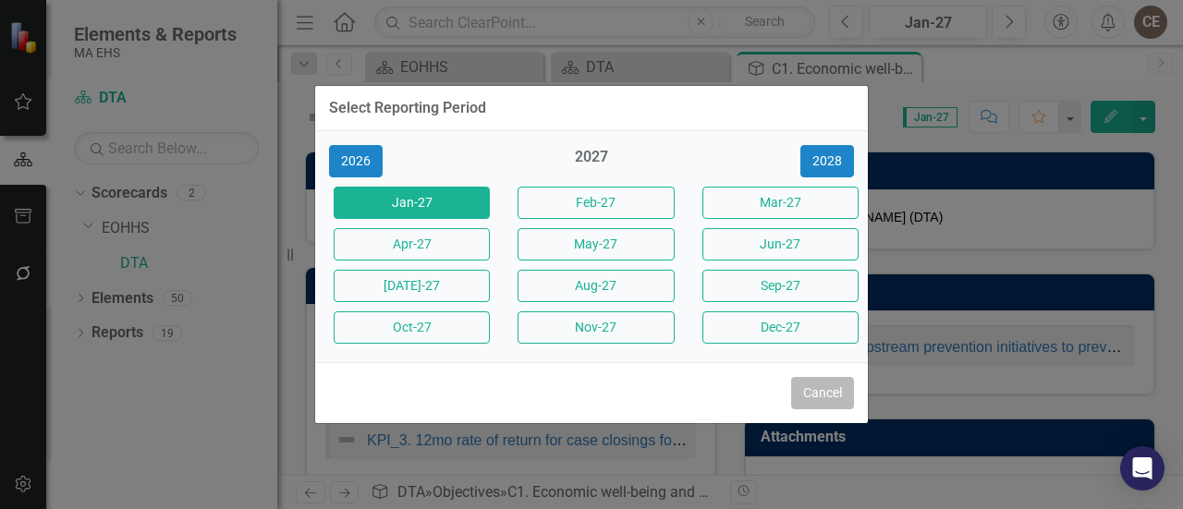
click button "Cancel" at bounding box center [822, 393] width 63 height 32
click at [869, 6] on button "Jan-27" at bounding box center [928, 22] width 118 height 33
click button "Cancel" at bounding box center [822, 393] width 63 height 32
click at [869, 6] on button "Jan-27" at bounding box center [928, 22] width 118 height 33
click button "Cancel" at bounding box center [822, 393] width 63 height 32
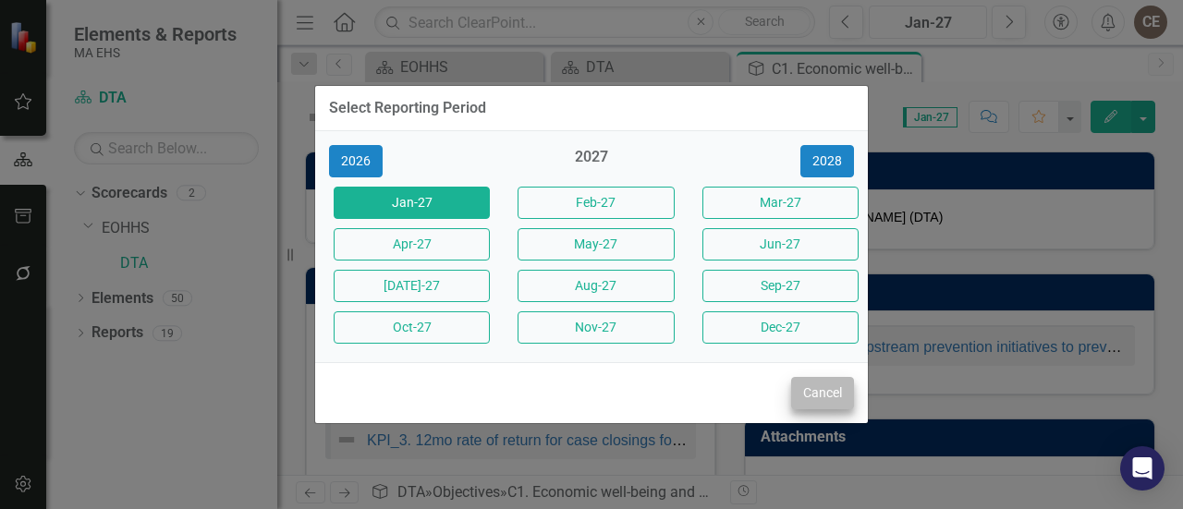
click at [869, 6] on button "Jan-27" at bounding box center [928, 22] width 118 height 33
click at [993, 165] on div "Select Reporting Period 2026 2027 [DATE]-27 Feb-27 Mar-27 Apr-27 May-27 Jun-27 …" at bounding box center [591, 254] width 1183 height 509
click button "Cancel" at bounding box center [822, 393] width 63 height 32
click at [869, 6] on button "Jan-27" at bounding box center [928, 22] width 118 height 33
click at [852, 21] on div "Select Reporting Period 2026 2027 [DATE]-27 Feb-27 Mar-27 Apr-27 May-27 Jun-27 …" at bounding box center [591, 254] width 555 height 509
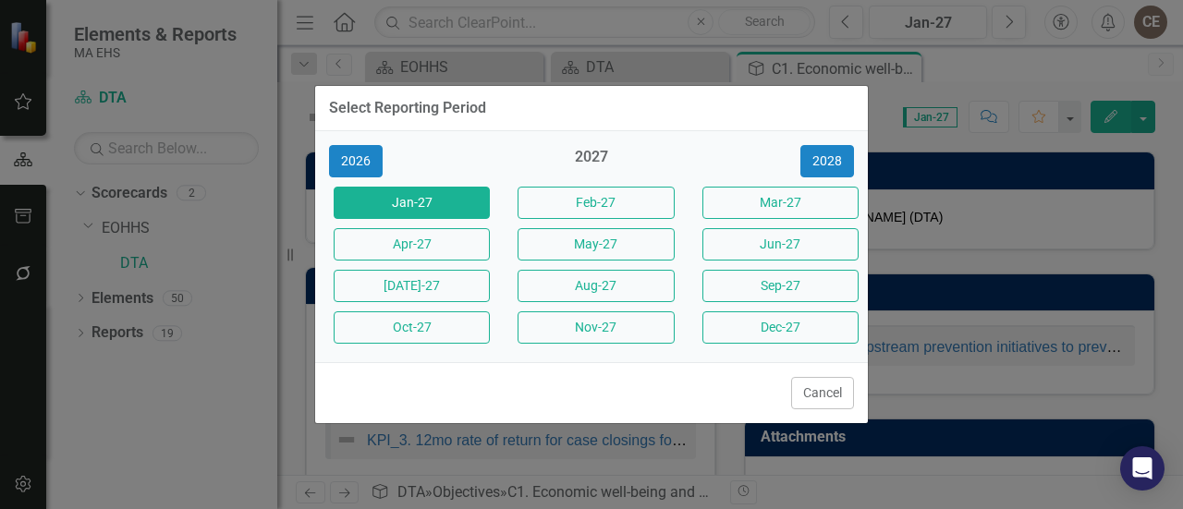
click at [847, 21] on div "Select Reporting Period 2026 2027 [DATE]-27 Feb-27 Mar-27 Apr-27 May-27 Jun-27 …" at bounding box center [591, 254] width 555 height 509
click at [705, 103] on div "Select Reporting Period" at bounding box center [591, 108] width 553 height 45
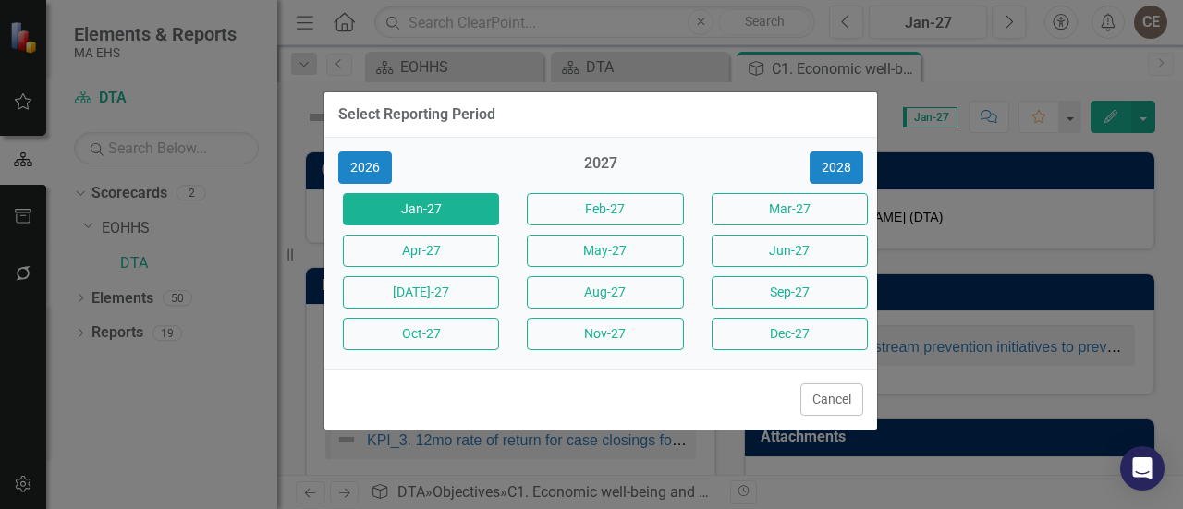
drag, startPoint x: 641, startPoint y: 117, endPoint x: 599, endPoint y: 160, distance: 60.1
click at [696, 125] on div "Select Reporting Period" at bounding box center [600, 114] width 553 height 45
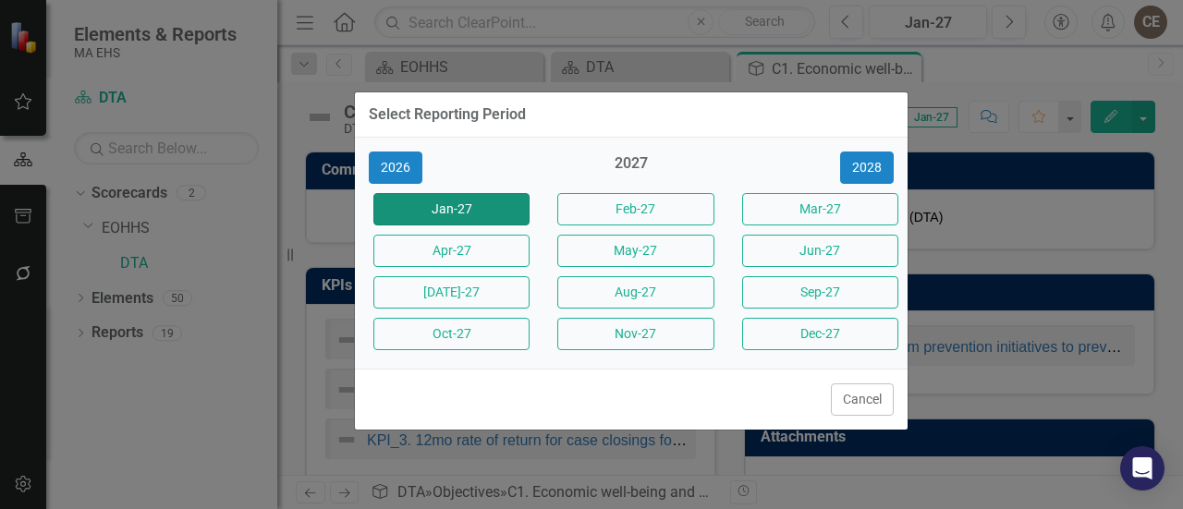
click button "Jan-27" at bounding box center [451, 209] width 156 height 32
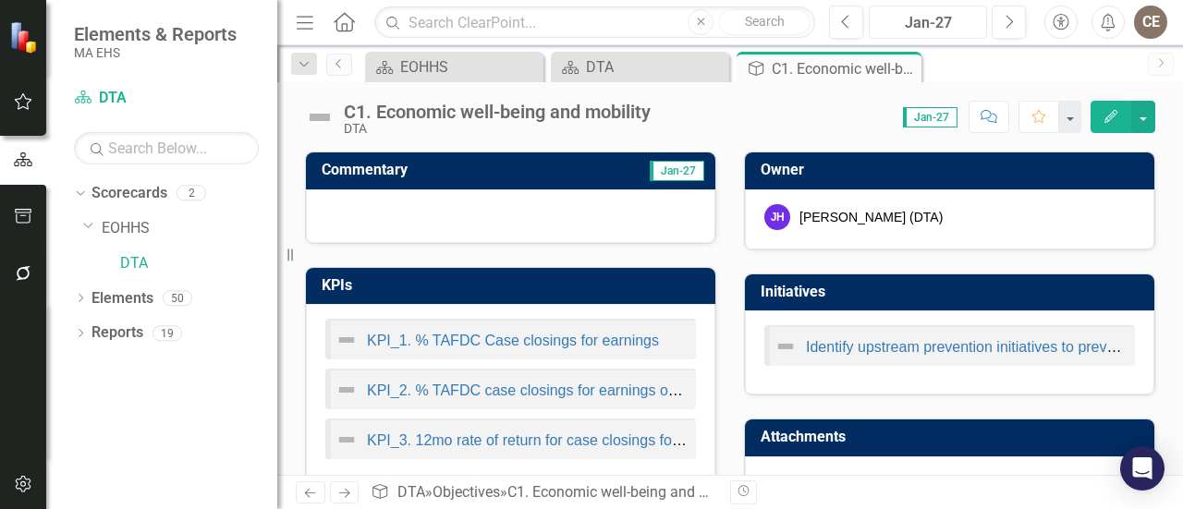
click at [869, 6] on button "Jan-27" at bounding box center [928, 22] width 118 height 33
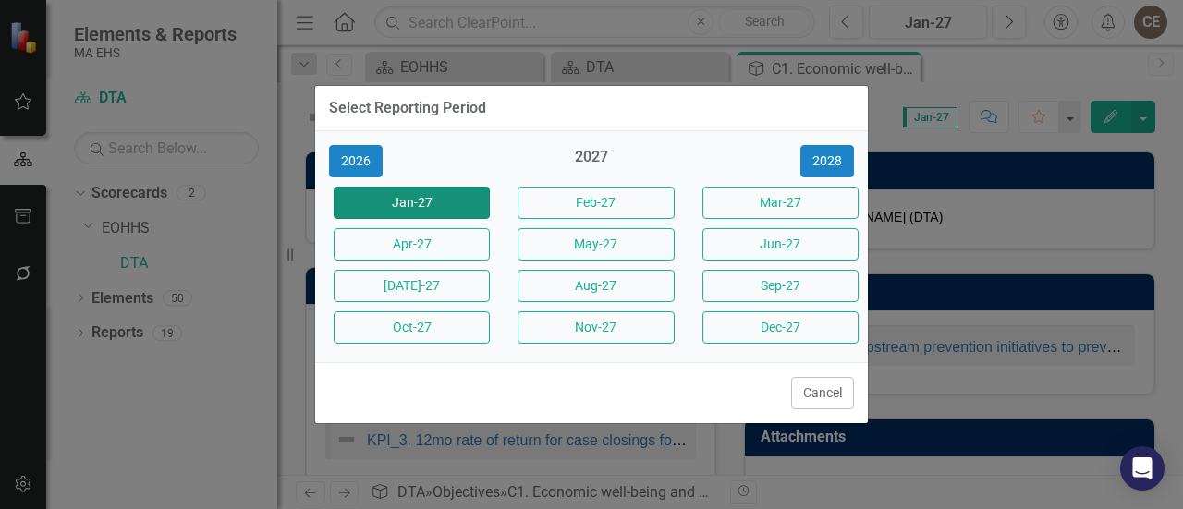
click button "Jan-27" at bounding box center [412, 203] width 156 height 32
click at [869, 6] on button "Jan-27" at bounding box center [928, 22] width 118 height 33
click at [335, 116] on div "Select Reporting Period" at bounding box center [407, 108] width 157 height 17
click button "Cancel" at bounding box center [822, 393] width 63 height 32
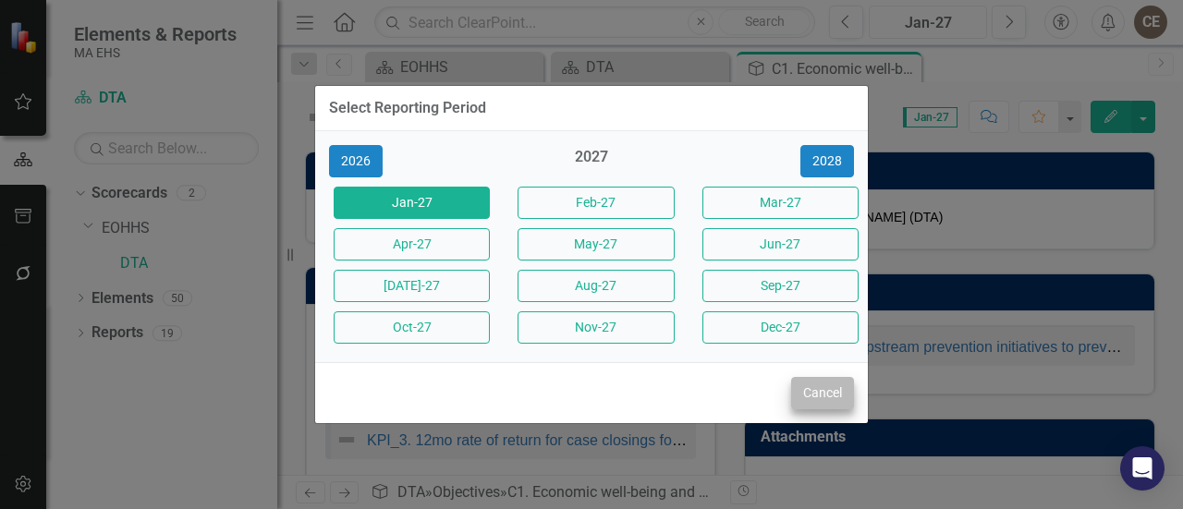
click at [869, 6] on button "Jan-27" at bounding box center [928, 22] width 118 height 33
click at [1004, 68] on div "Select Reporting Period 2026 2027 [DATE]-27 Feb-27 Mar-27 Apr-27 May-27 Jun-27 …" at bounding box center [591, 254] width 1183 height 509
click at [1002, 72] on div "Select Reporting Period 2026 2027 [DATE]-27 Feb-27 Mar-27 Apr-27 May-27 Jun-27 …" at bounding box center [591, 254] width 1183 height 509
click at [329, 145] on button "2026" at bounding box center [356, 161] width 54 height 32
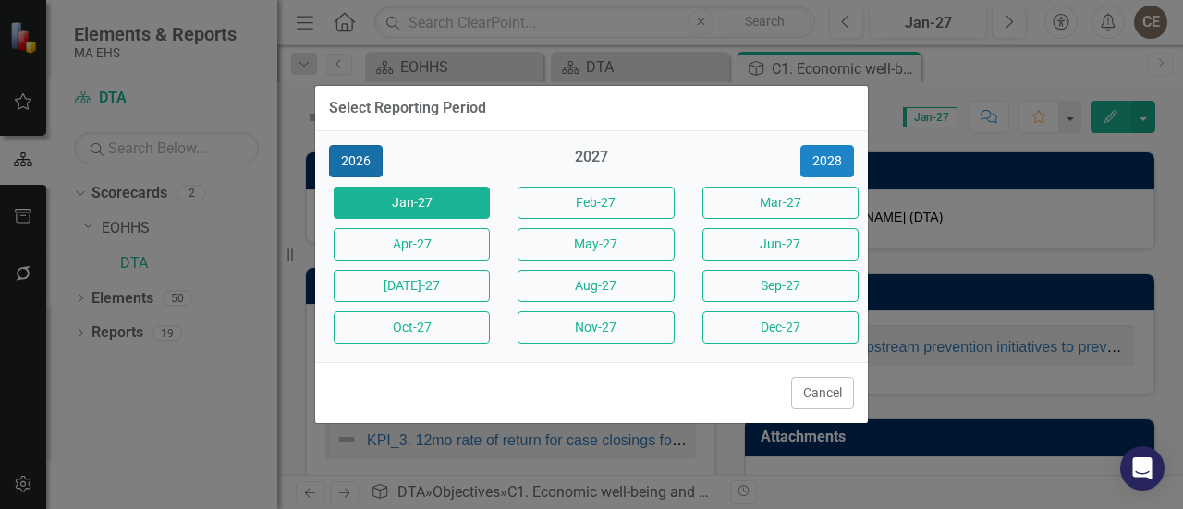
click at [329, 145] on button "2026" at bounding box center [356, 161] width 54 height 32
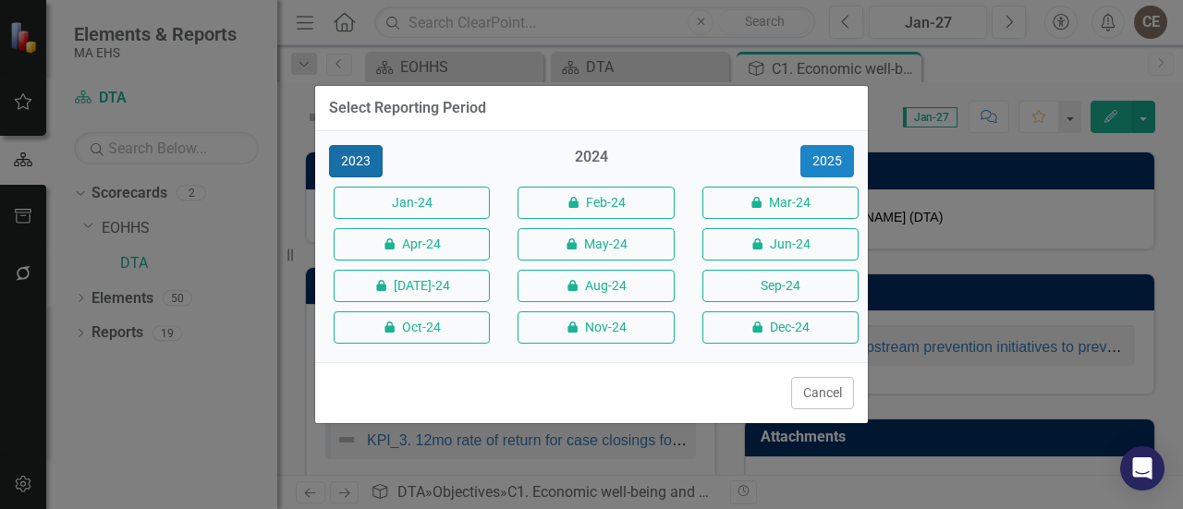
click at [329, 145] on button "2023" at bounding box center [356, 161] width 54 height 32
click button "2023" at bounding box center [356, 161] width 54 height 32
click at [364, 158] on button "2023" at bounding box center [356, 161] width 54 height 32
click button "2023" at bounding box center [356, 161] width 54 height 32
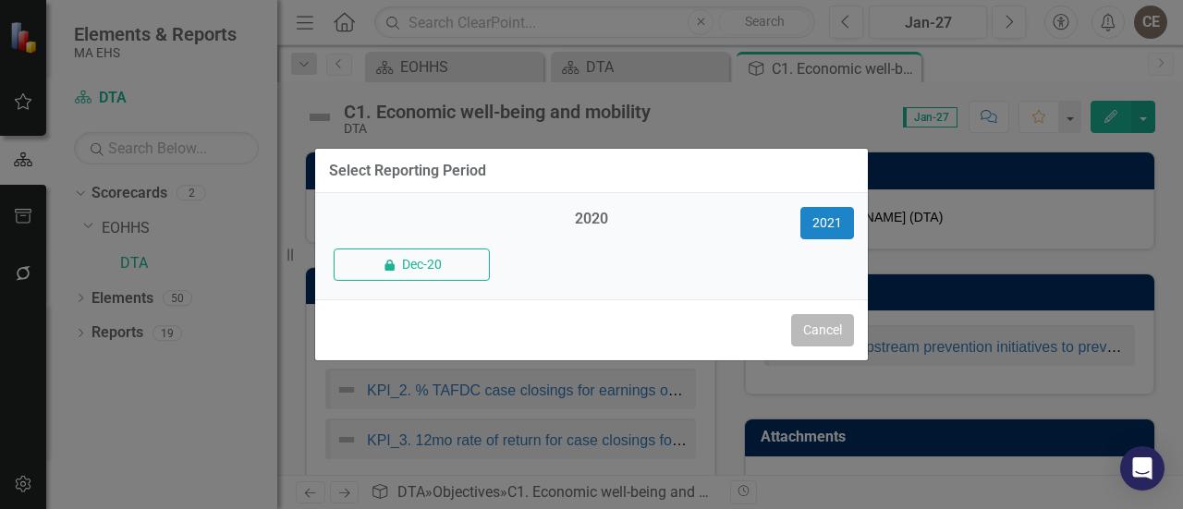
click button "Cancel" at bounding box center [822, 330] width 63 height 32
click at [869, 6] on button "Jan-27" at bounding box center [928, 22] width 118 height 33
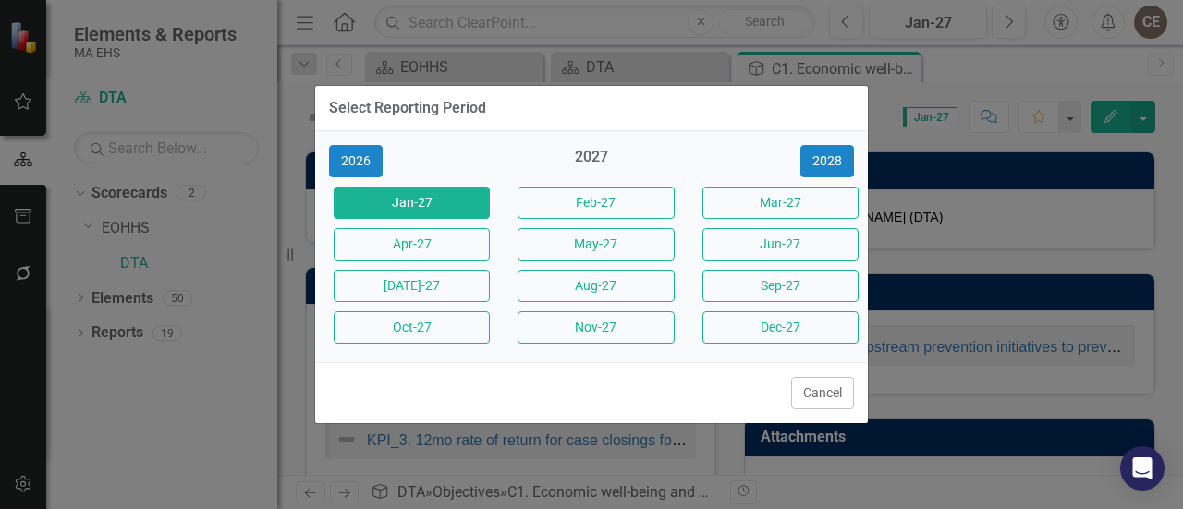
click at [682, 128] on div "Select Reporting Period" at bounding box center [591, 108] width 553 height 45
click at [921, 116] on div "Select Reporting Period 2026 2027 [DATE]-27 Feb-27 Mar-27 Apr-27 May-27 Jun-27 …" at bounding box center [591, 254] width 1183 height 509
click button "Jan-27" at bounding box center [412, 203] width 156 height 32
click at [869, 6] on button "Jan-27" at bounding box center [928, 22] width 118 height 33
click at [329, 145] on button "2026" at bounding box center [356, 161] width 54 height 32
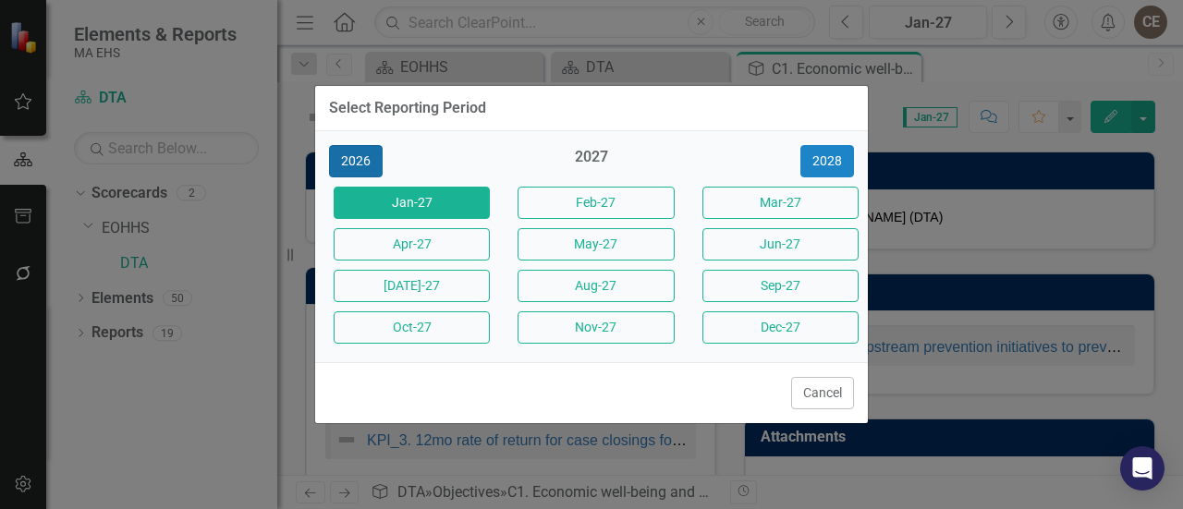
click at [329, 145] on button "2026" at bounding box center [356, 161] width 54 height 32
click at [329, 145] on button "2025" at bounding box center [356, 161] width 54 height 32
click at [360, 154] on button "2025" at bounding box center [356, 161] width 54 height 32
click at [329, 145] on button "2025" at bounding box center [356, 161] width 54 height 32
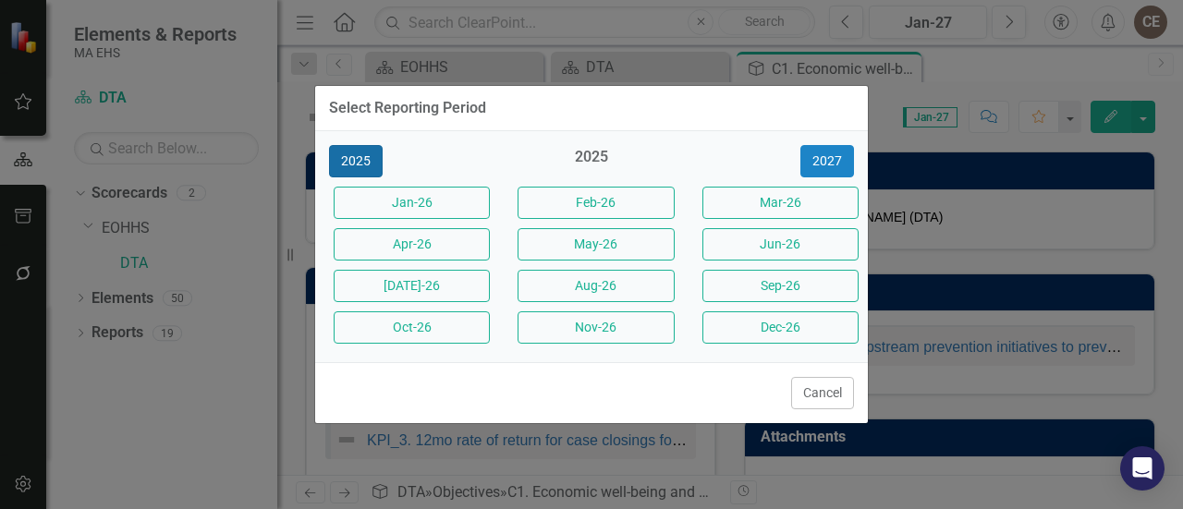
click button "2025" at bounding box center [356, 161] width 54 height 32
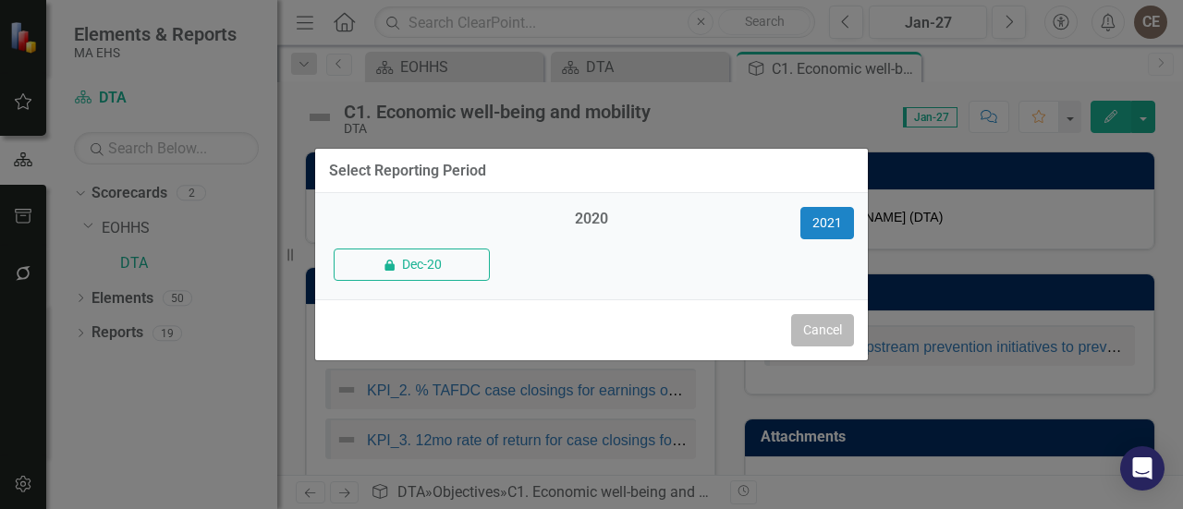
click button "Cancel" at bounding box center [822, 330] width 63 height 32
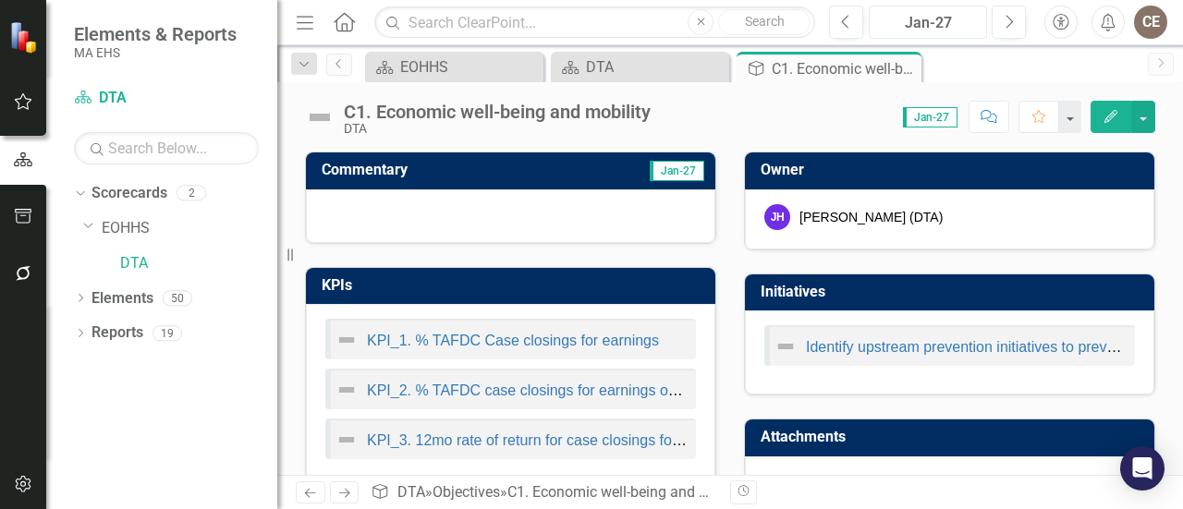
click at [869, 6] on button "Jan-27" at bounding box center [928, 22] width 118 height 33
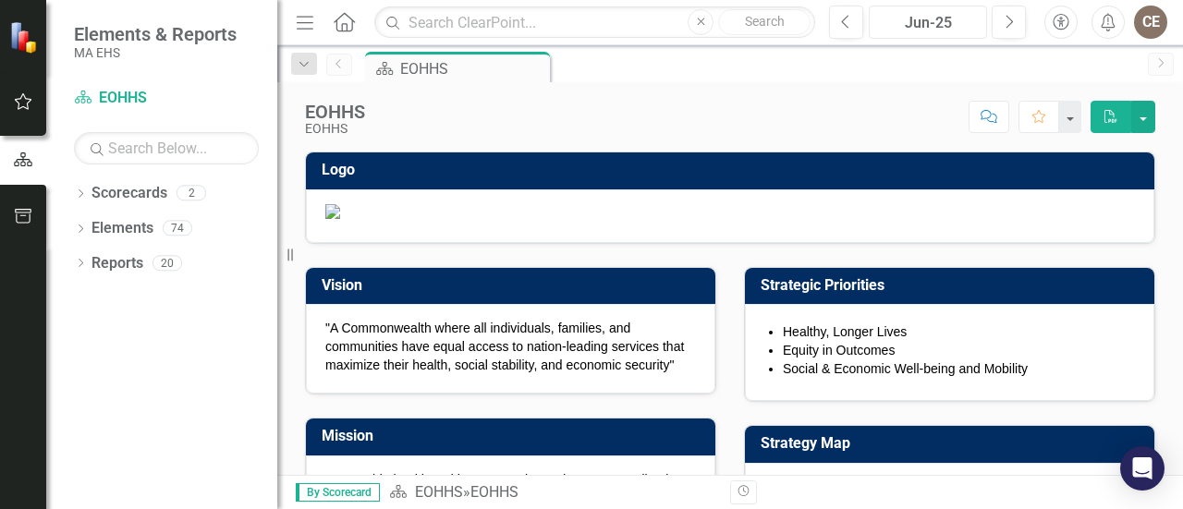
click at [921, 27] on div "Jun-25" at bounding box center [927, 23] width 105 height 22
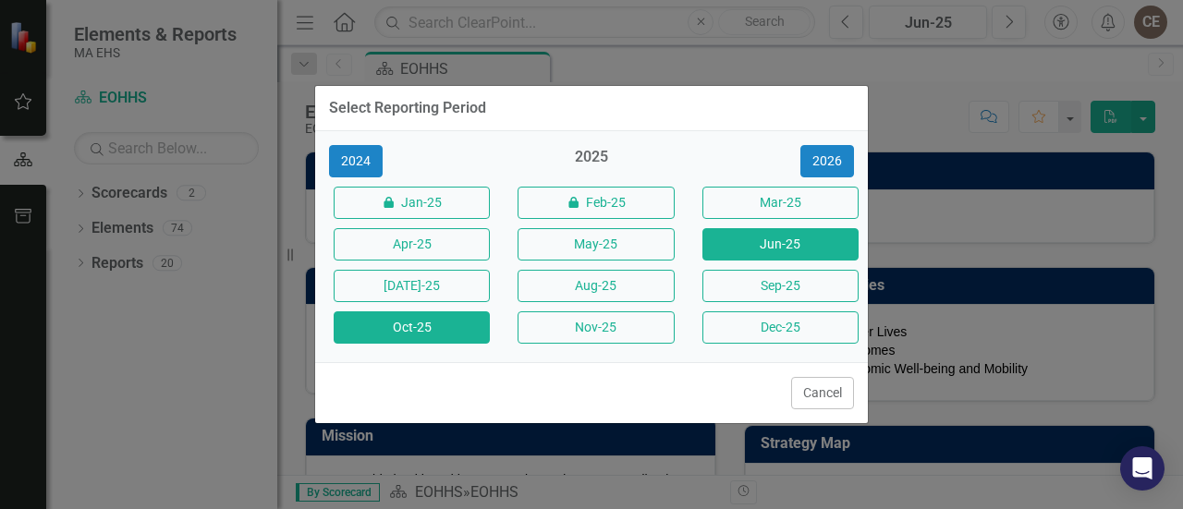
click at [412, 323] on button "Oct-25" at bounding box center [412, 327] width 156 height 32
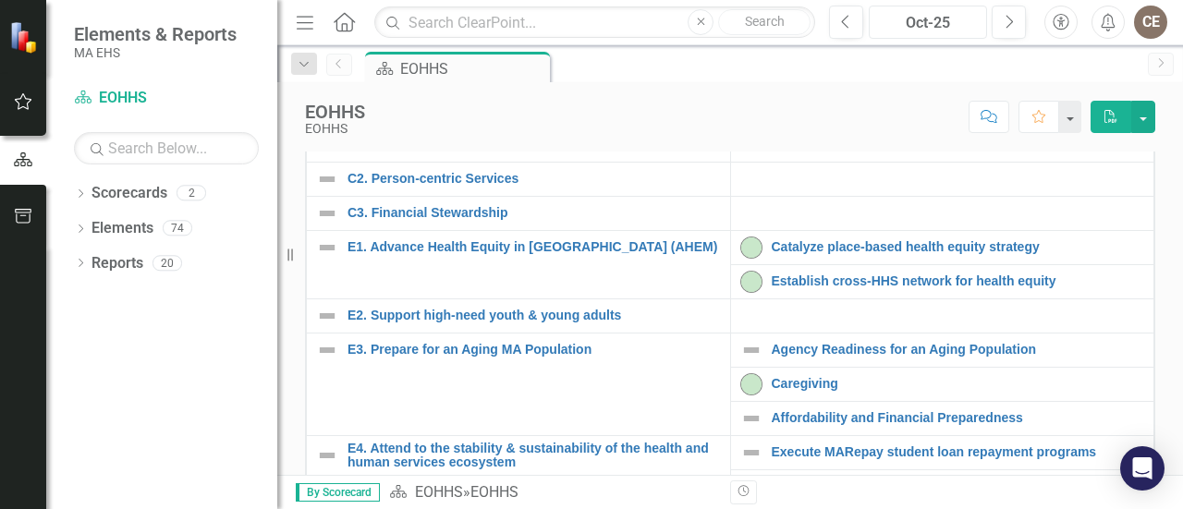
scroll to position [555, 0]
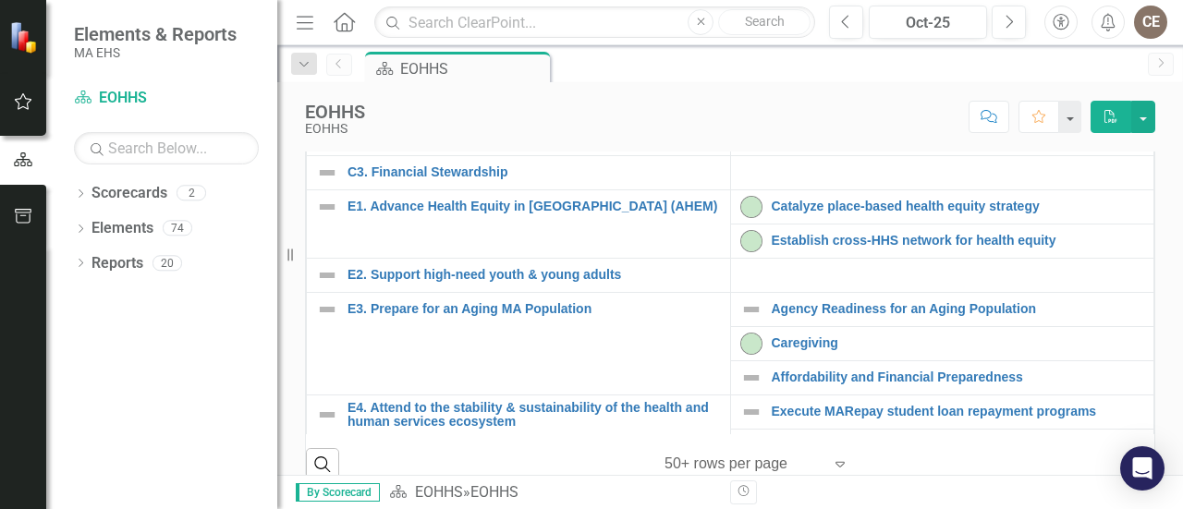
click at [418, 111] on link "C1. Equitable Outcomes" at bounding box center [534, 104] width 373 height 14
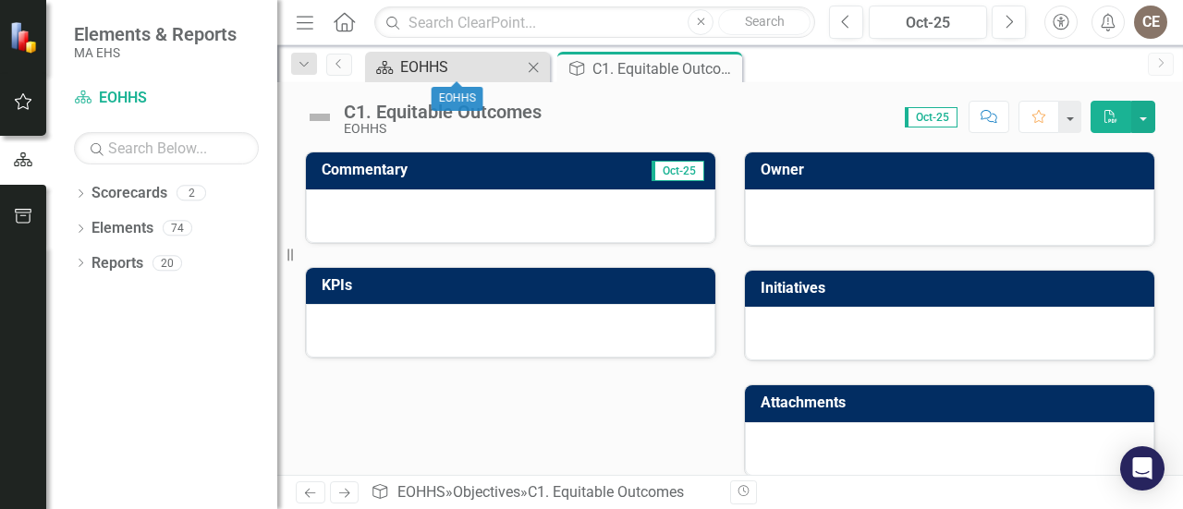
click at [443, 67] on div "EOHHS" at bounding box center [461, 66] width 122 height 23
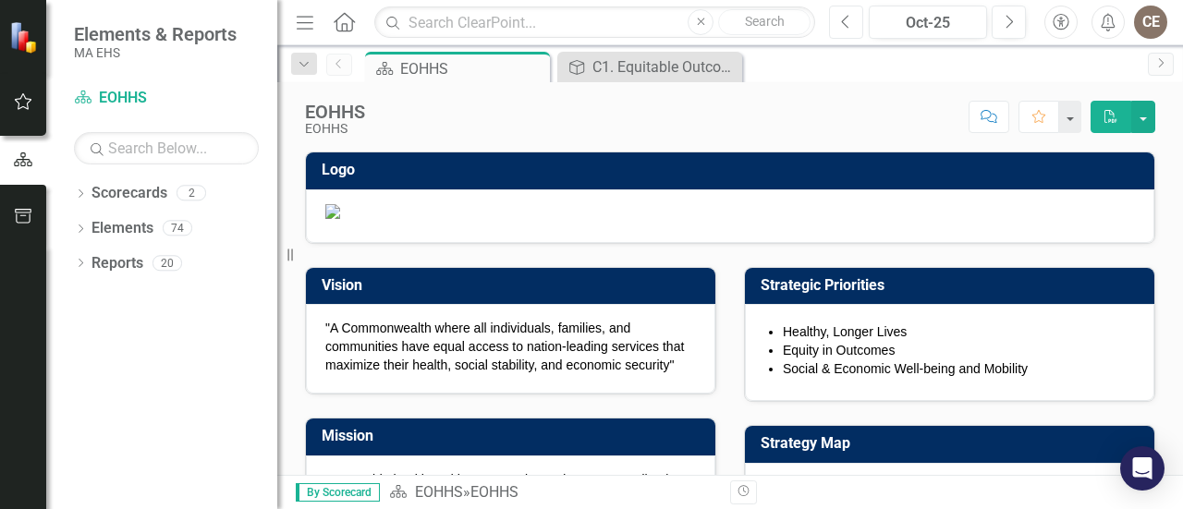
click at [836, 23] on button "Previous" at bounding box center [846, 22] width 34 height 33
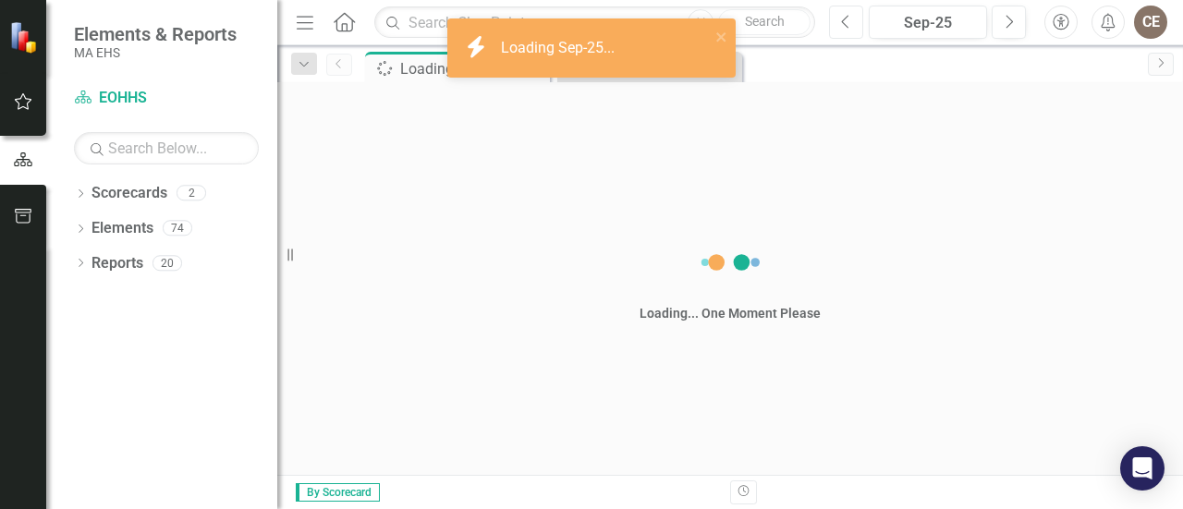
click at [836, 23] on button "Previous" at bounding box center [846, 22] width 34 height 33
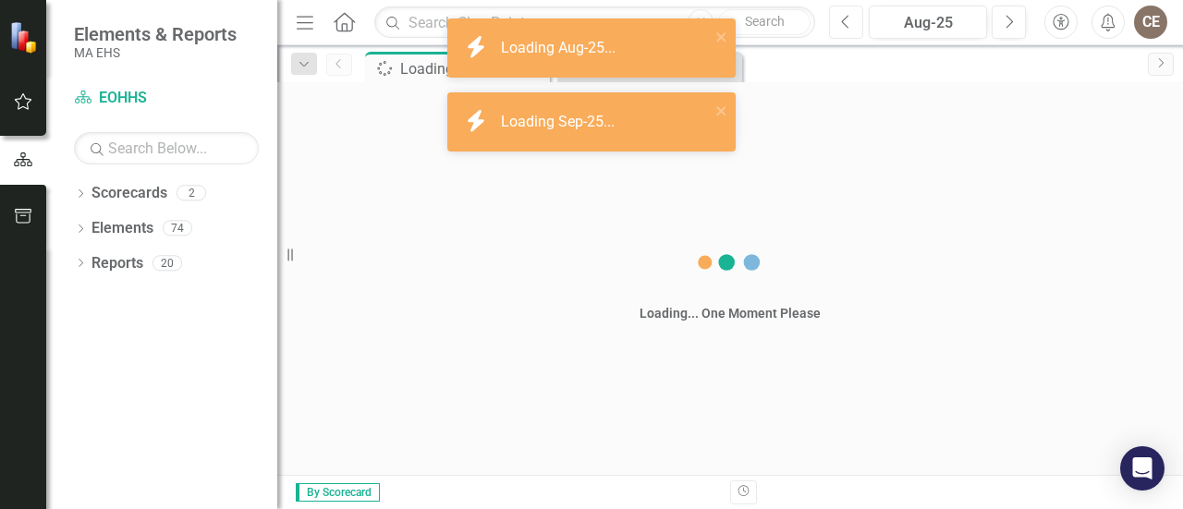
click at [836, 23] on button "Previous" at bounding box center [846, 22] width 34 height 33
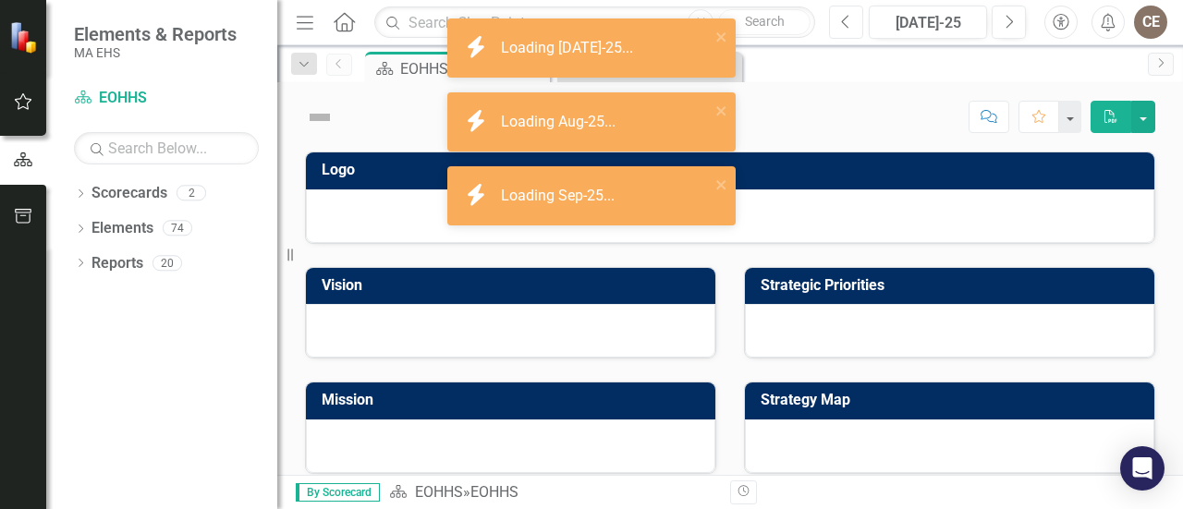
click at [836, 23] on button "Previous" at bounding box center [846, 22] width 34 height 33
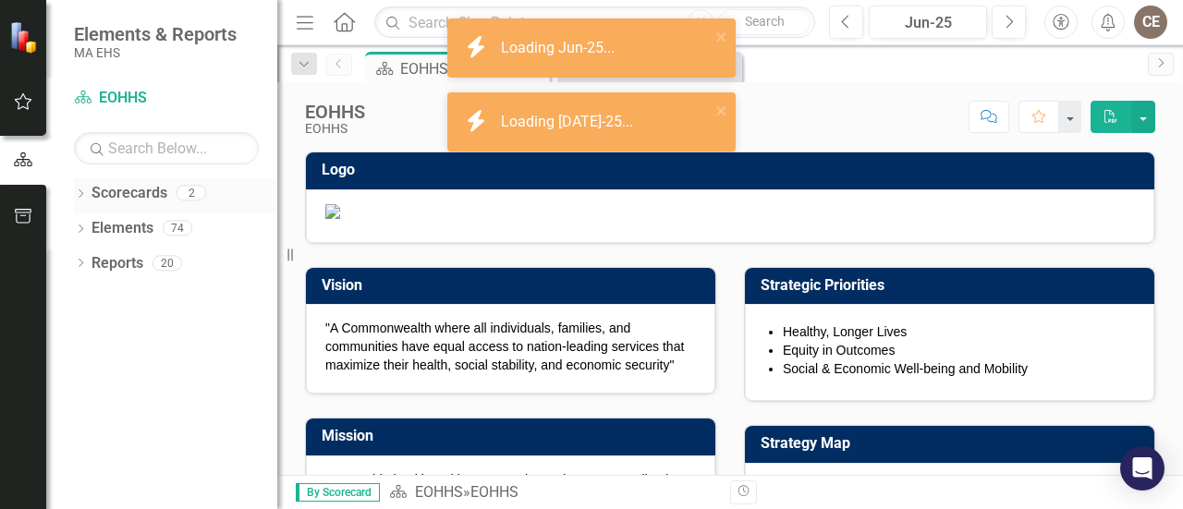
click at [80, 193] on icon "Dropdown" at bounding box center [80, 195] width 13 height 10
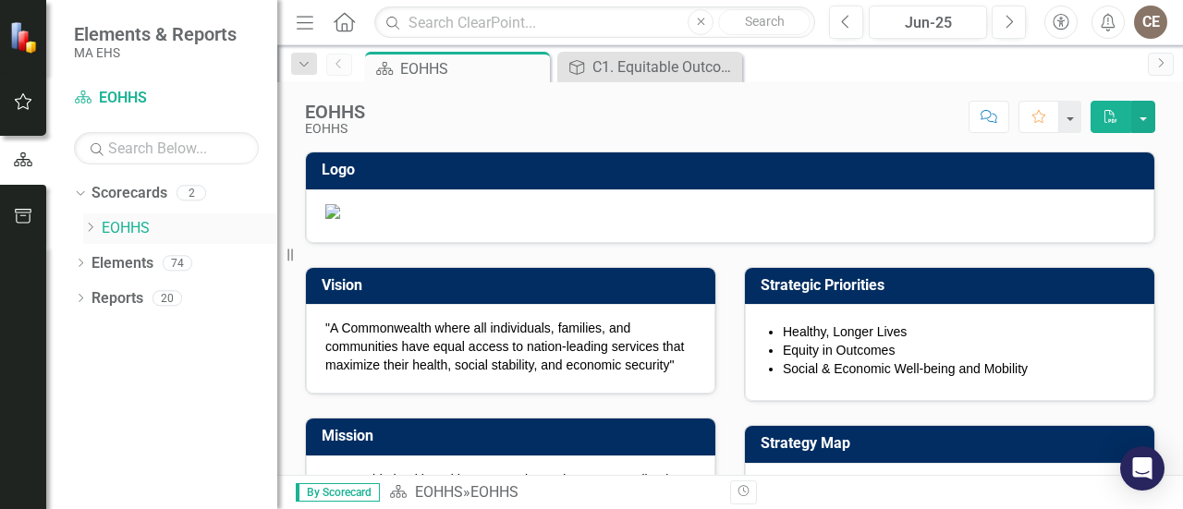
click at [91, 222] on icon "Dropdown" at bounding box center [90, 227] width 14 height 11
click at [126, 261] on link "DTA" at bounding box center [198, 263] width 157 height 21
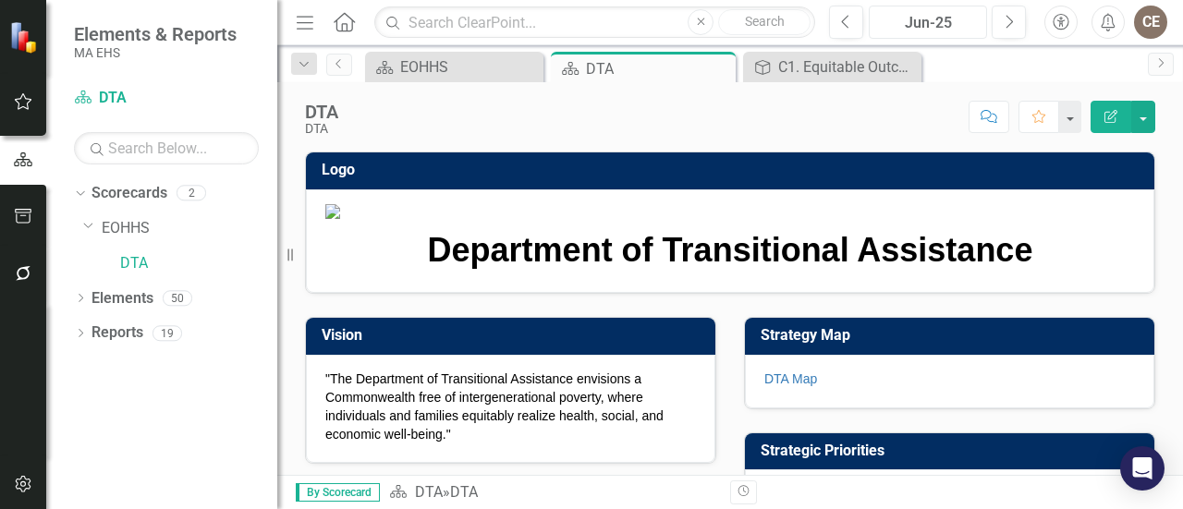
click at [938, 19] on div "Jun-25" at bounding box center [927, 23] width 105 height 22
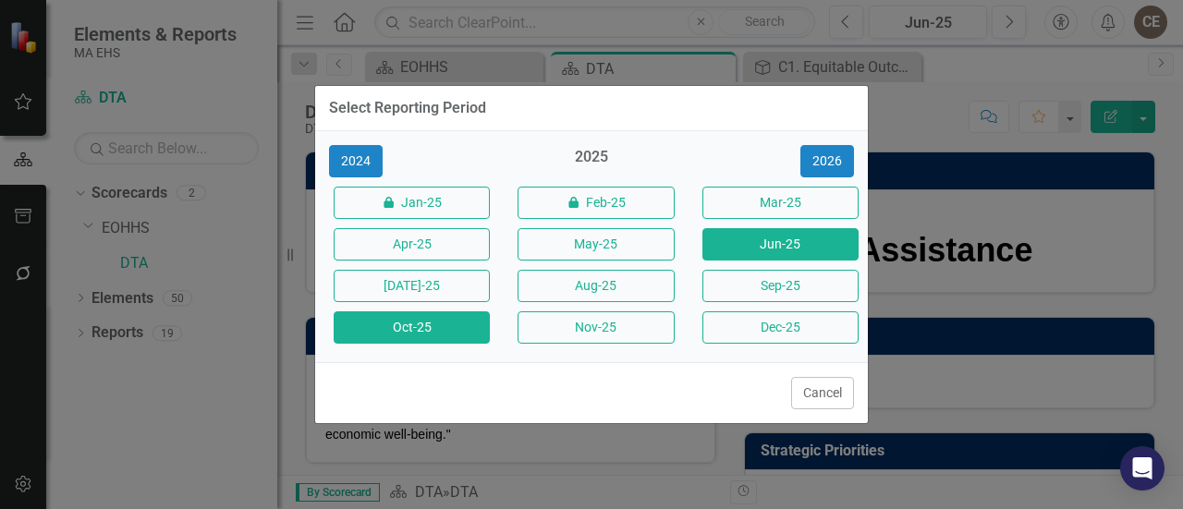
click at [396, 323] on button "Oct-25" at bounding box center [412, 327] width 156 height 32
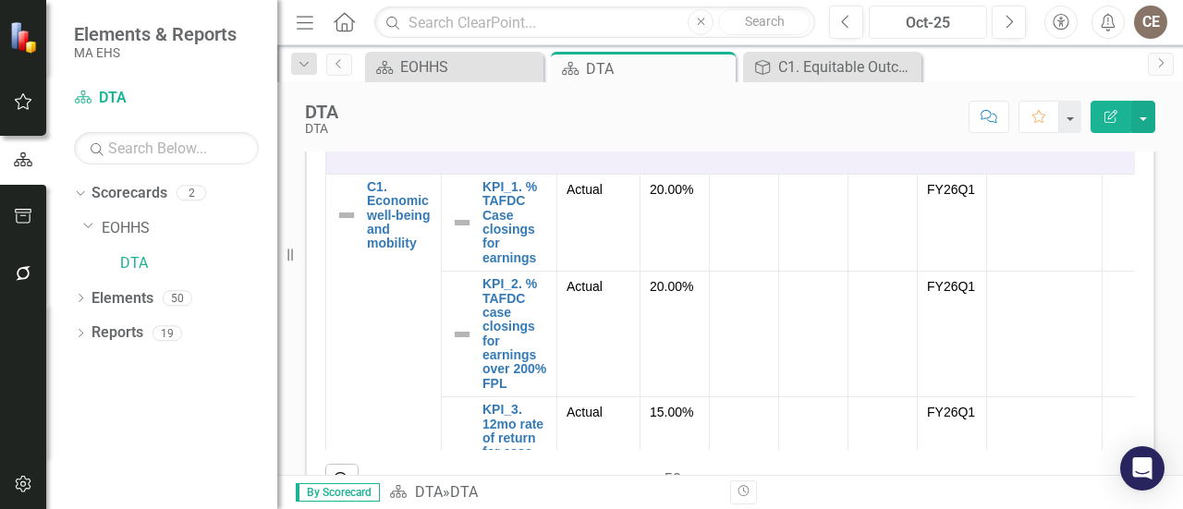
scroll to position [708, 0]
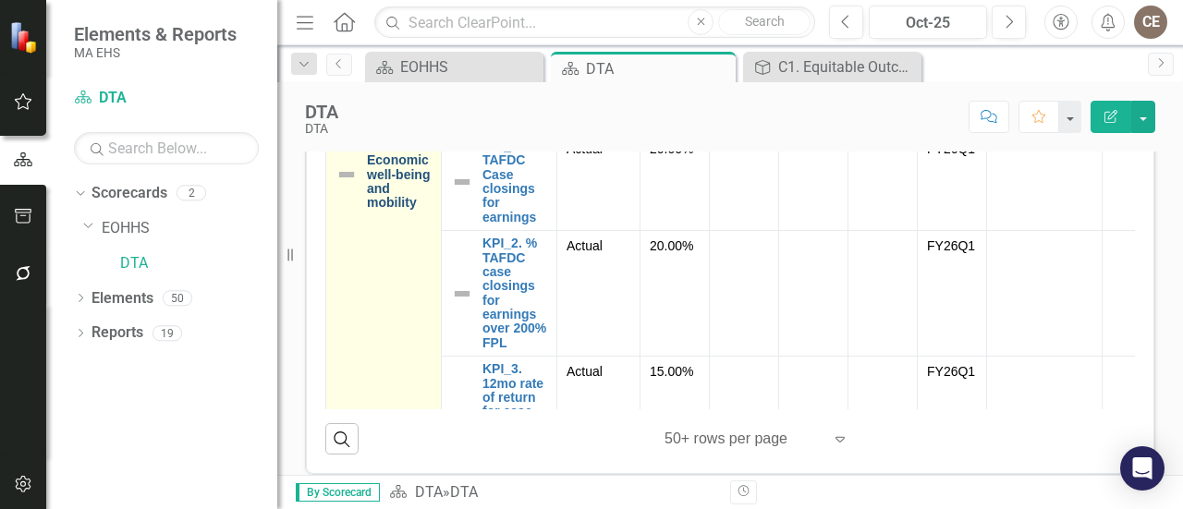
click at [389, 211] on link "C1. Economic well-being and mobility" at bounding box center [399, 175] width 65 height 71
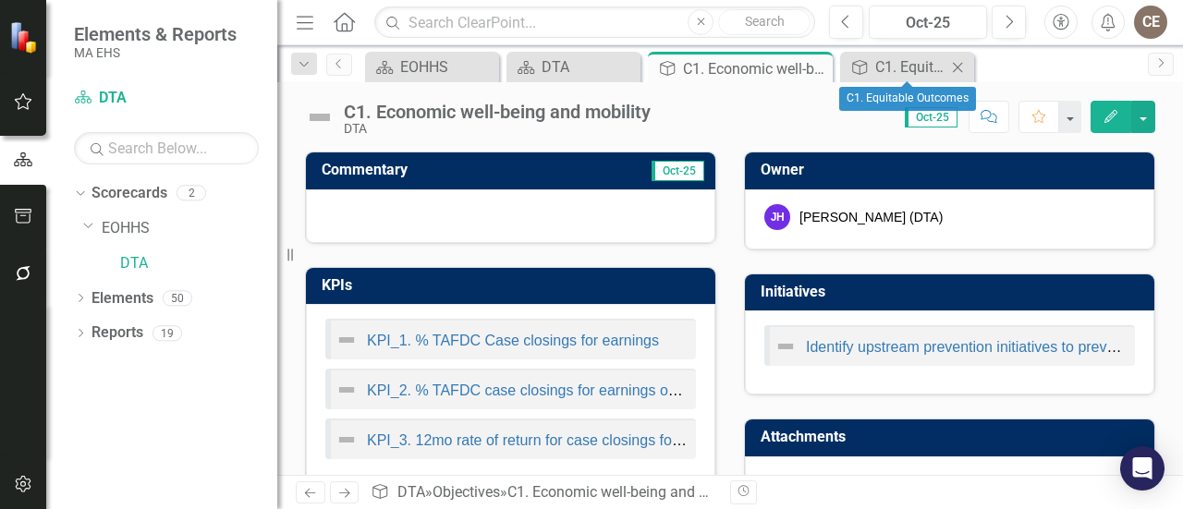
click at [958, 67] on icon at bounding box center [958, 67] width 10 height 10
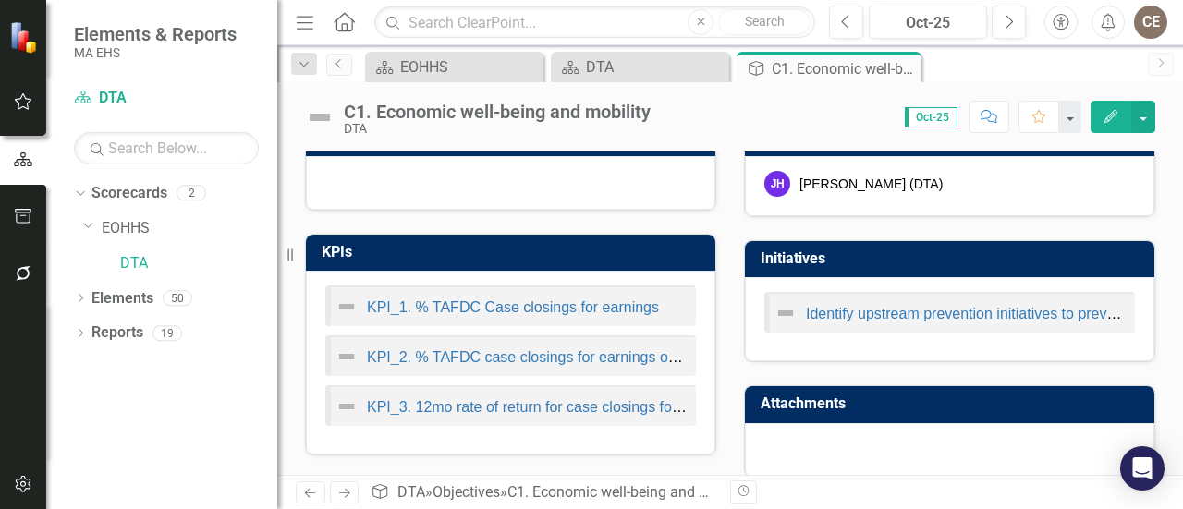
scroll to position [50, 0]
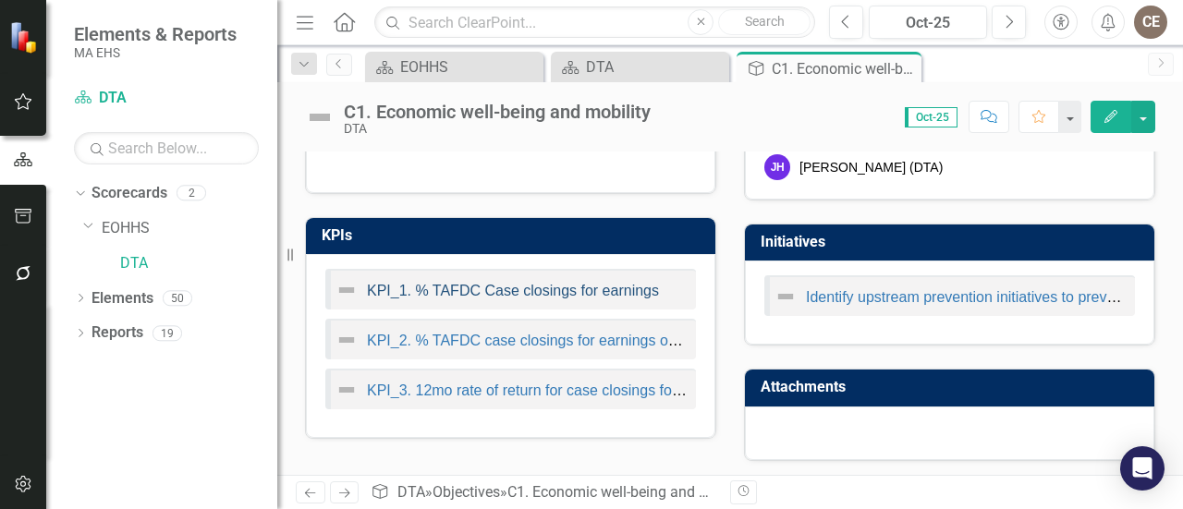
click at [385, 286] on link "KPI_1. % TAFDC Case closings for earnings" at bounding box center [513, 291] width 292 height 16
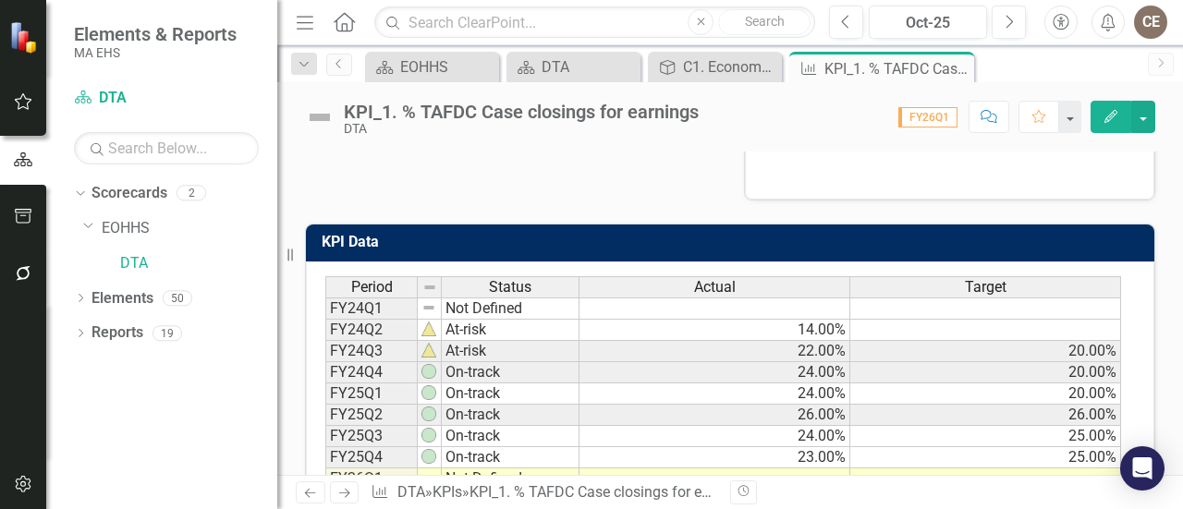
scroll to position [647, 0]
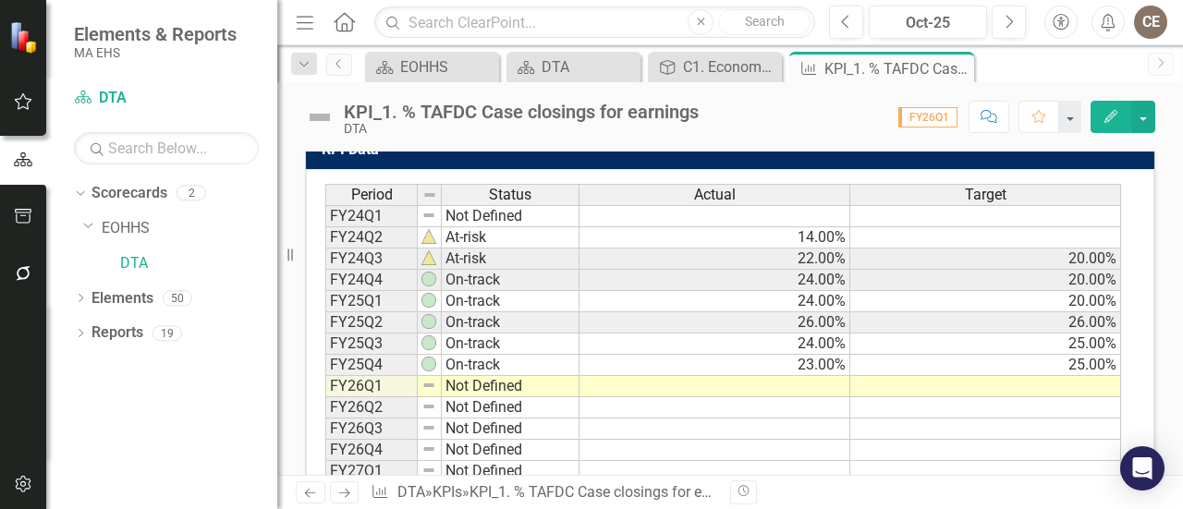
click at [781, 378] on td at bounding box center [715, 386] width 271 height 21
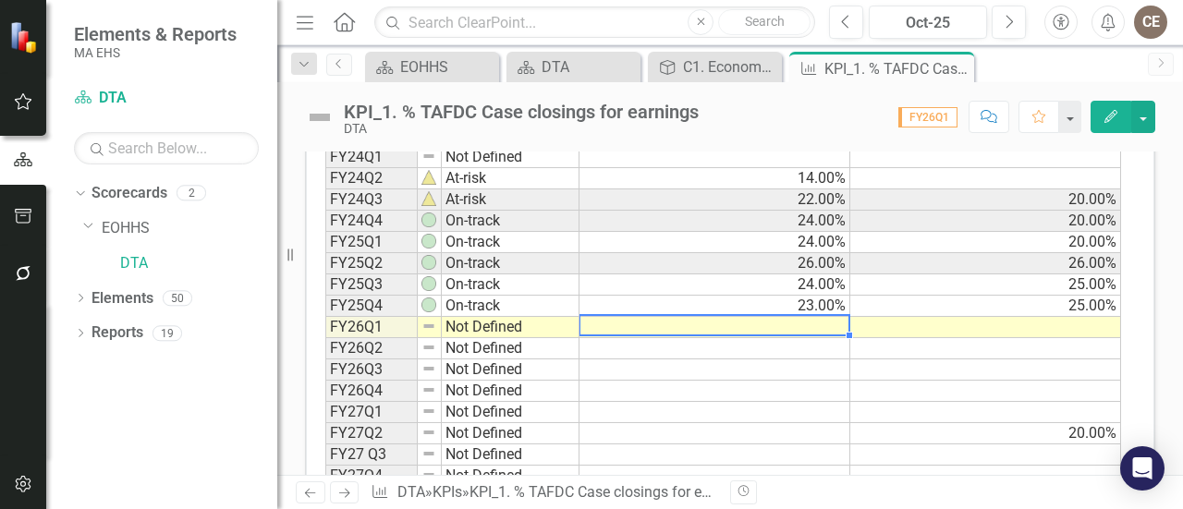
scroll to position [758, 0]
